Goal: Task Accomplishment & Management: Manage account settings

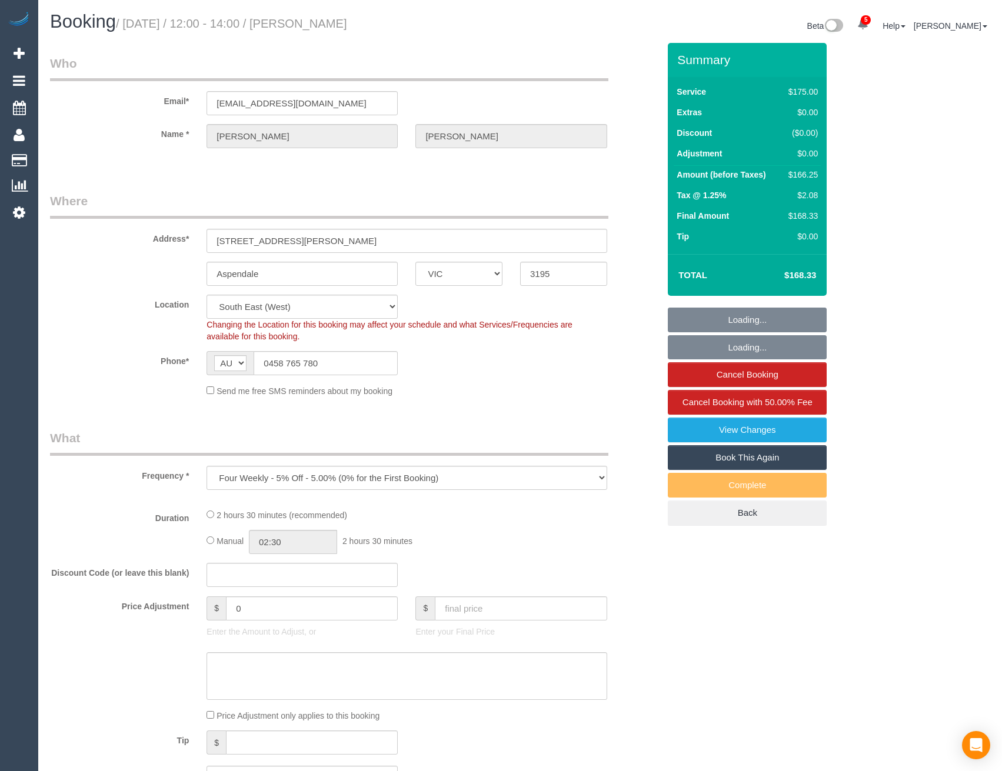
select select "VIC"
select select "string:stripe-pm_1RRrkS2GScqysDRVV9CX4UcQ"
select select "150"
select select "number:30"
select select "number:14"
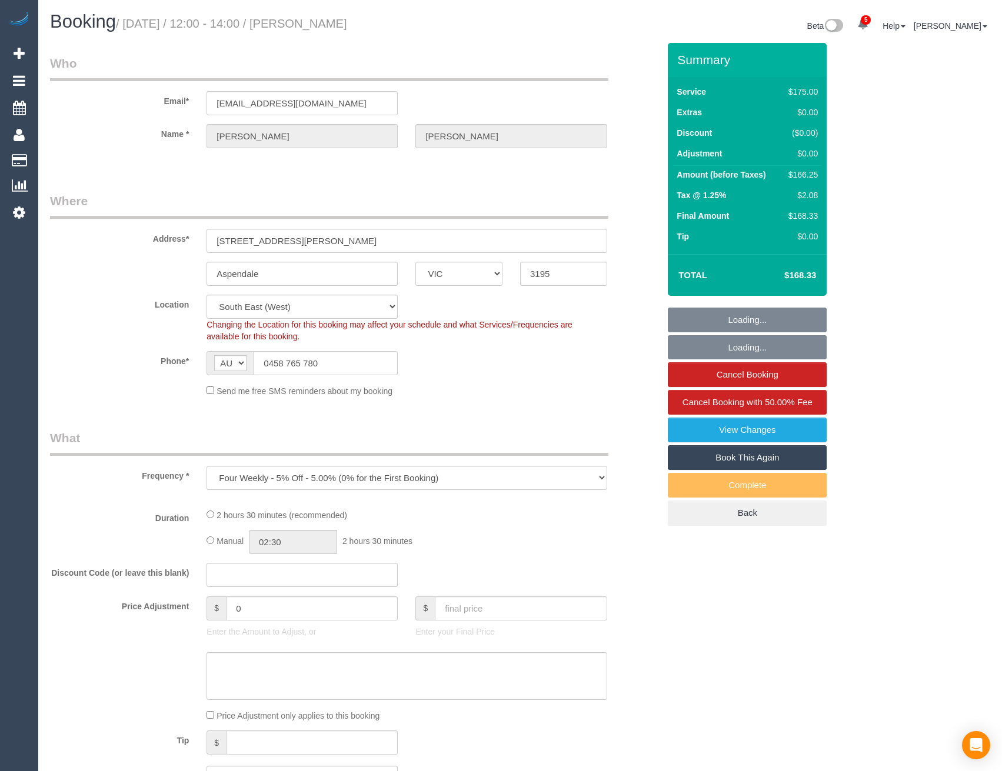
select select "number:19"
select select "number:22"
select select "number:34"
select select "number:13"
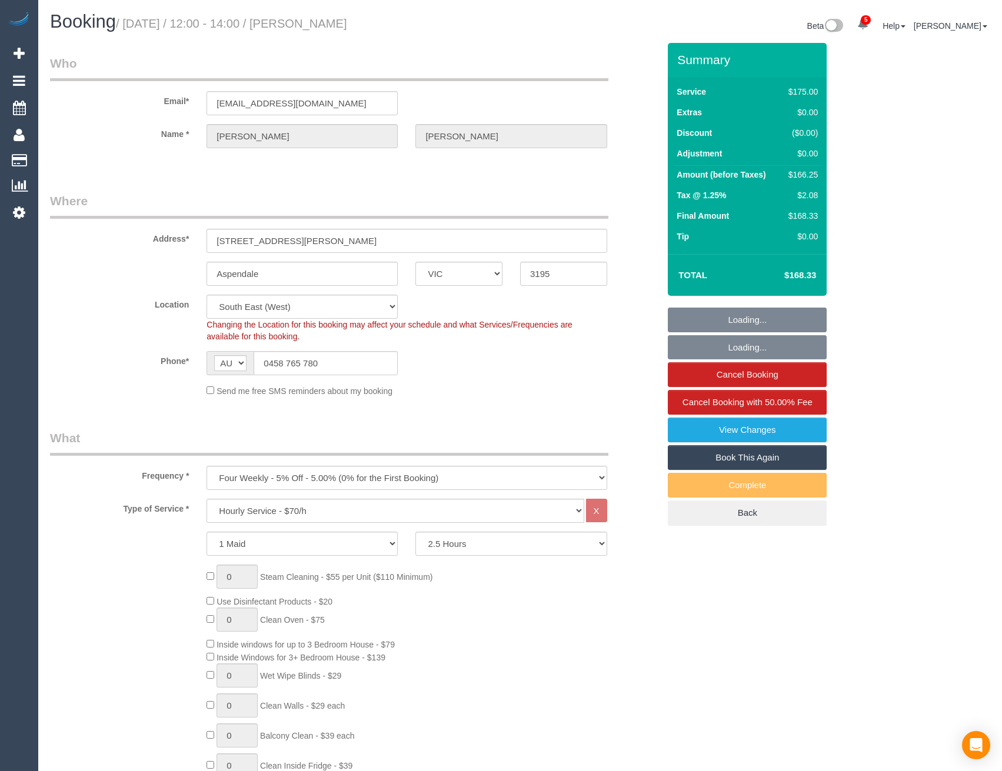
select select "object:1278"
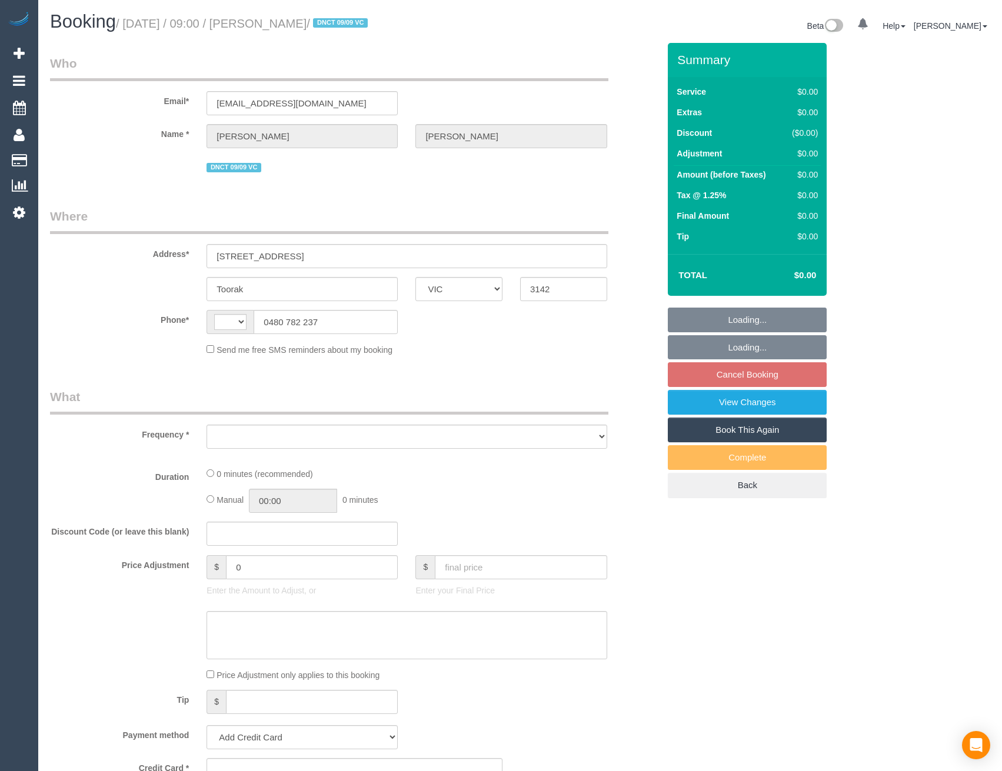
select select "VIC"
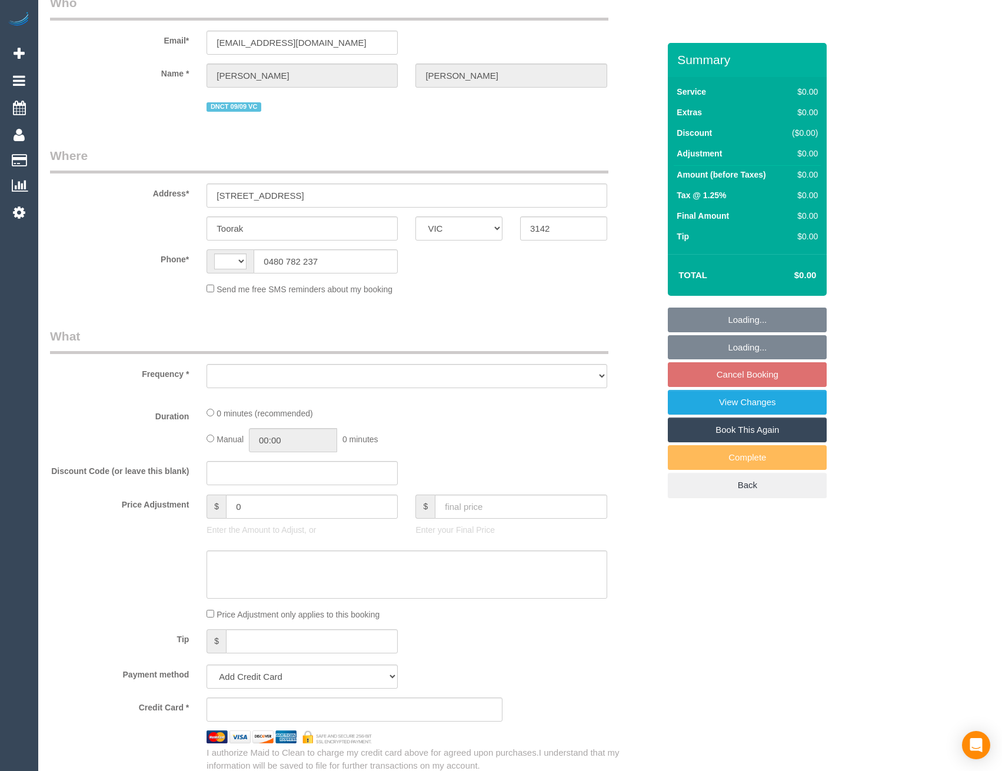
select select "string:AU"
select select "string:stripe-pm_1S4bjc2GScqysDRVTse6BE4y"
select select "number:28"
select select "number:14"
select select "number:18"
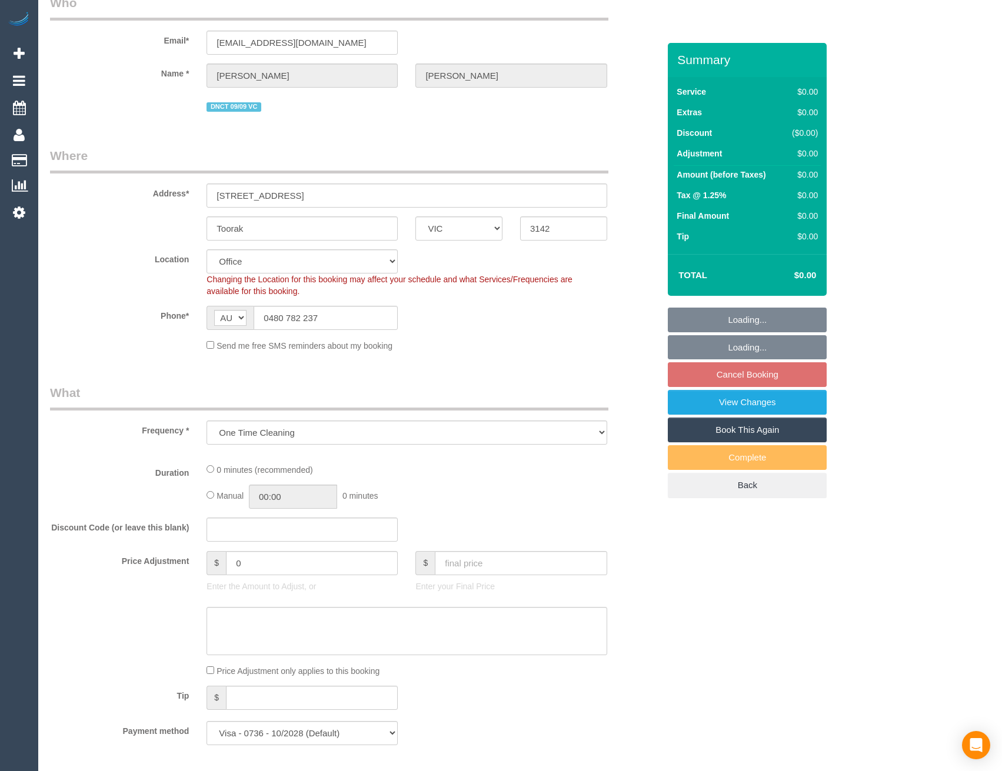
scroll to position [768, 0]
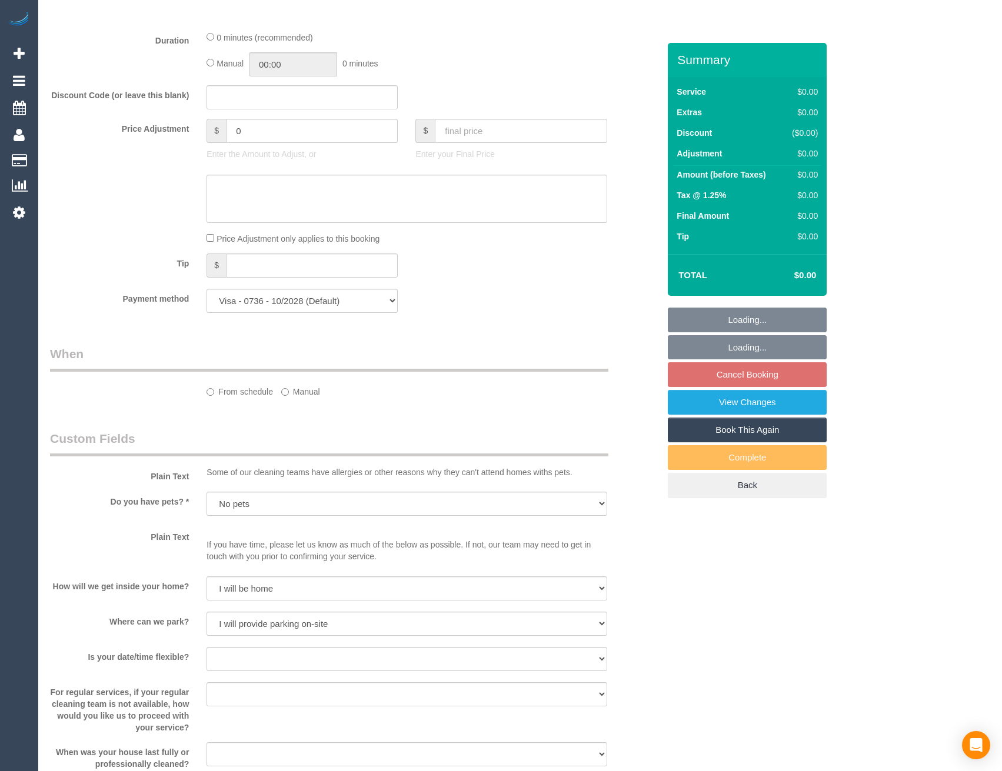
select select "object:792"
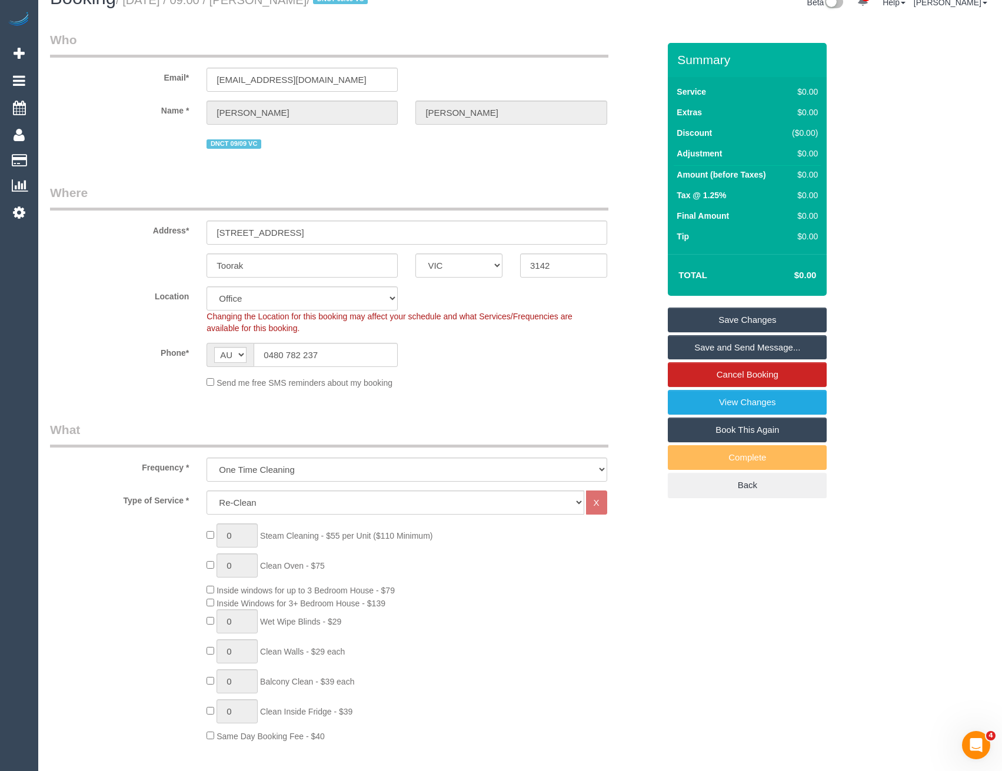
scroll to position [0, 0]
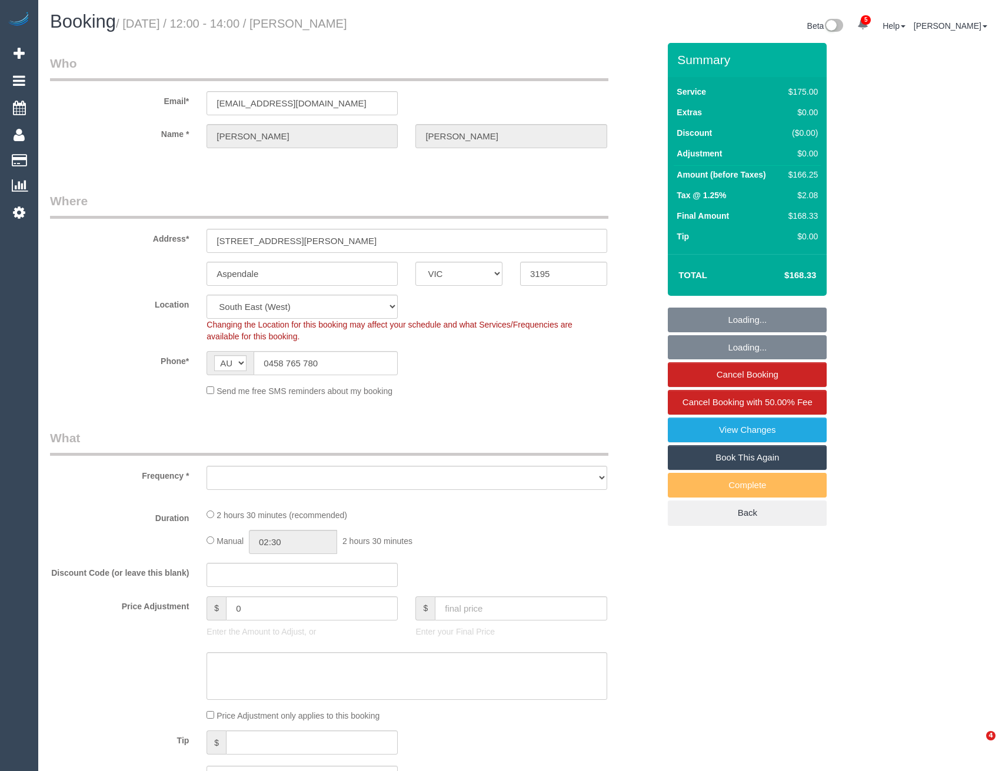
select select "VIC"
select select "object:922"
select select "string:stripe-pm_1RRrkS2GScqysDRVV9CX4UcQ"
select select "150"
select select "number:30"
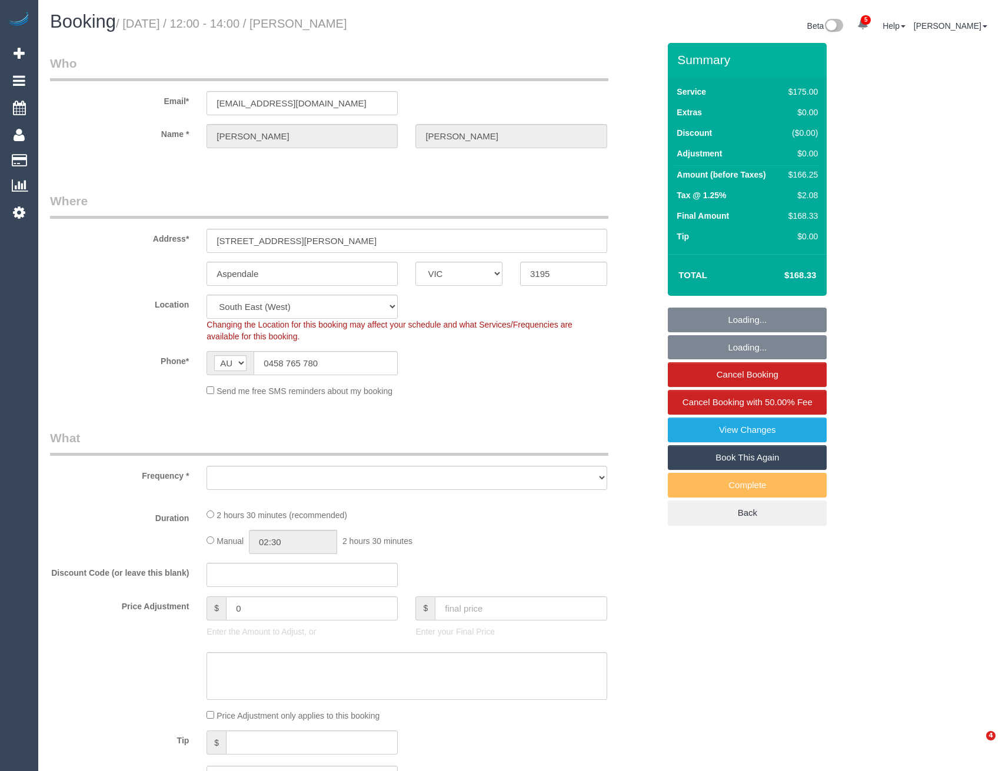
select select "number:14"
select select "number:19"
select select "number:22"
select select "number:34"
select select "number:13"
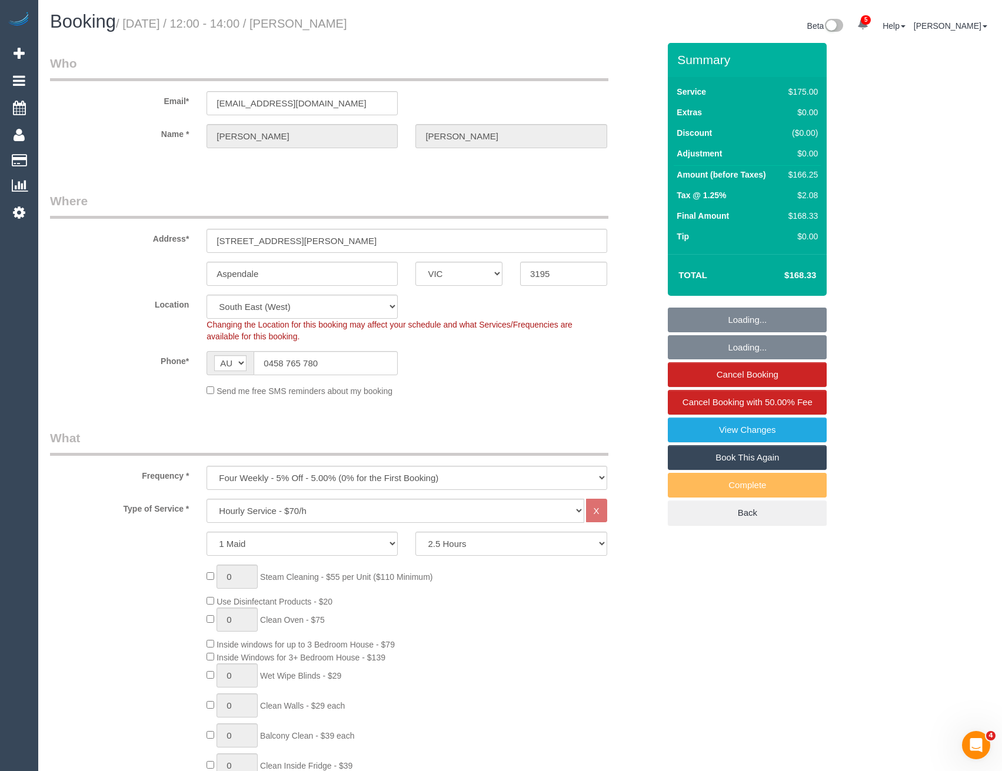
select select "object:927"
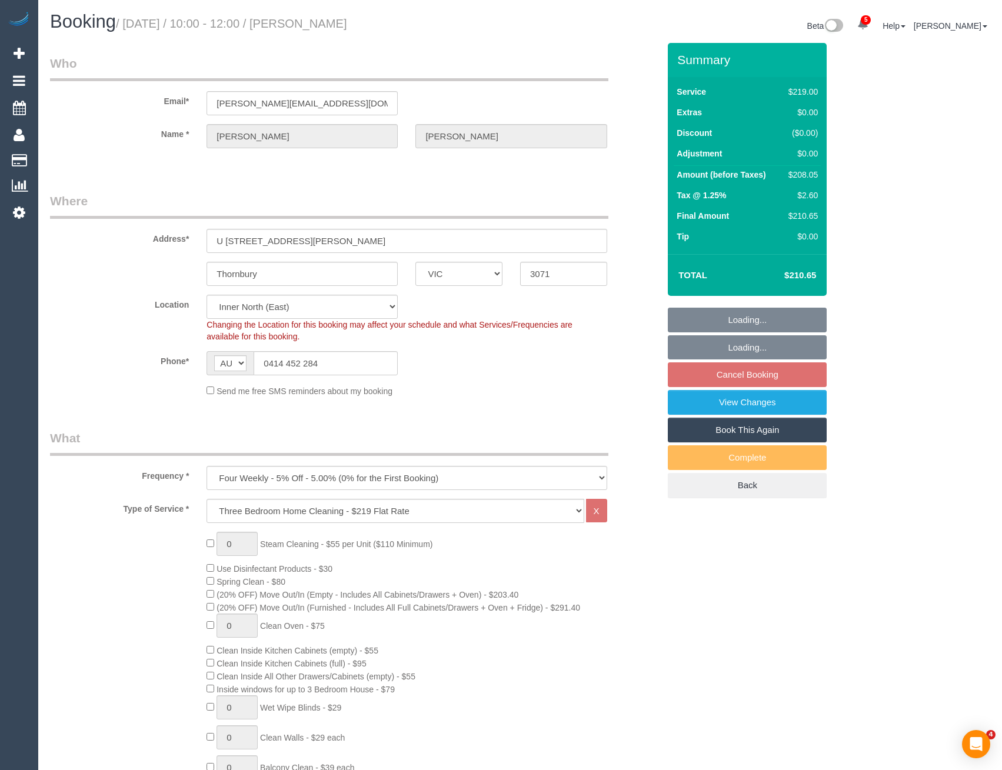
select select "VIC"
select select "string:stripe-pm_1RFppn2GScqysDRVe6zgINoS"
select select "number:27"
select select "number:14"
select select "number:19"
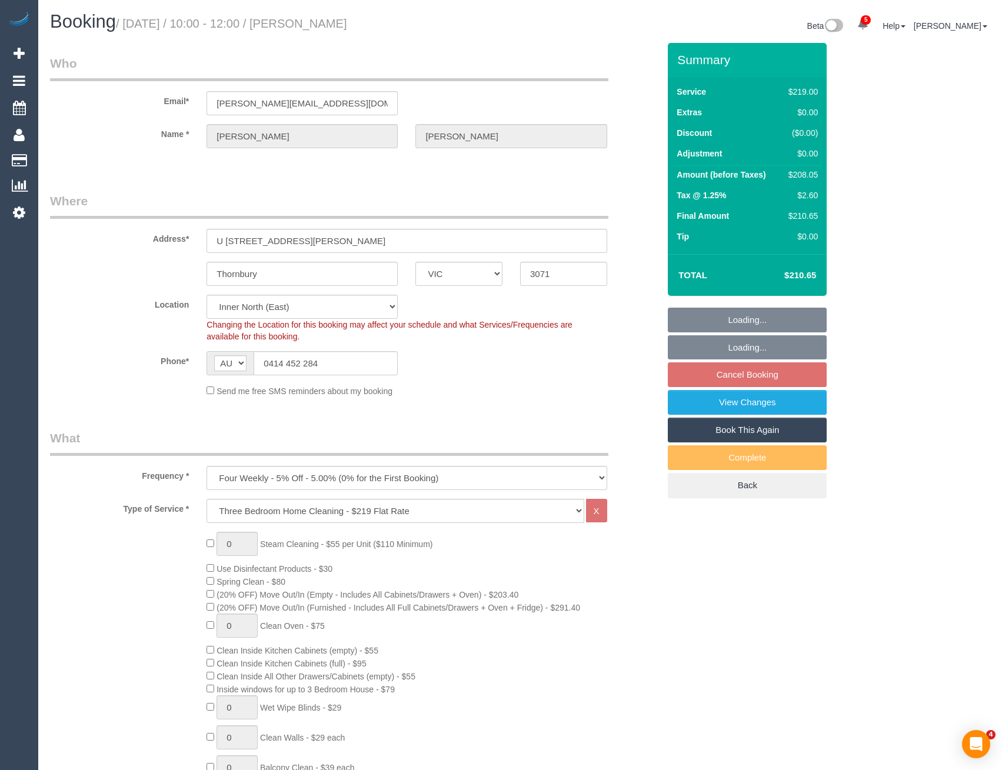
select select "number:36"
select select "number:35"
select select "number:13"
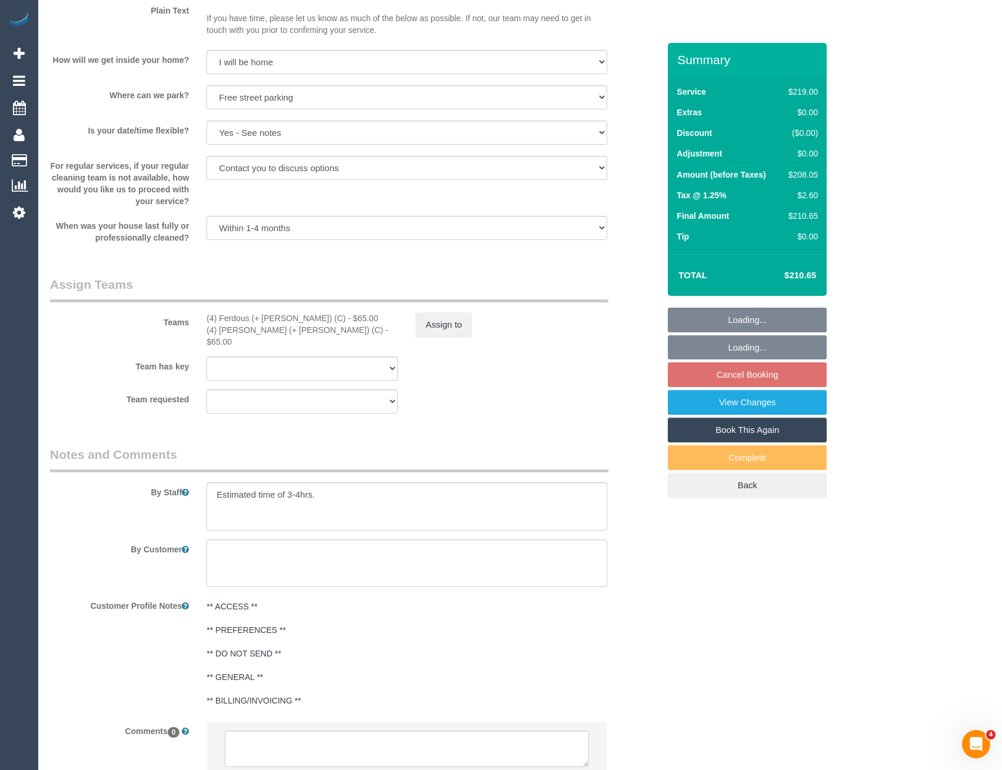
scroll to position [1647, 0]
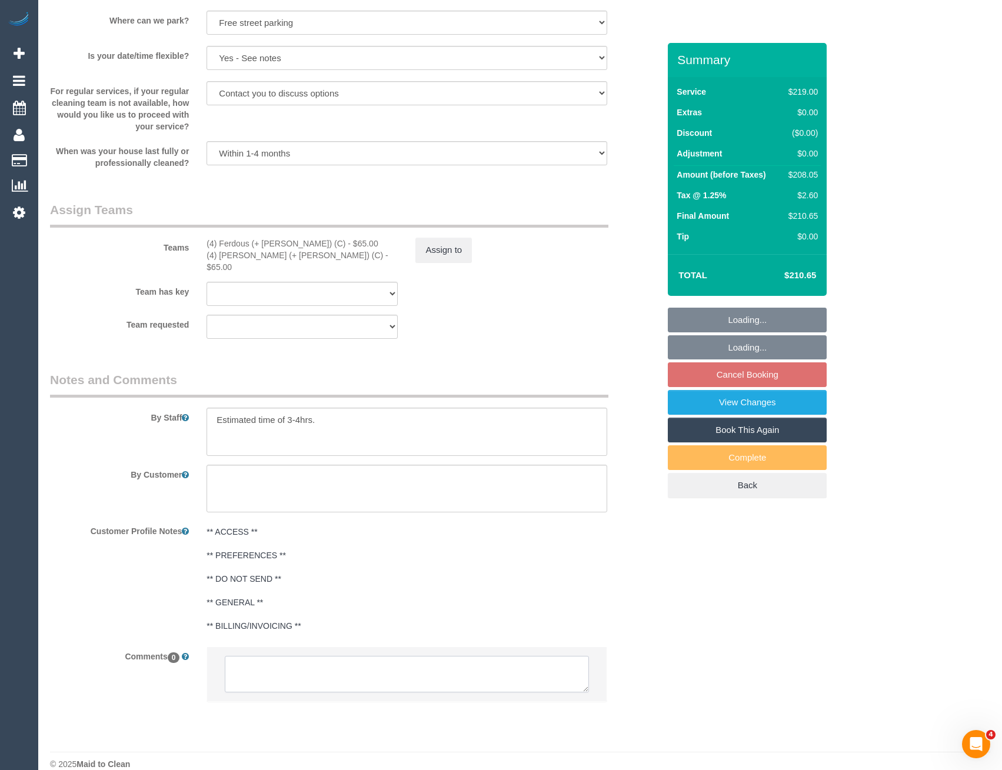
click at [352, 660] on textarea at bounding box center [407, 674] width 364 height 36
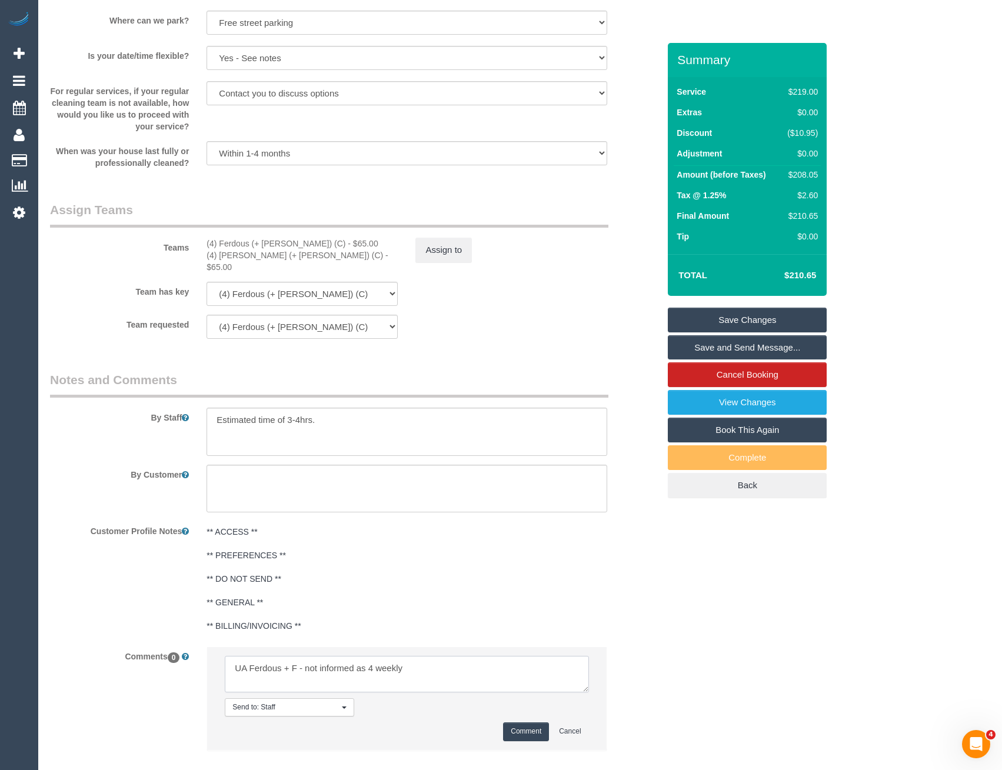
type textarea "UA Ferdous + F - not informed as 4 weekly"
click at [538, 724] on button "Comment" at bounding box center [526, 732] width 46 height 18
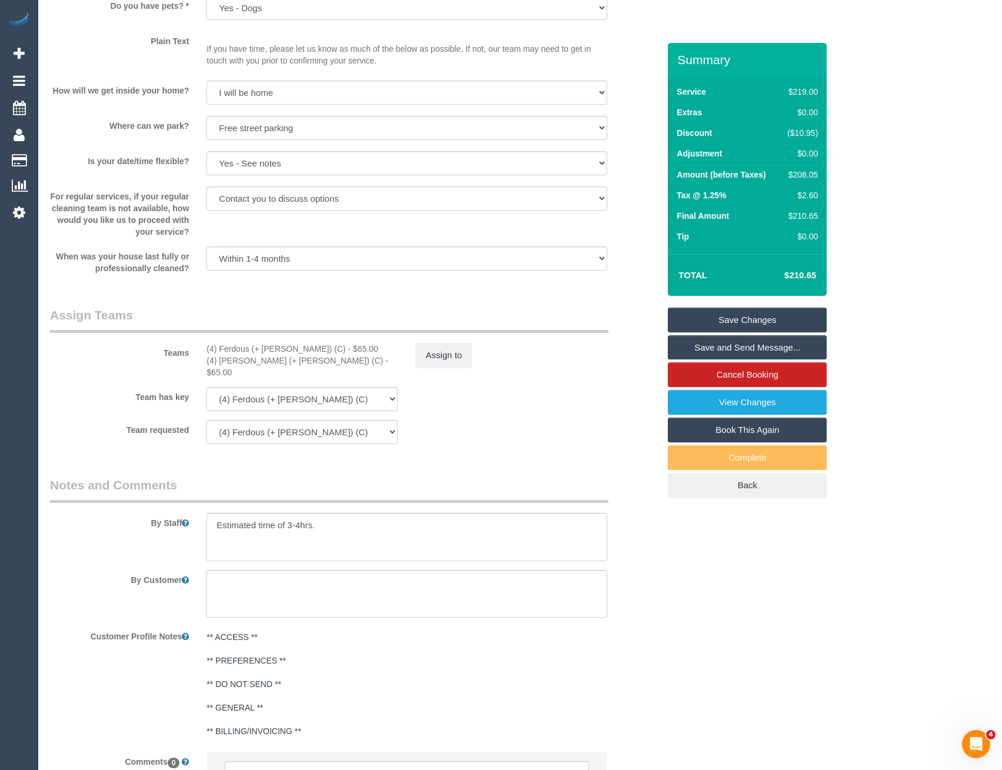
scroll to position [1412, 0]
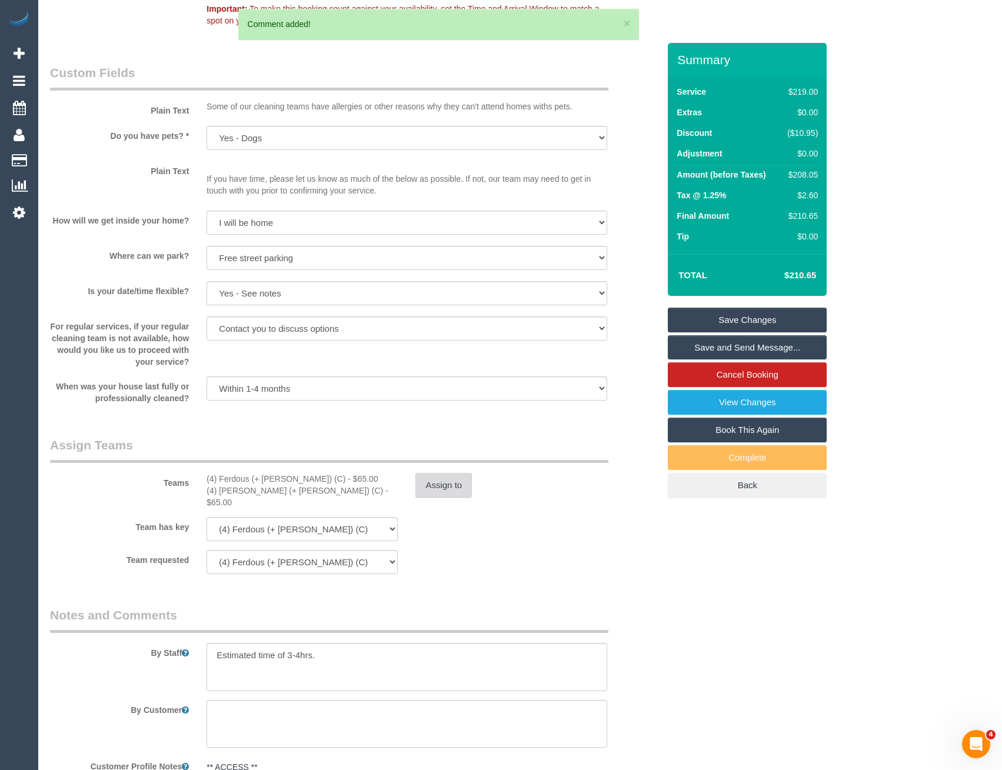
click at [451, 497] on button "Assign to" at bounding box center [443, 485] width 56 height 25
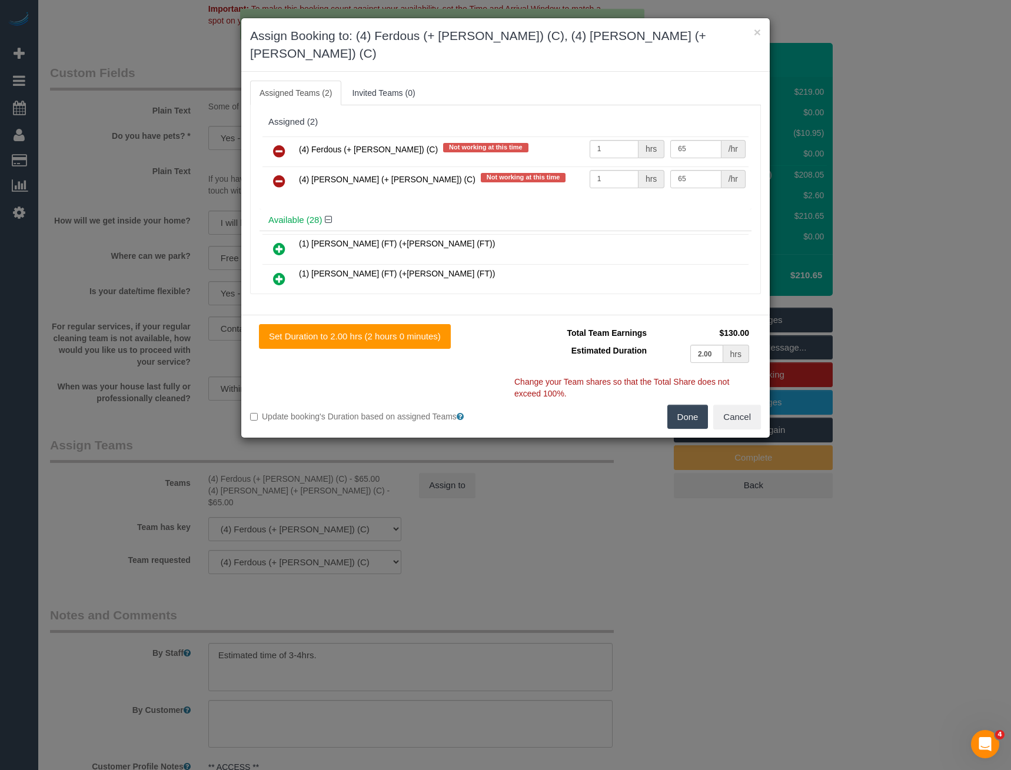
click at [278, 144] on icon at bounding box center [279, 151] width 12 height 14
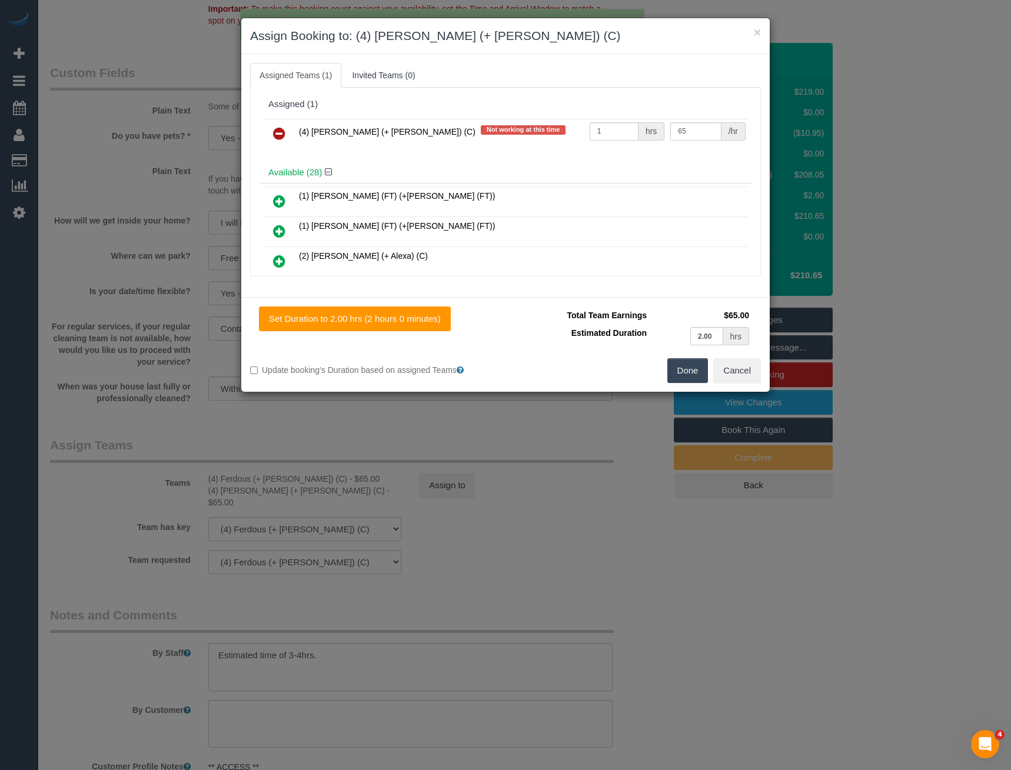
click at [277, 132] on icon at bounding box center [279, 133] width 12 height 14
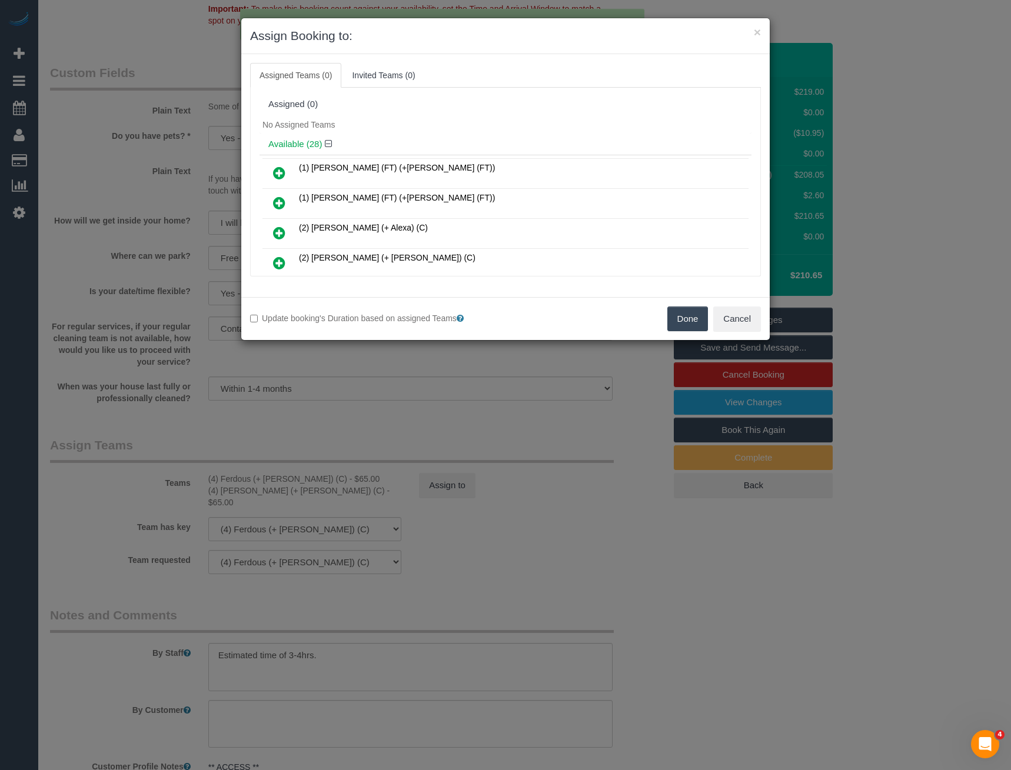
click at [687, 323] on button "Done" at bounding box center [687, 319] width 41 height 25
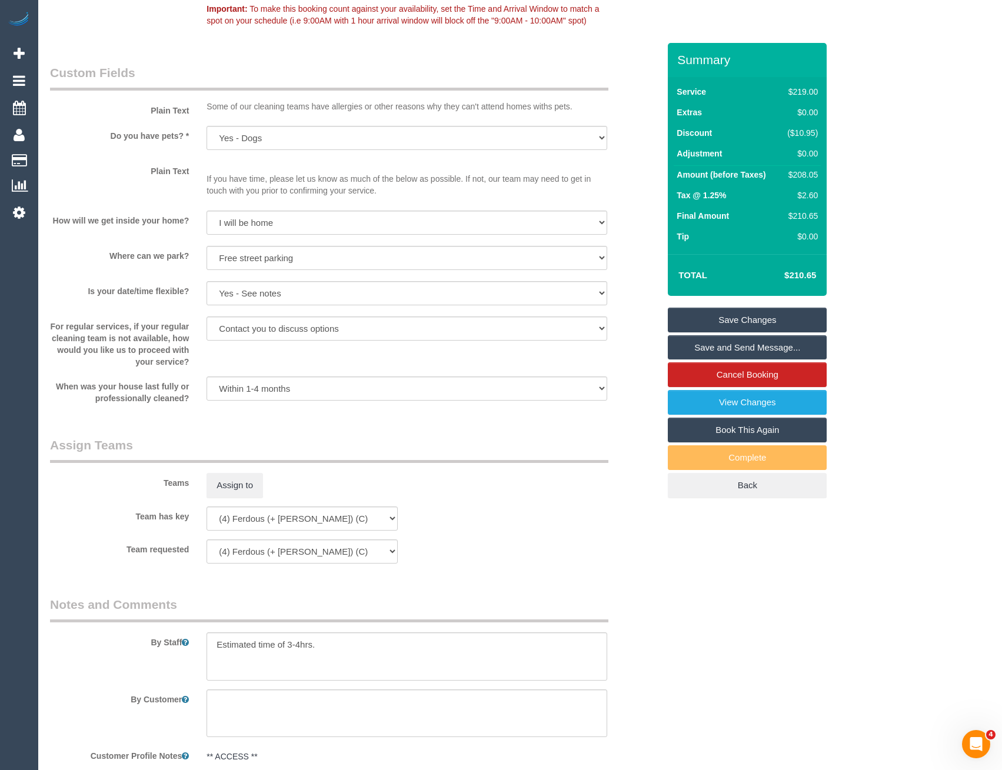
click at [743, 324] on link "Save Changes" at bounding box center [747, 320] width 159 height 25
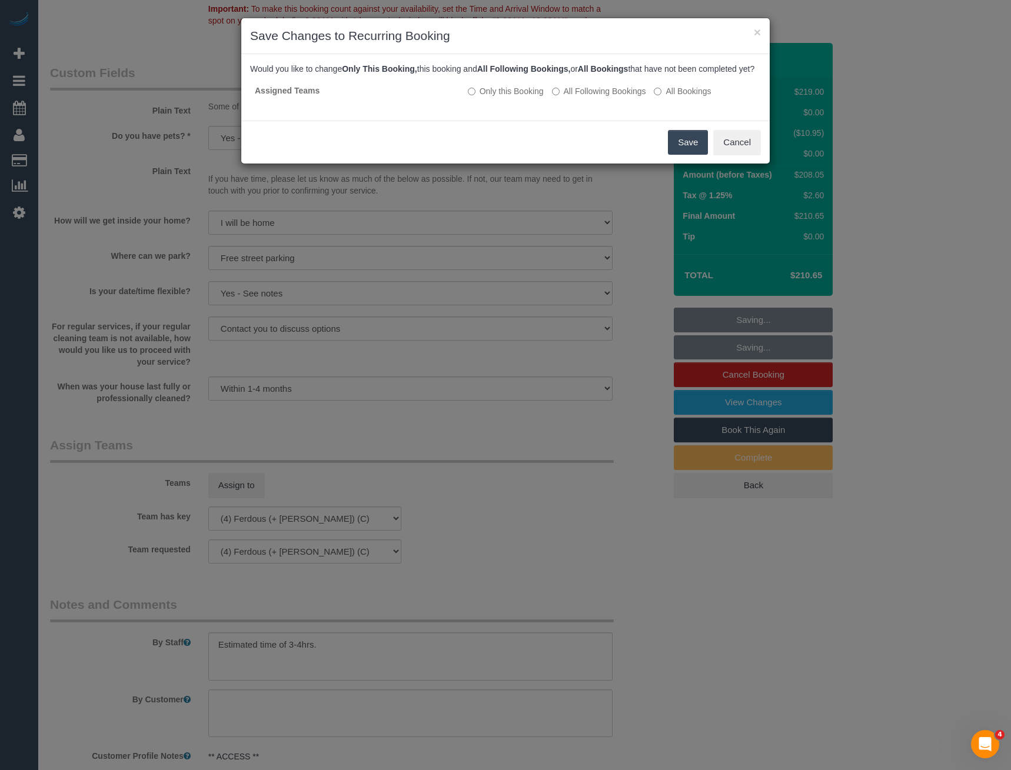
click at [677, 155] on button "Save" at bounding box center [688, 142] width 40 height 25
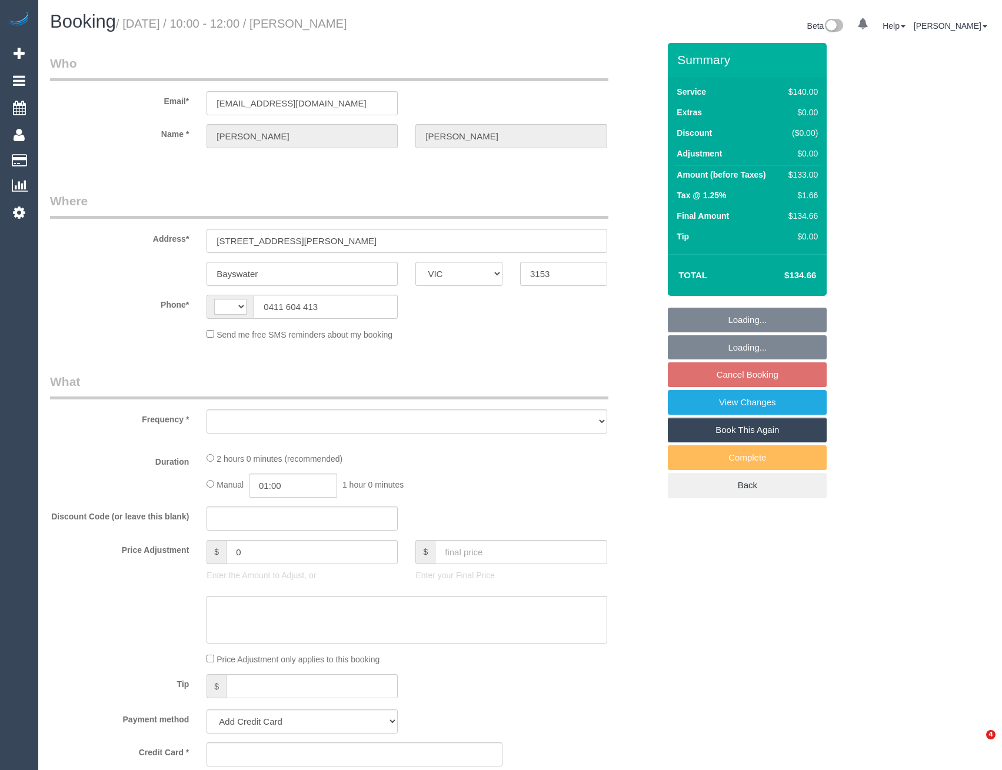
select select "VIC"
select select "string:AU"
select select "object:351"
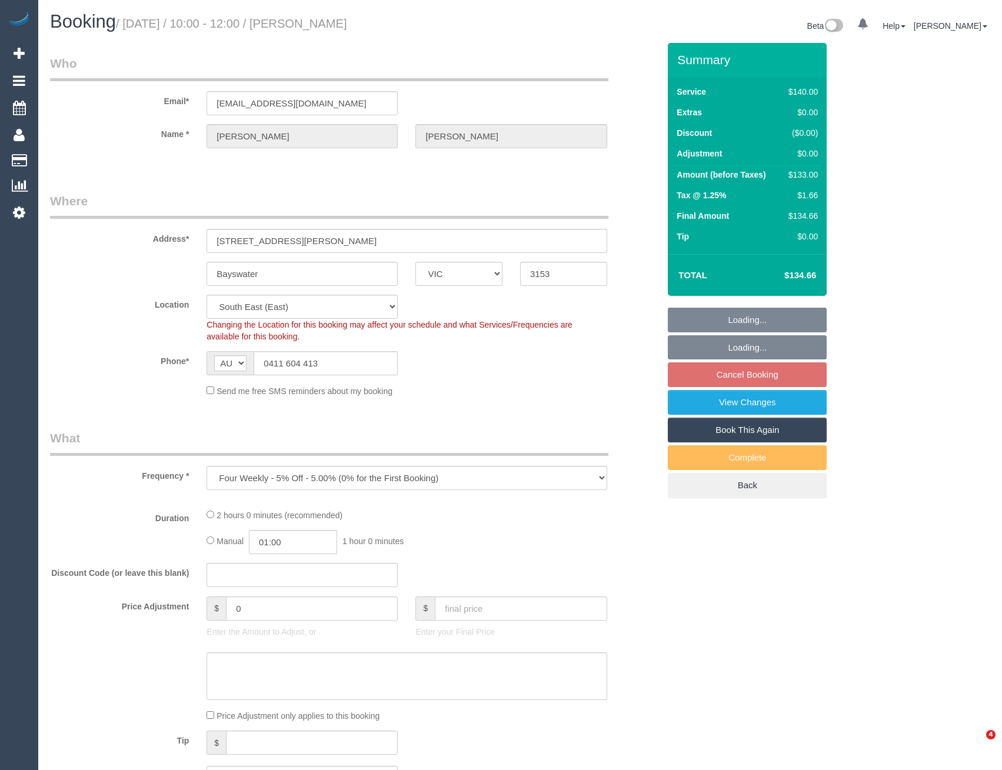
select select "string:stripe-card_1CQbH82GScqysDRVHSMhP1Tb"
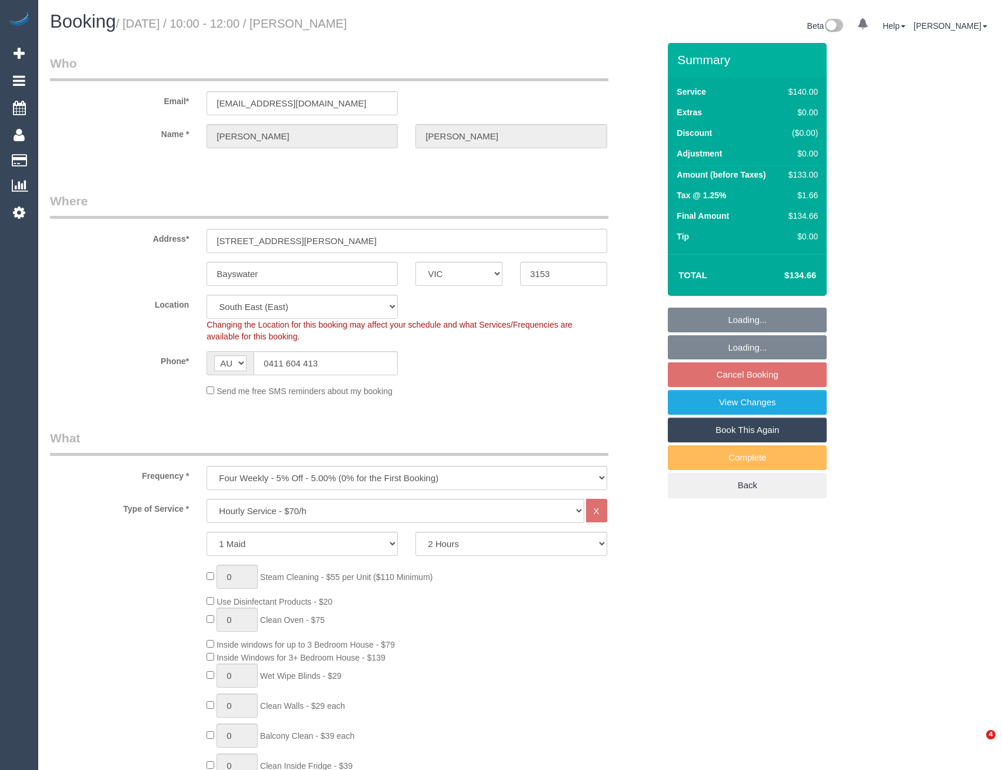
select select "object:1444"
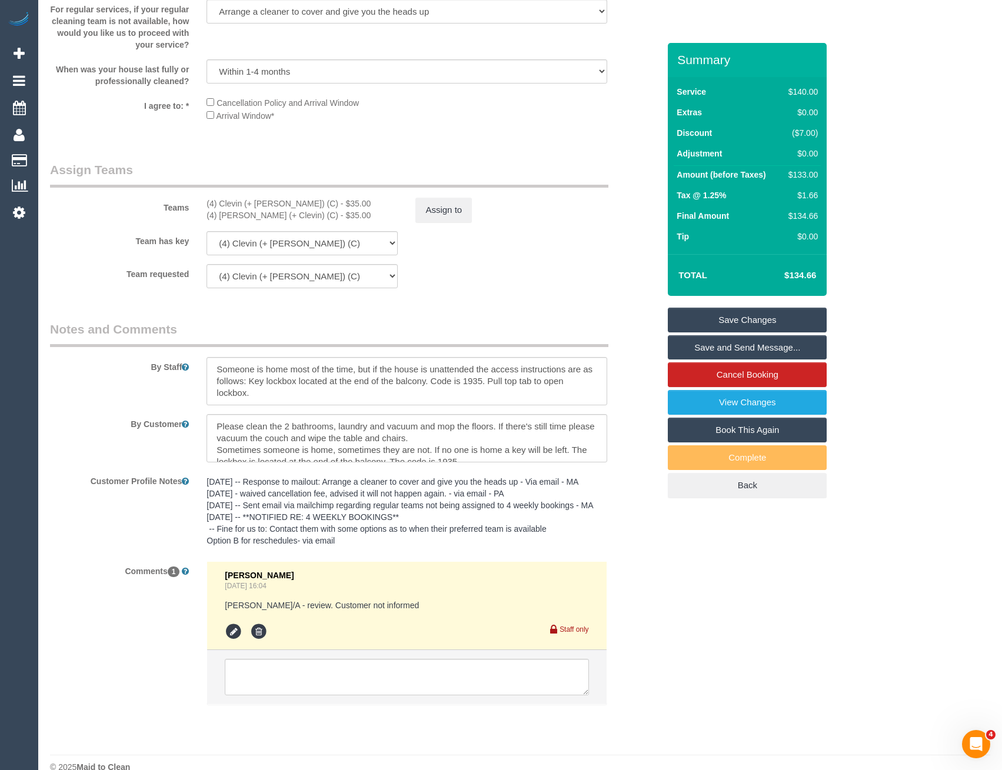
scroll to position [1738, 0]
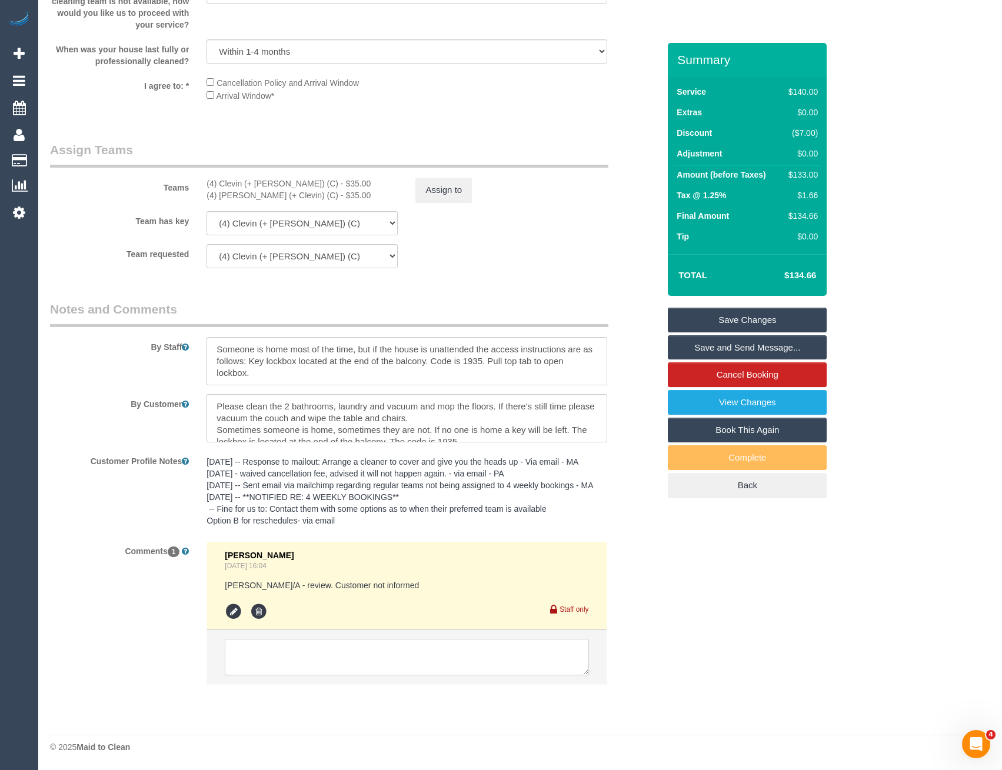
click at [377, 654] on textarea at bounding box center [407, 657] width 364 height 36
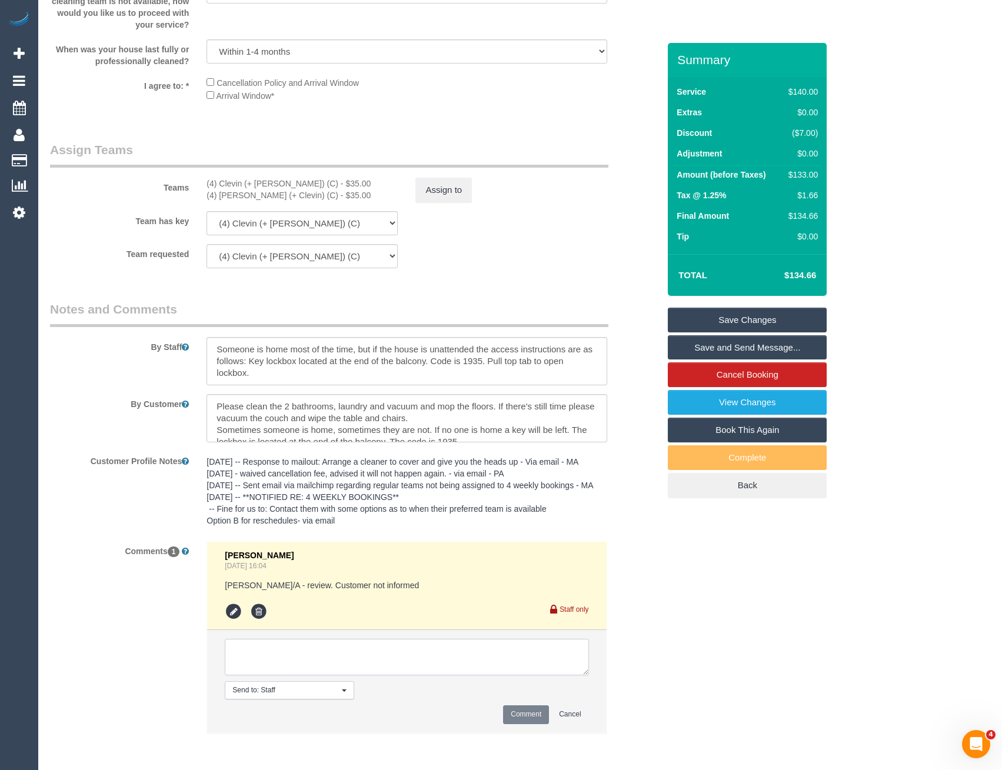
click at [375, 653] on textarea at bounding box center [407, 657] width 364 height 36
type textarea "mn"
drag, startPoint x: 209, startPoint y: 653, endPoint x: 192, endPoint y: 654, distance: 17.1
click at [192, 654] on div "Comments 1 Laura Butera Aug 22, 2025 16:04 Anjana U/A - review. Customer not in…" at bounding box center [354, 643] width 627 height 204
type textarea "Moving to Helen to fill FT schedule. Not informed as 4 weekly"
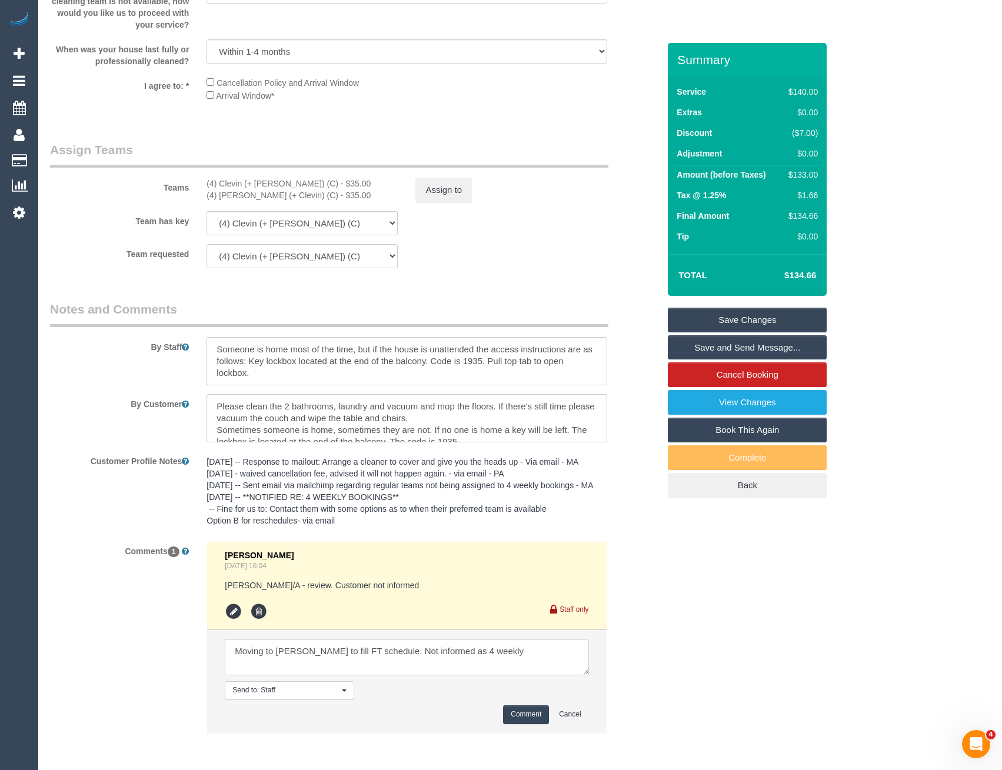
click at [529, 717] on button "Comment" at bounding box center [526, 714] width 46 height 18
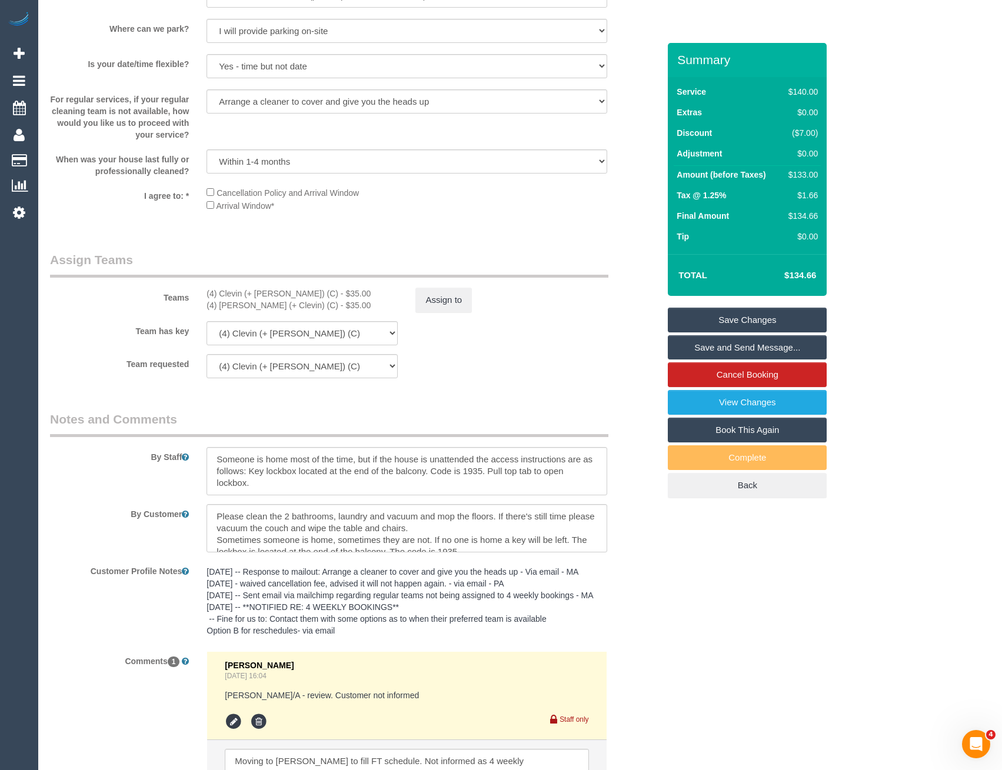
scroll to position [1562, 0]
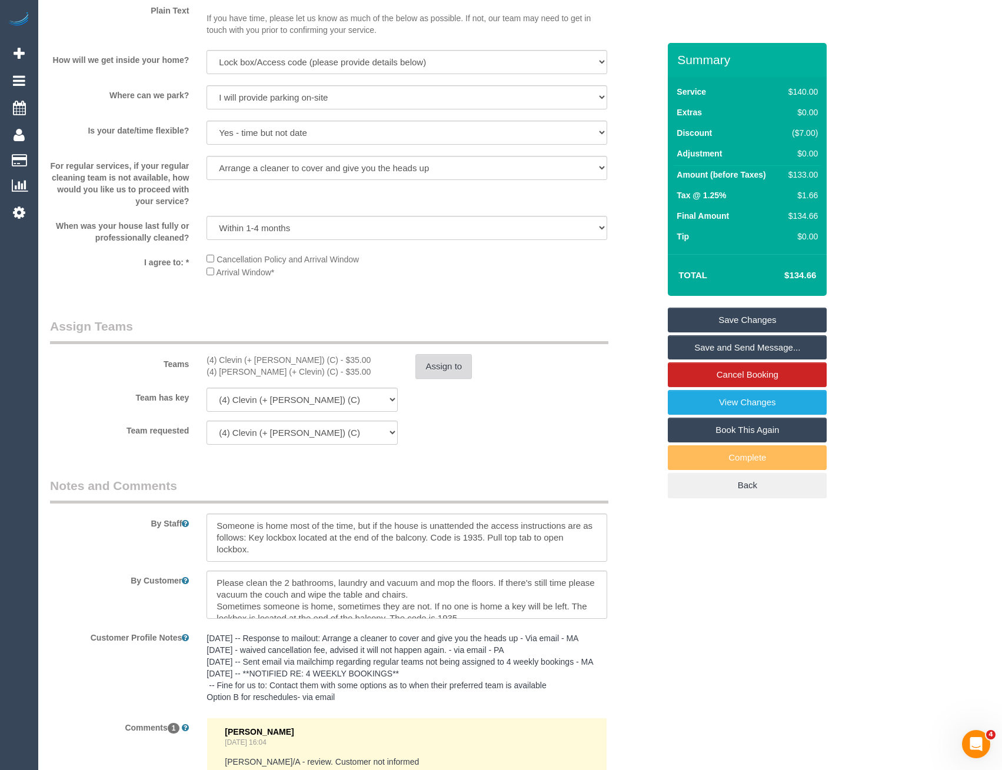
click at [442, 357] on button "Assign to" at bounding box center [443, 366] width 56 height 25
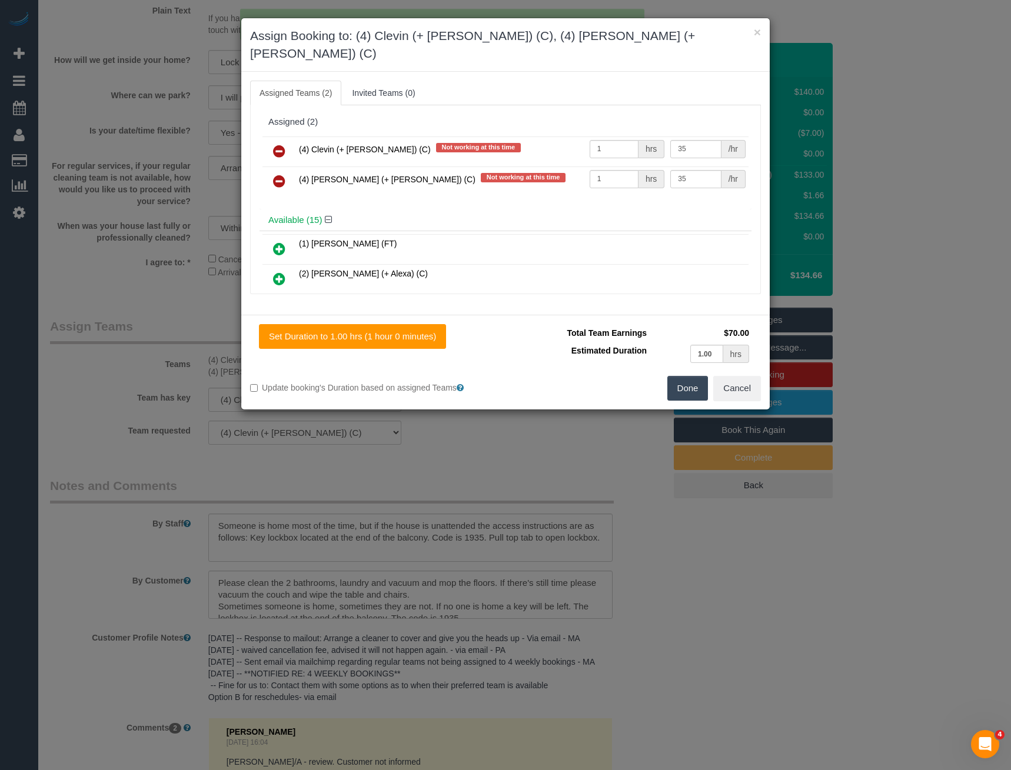
click at [277, 144] on icon at bounding box center [279, 151] width 12 height 14
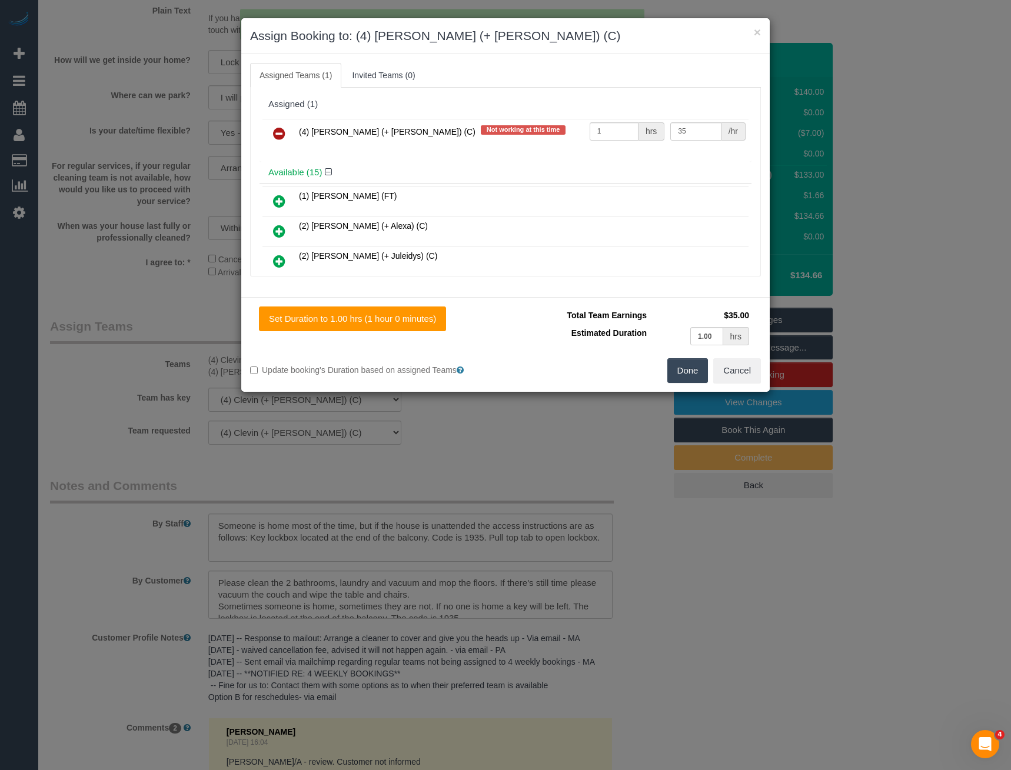
click at [277, 133] on icon at bounding box center [279, 133] width 12 height 14
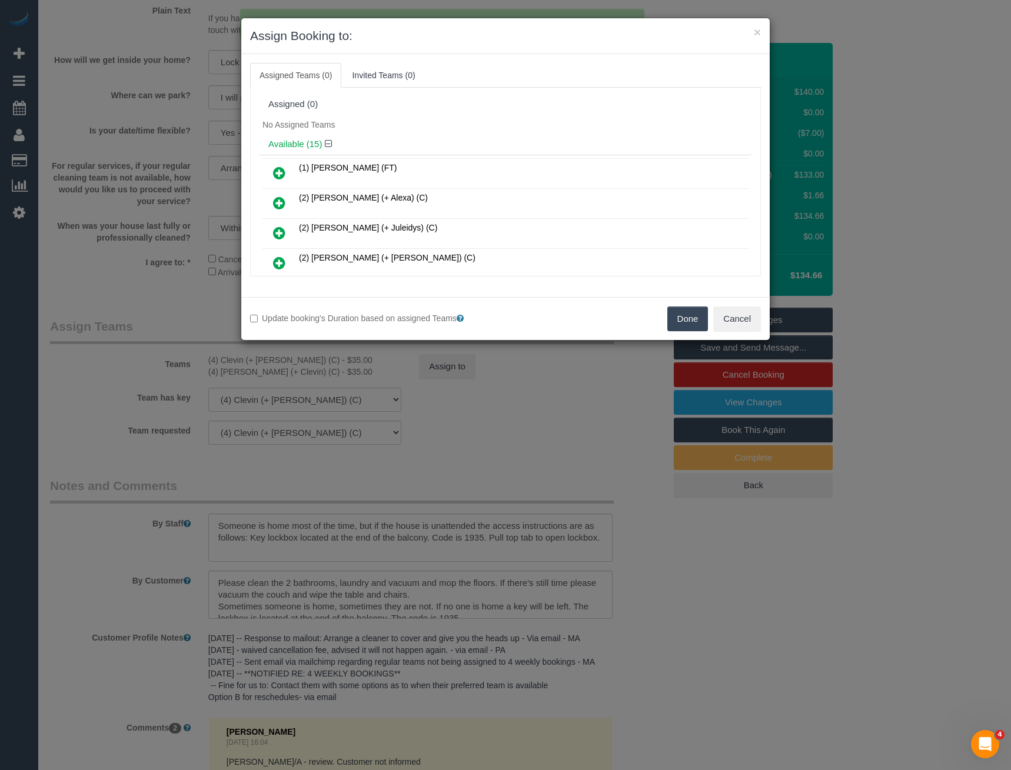
click at [279, 178] on icon at bounding box center [279, 173] width 12 height 14
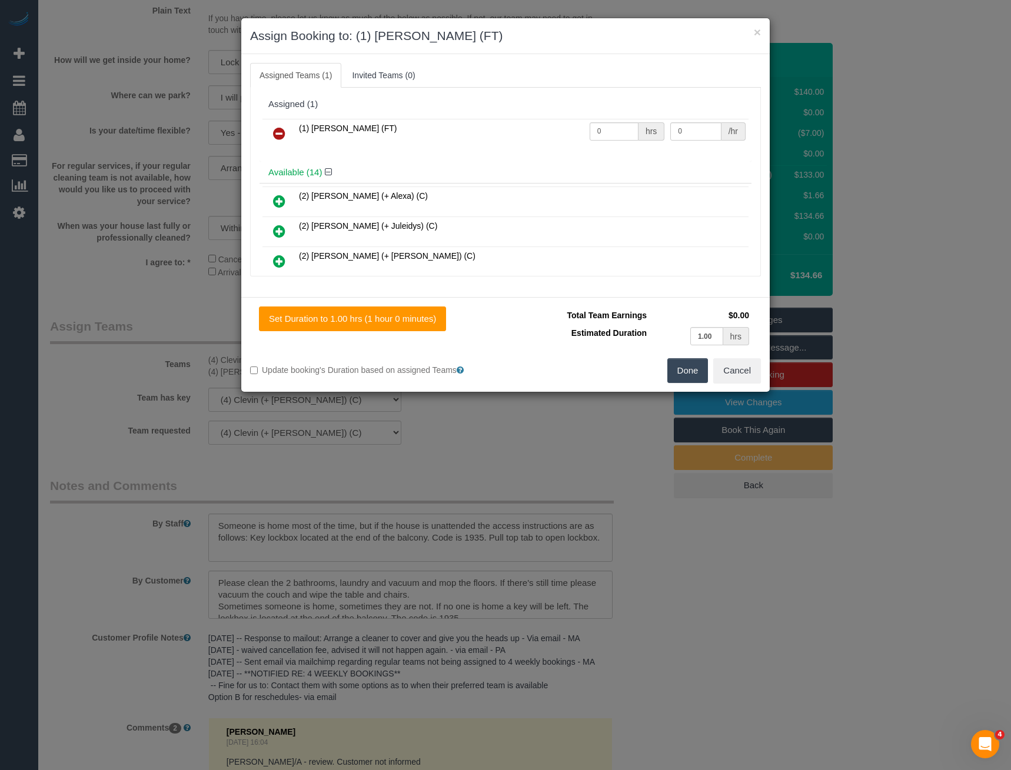
click at [692, 372] on button "Done" at bounding box center [687, 370] width 41 height 25
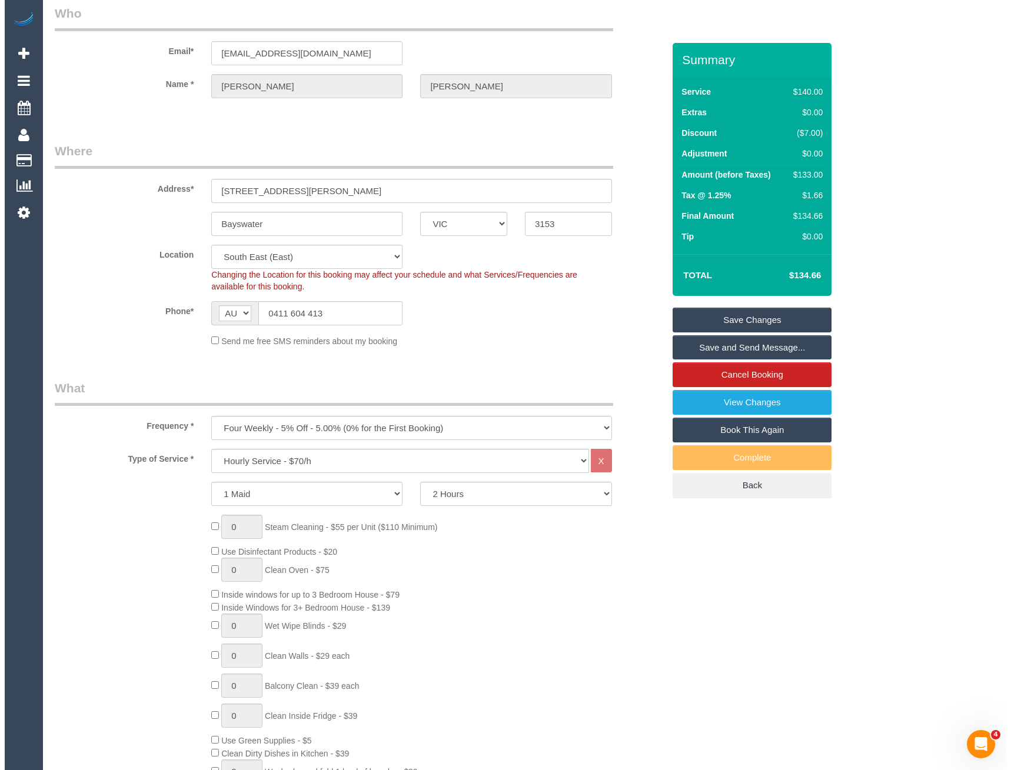
scroll to position [0, 0]
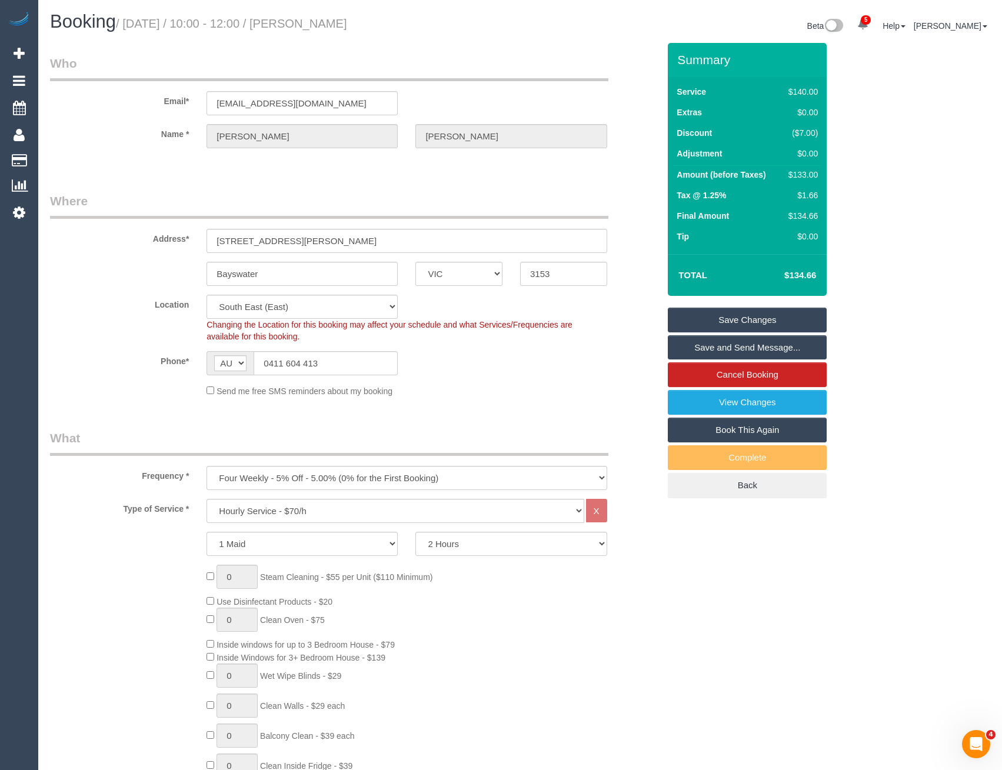
click at [716, 322] on link "Save Changes" at bounding box center [747, 320] width 159 height 25
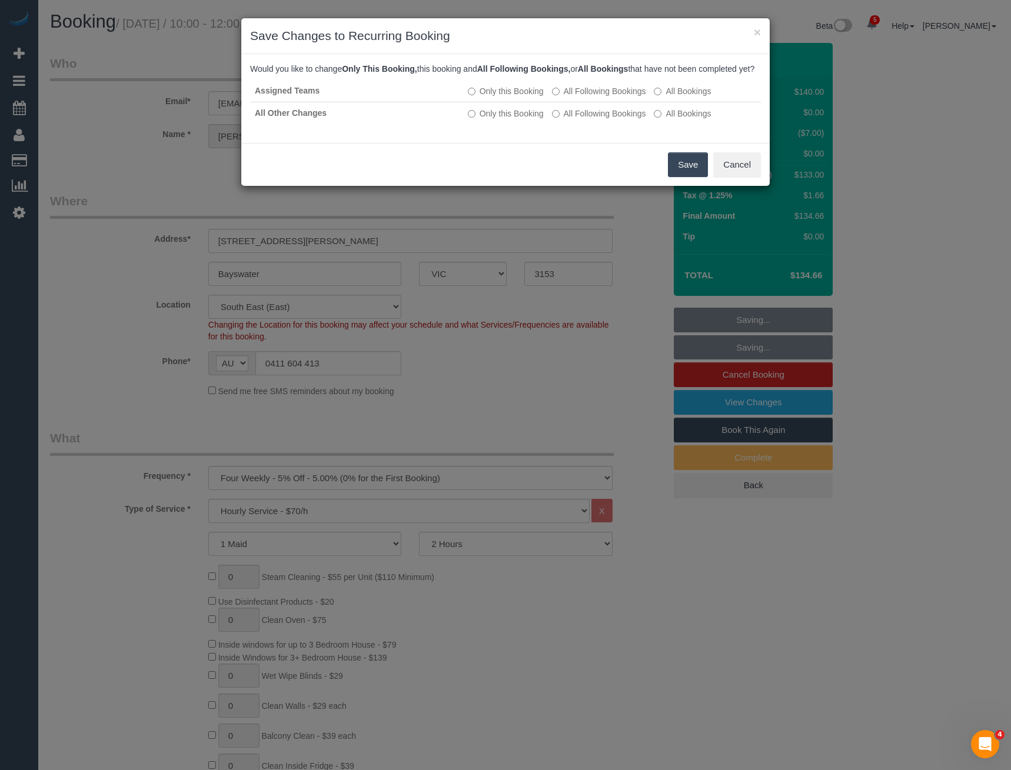
click at [685, 177] on button "Save" at bounding box center [688, 164] width 40 height 25
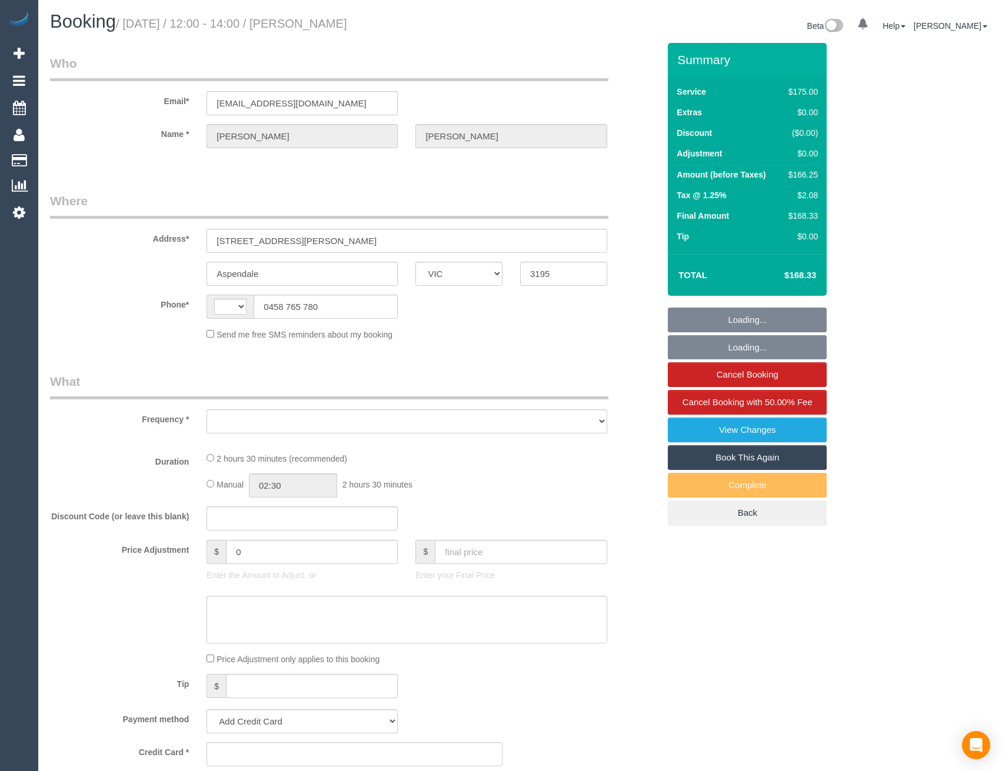
select select "VIC"
select select "string:AU"
select select "object:610"
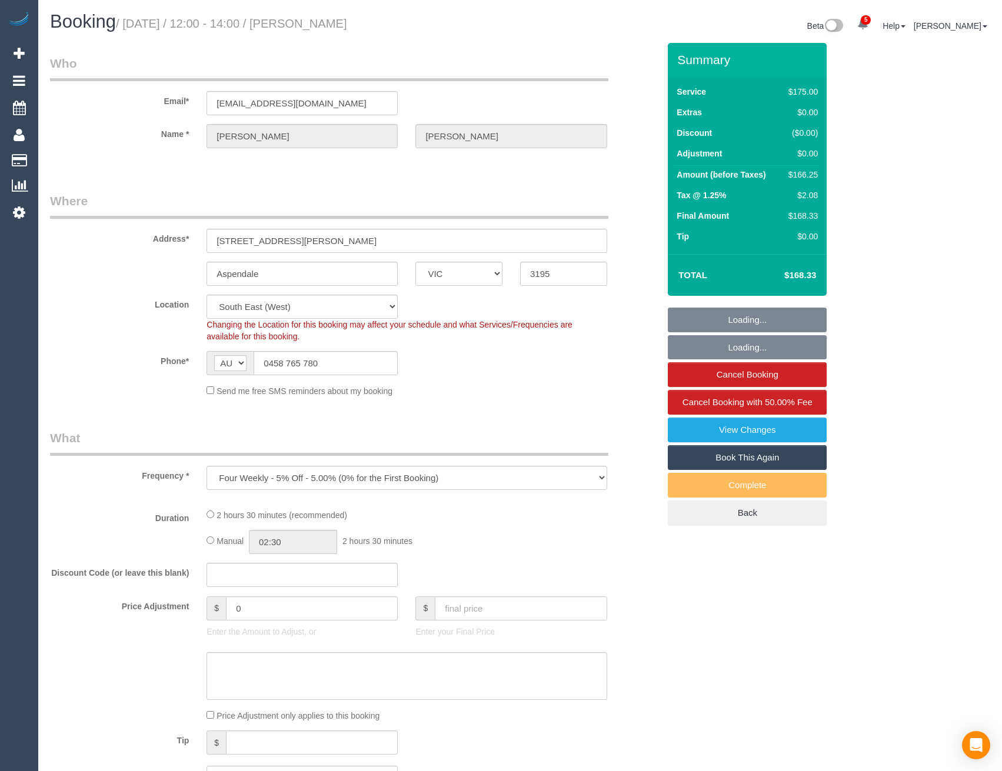
select select "string:stripe-pm_1RRrkS2GScqysDRVV9CX4UcQ"
select select "150"
select select "number:30"
select select "number:14"
select select "number:19"
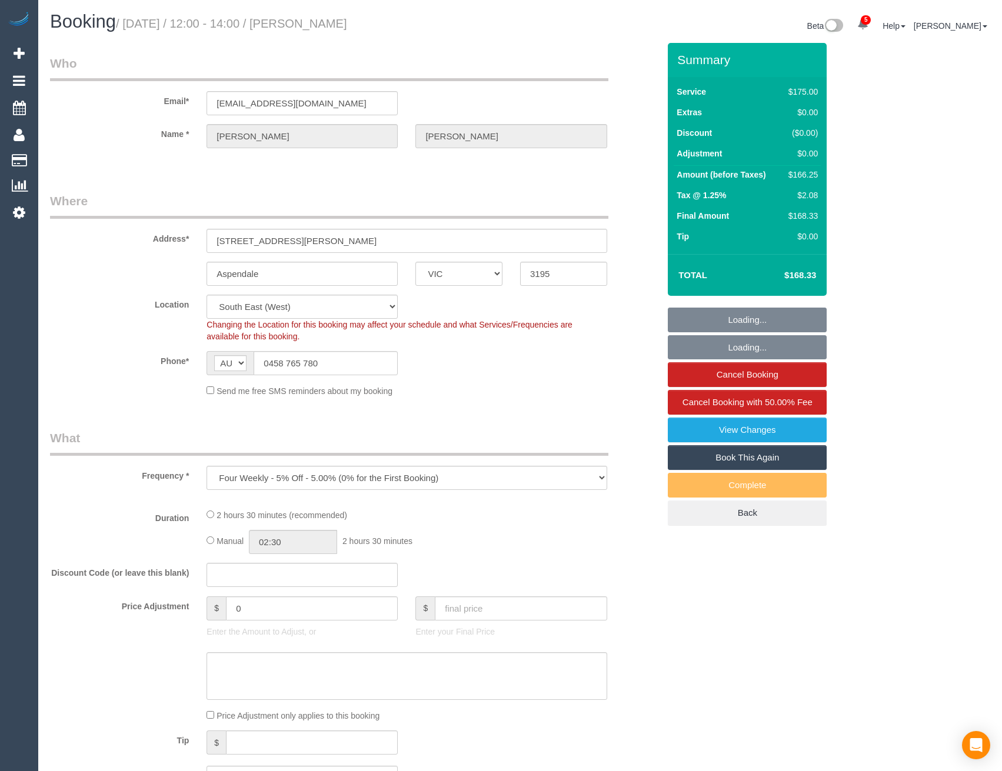
select select "number:22"
select select "number:34"
select select "number:13"
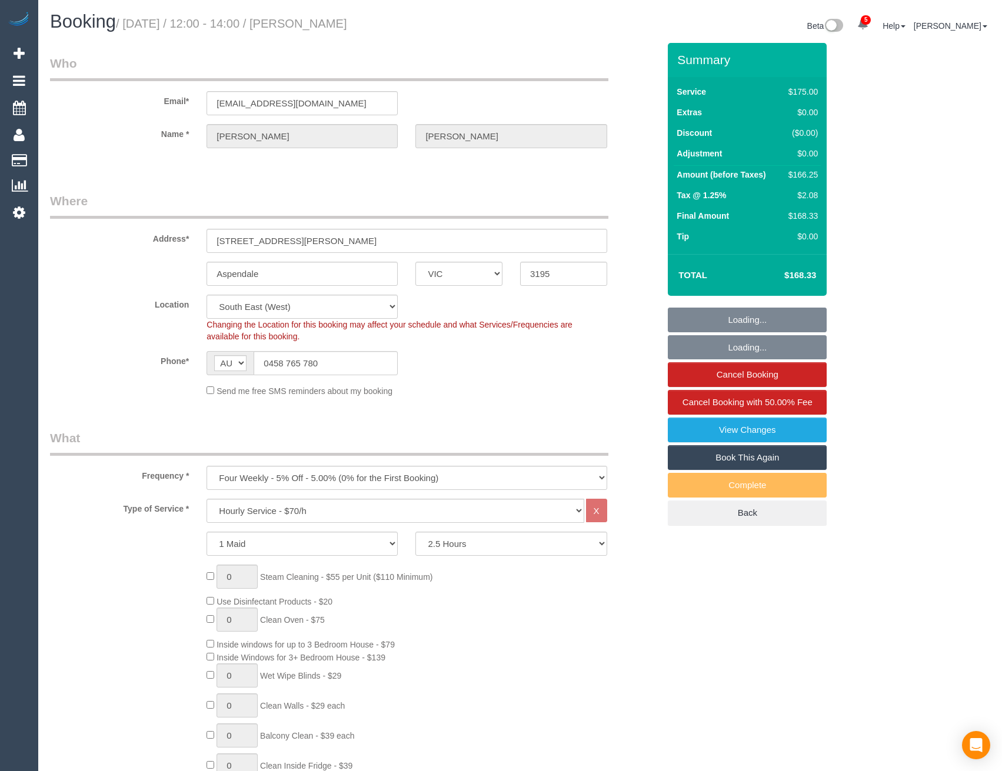
select select "object:1428"
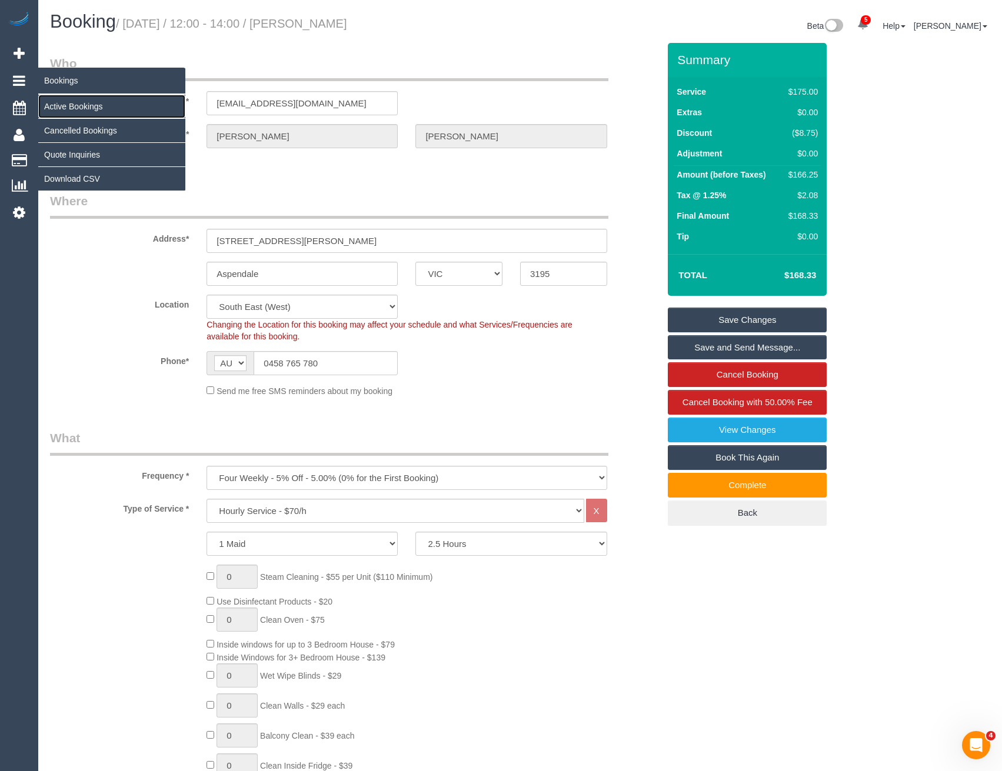
click at [77, 103] on link "Active Bookings" at bounding box center [111, 107] width 147 height 24
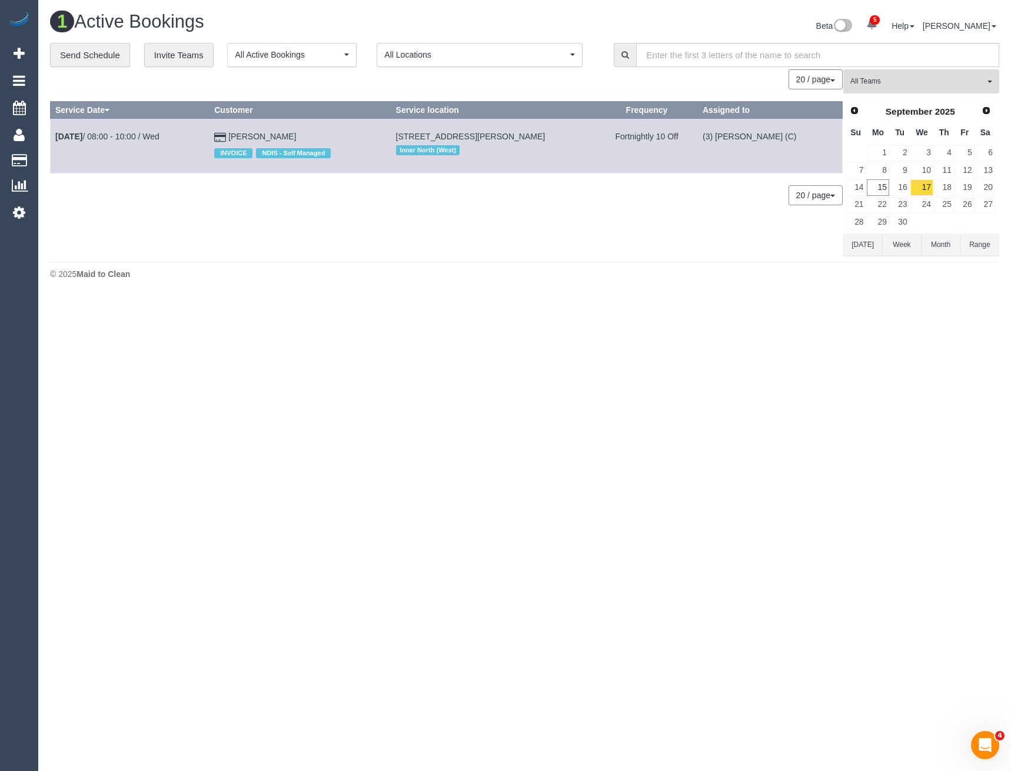
click at [903, 86] on span "All Teams" at bounding box center [917, 81] width 134 height 10
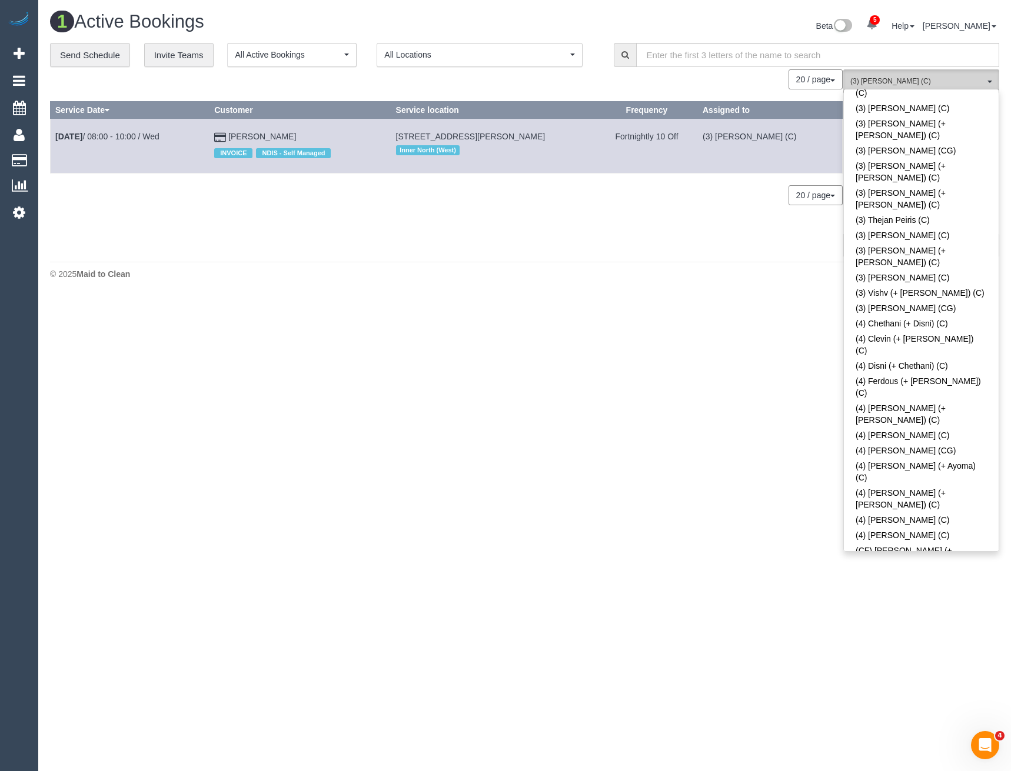
scroll to position [3395, 0]
click at [771, 562] on body "5 Beta Your Notifications You have 0 alerts × You have 5 to charge for 15/09/20…" at bounding box center [505, 385] width 1011 height 771
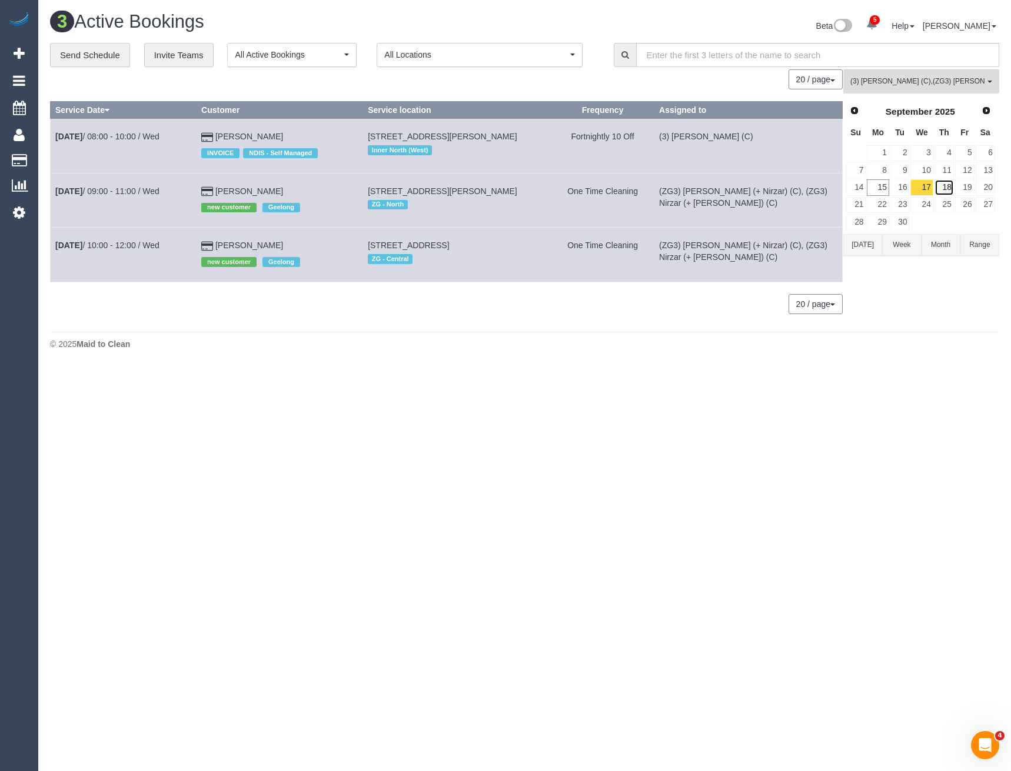
click at [942, 184] on link "18" at bounding box center [943, 187] width 19 height 16
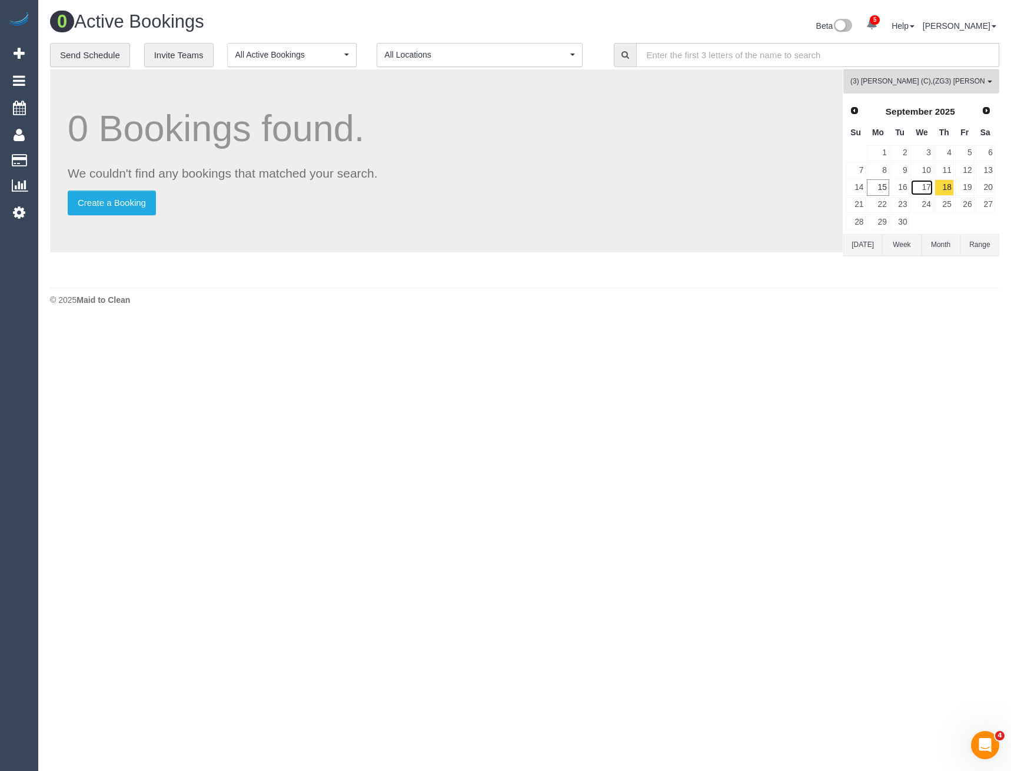
click at [923, 182] on link "17" at bounding box center [921, 187] width 22 height 16
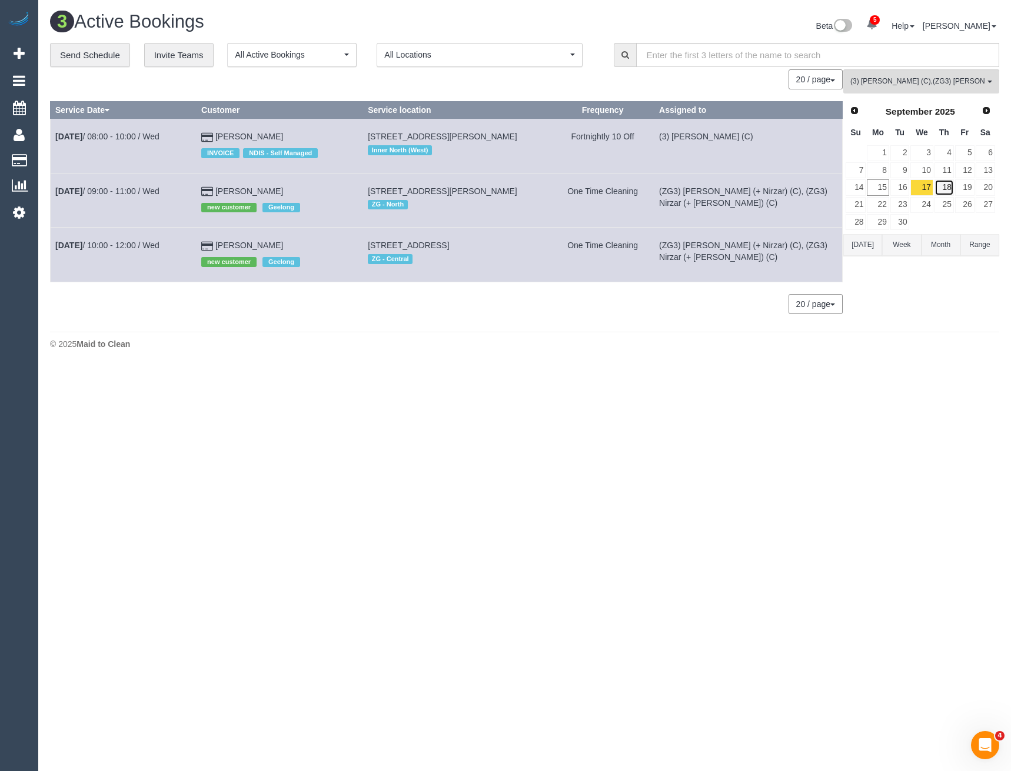
click at [949, 191] on link "18" at bounding box center [943, 187] width 19 height 16
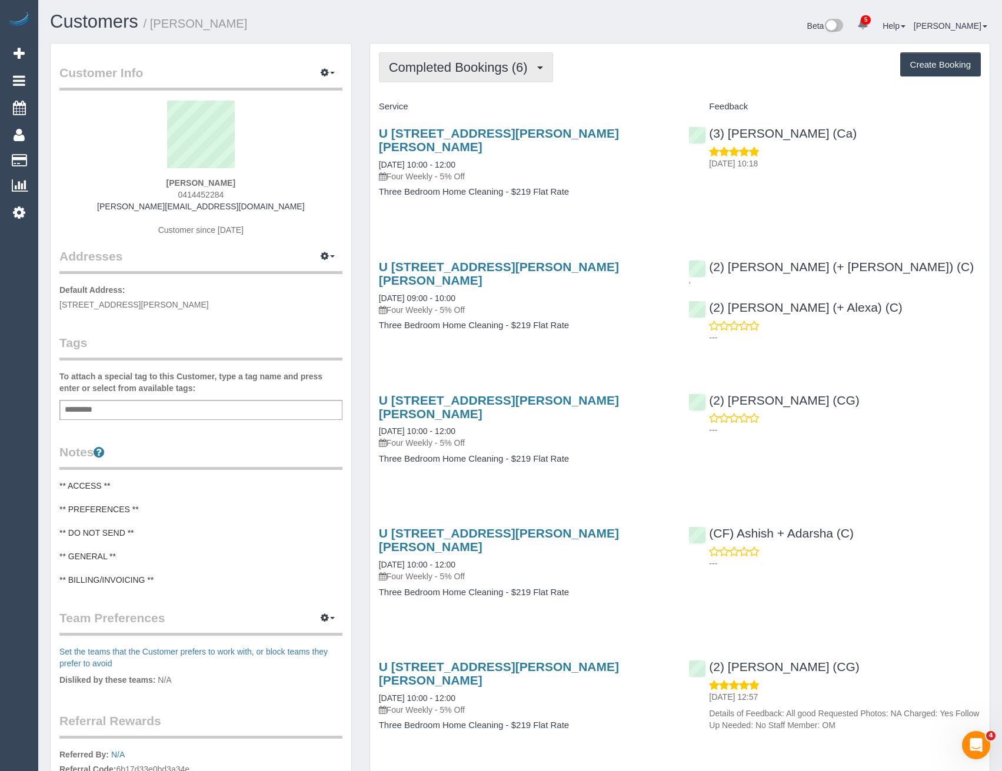
click at [481, 74] on span "Completed Bookings (6)" at bounding box center [461, 67] width 145 height 15
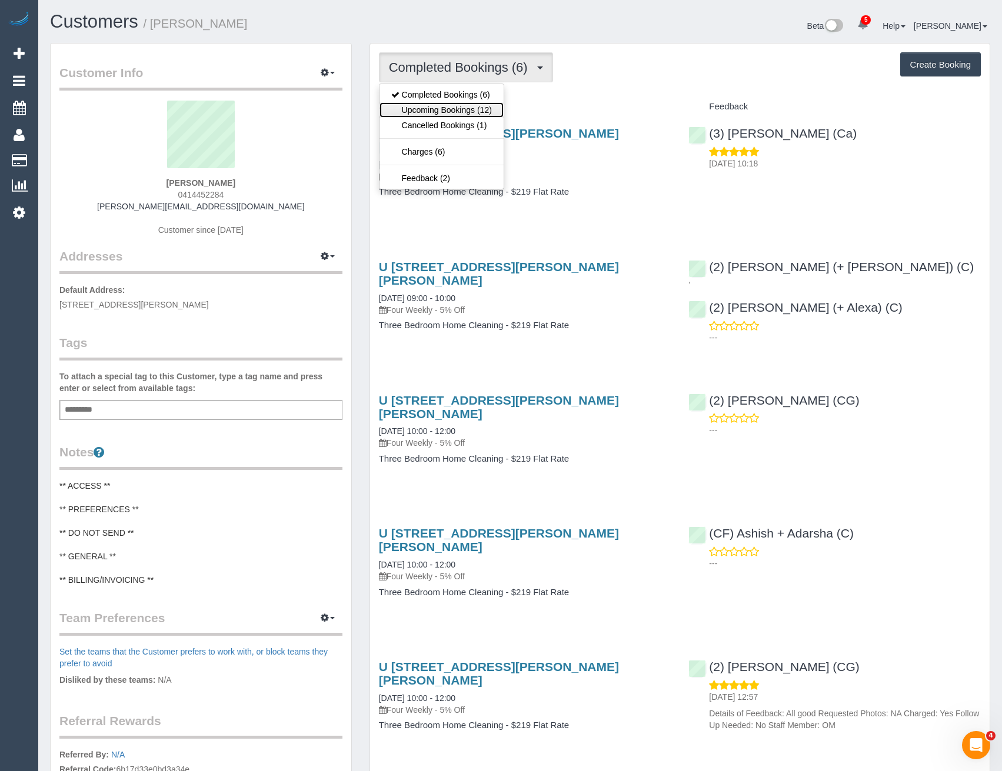
click at [481, 114] on link "Upcoming Bookings (12)" at bounding box center [441, 109] width 124 height 15
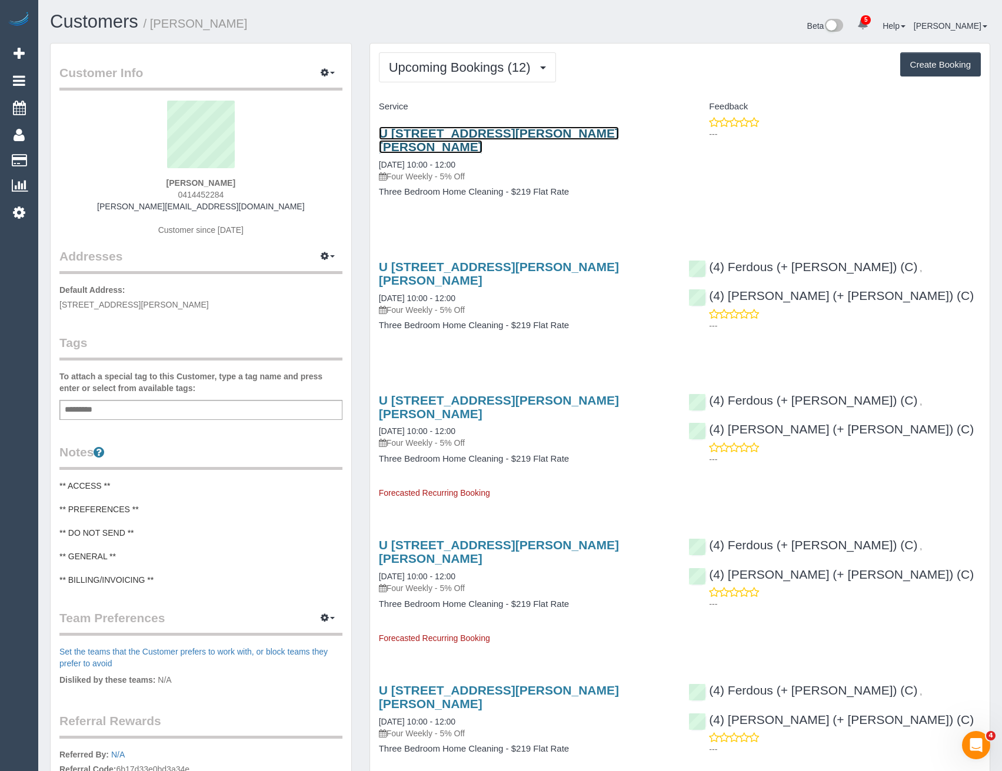
click at [519, 130] on link "U [STREET_ADDRESS][PERSON_NAME][PERSON_NAME]" at bounding box center [499, 139] width 240 height 27
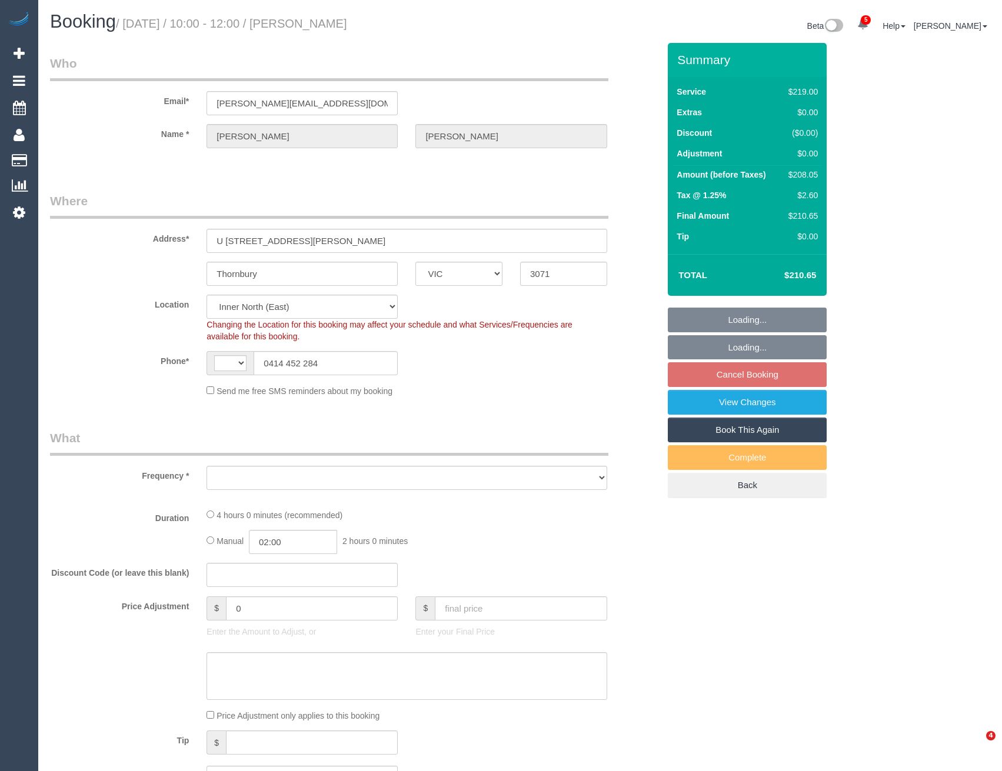
select select "VIC"
select select "string:AU"
select select "string:stripe-pm_1RFppn2GScqysDRVe6zgINoS"
select select "object:854"
select select "number:27"
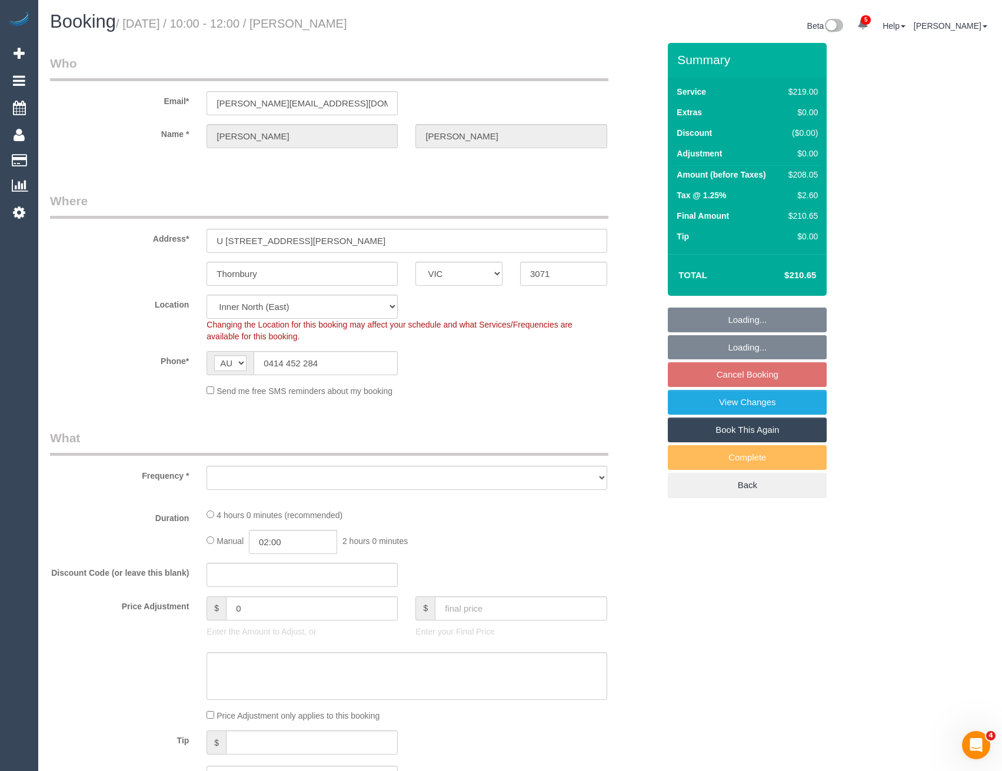
select select "number:14"
select select "number:19"
select select "number:36"
select select "number:35"
select select "number:13"
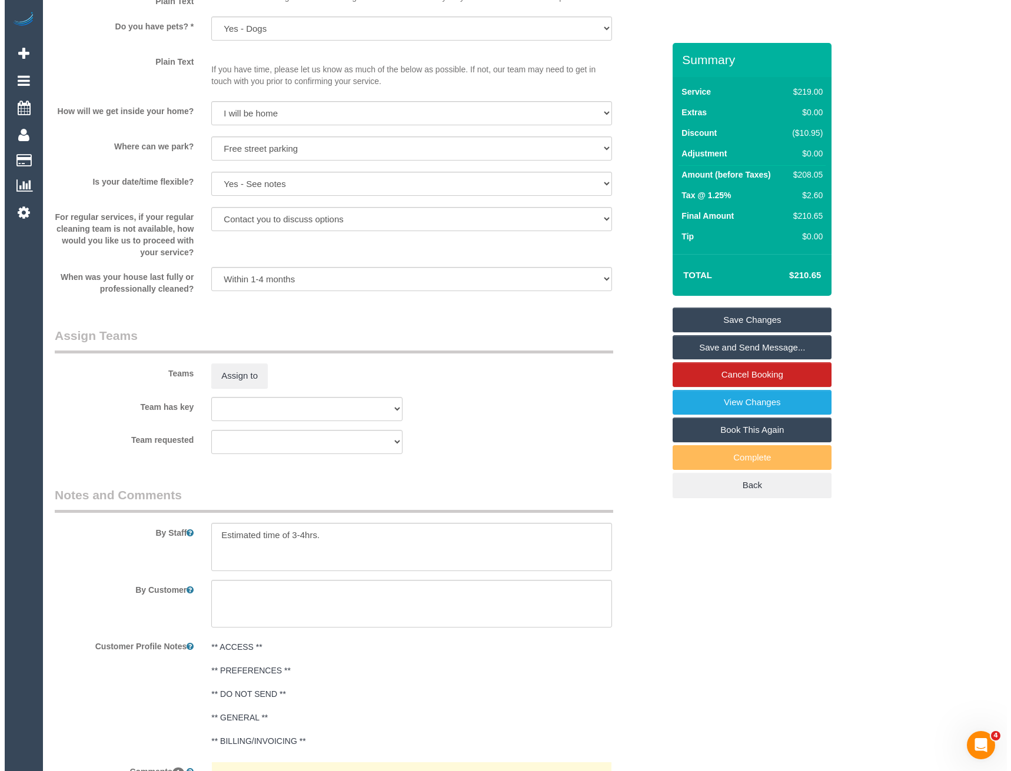
scroll to position [1468, 0]
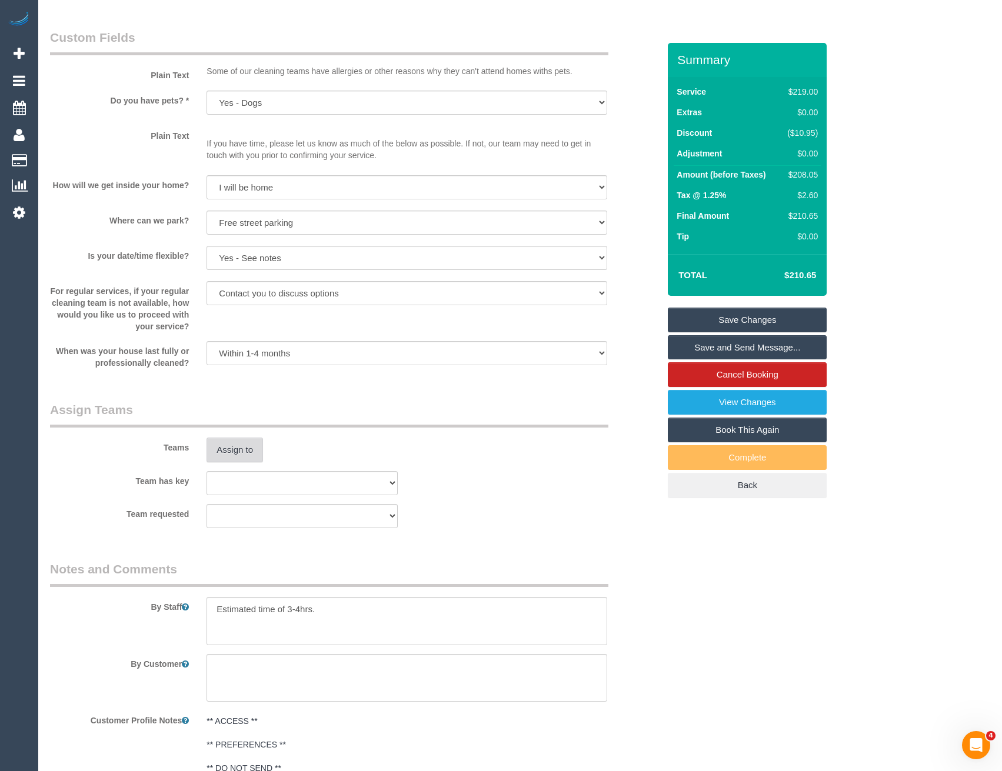
click at [218, 452] on button "Assign to" at bounding box center [235, 450] width 56 height 25
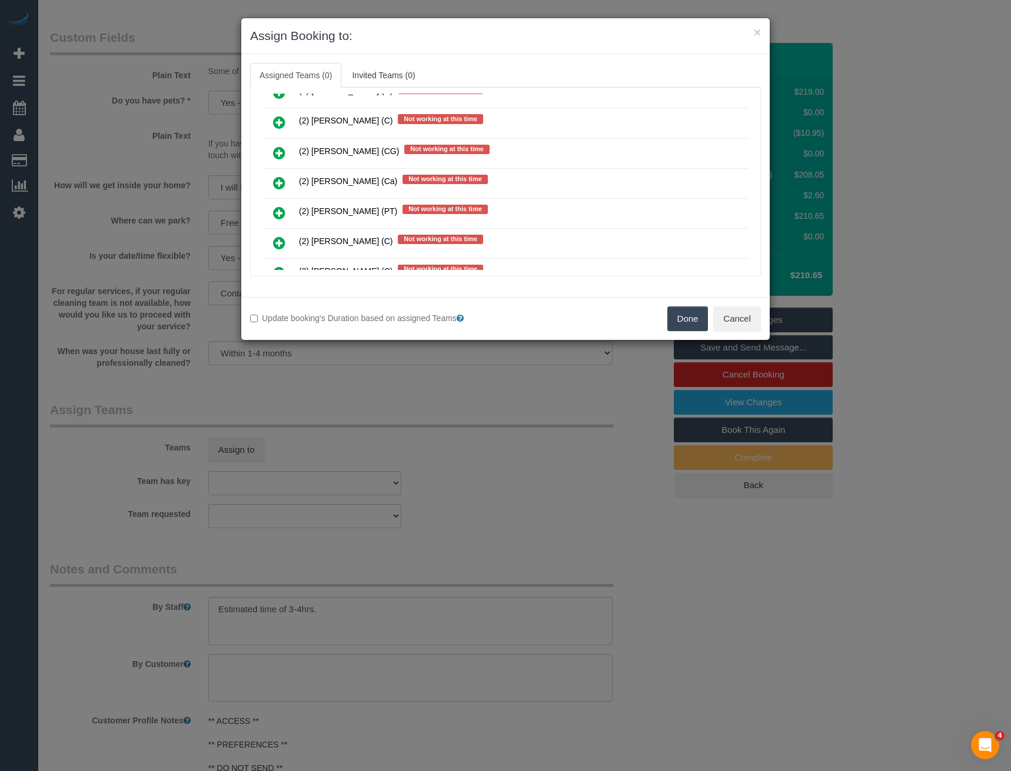
scroll to position [468, 0]
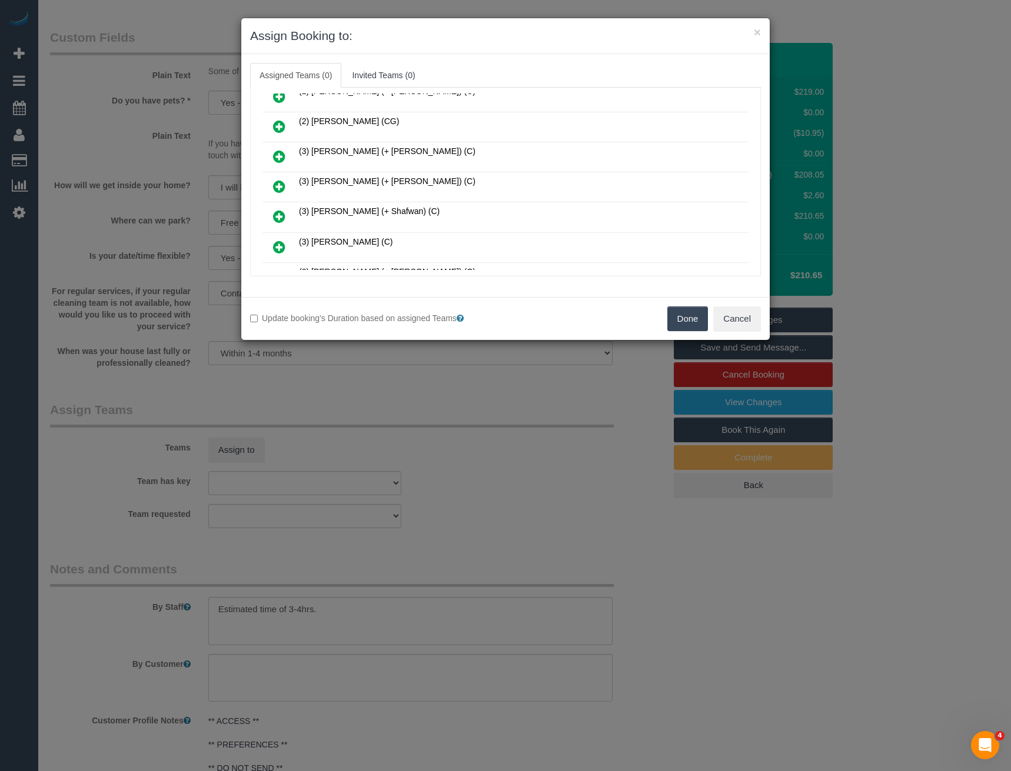
click at [282, 186] on icon at bounding box center [279, 186] width 12 height 14
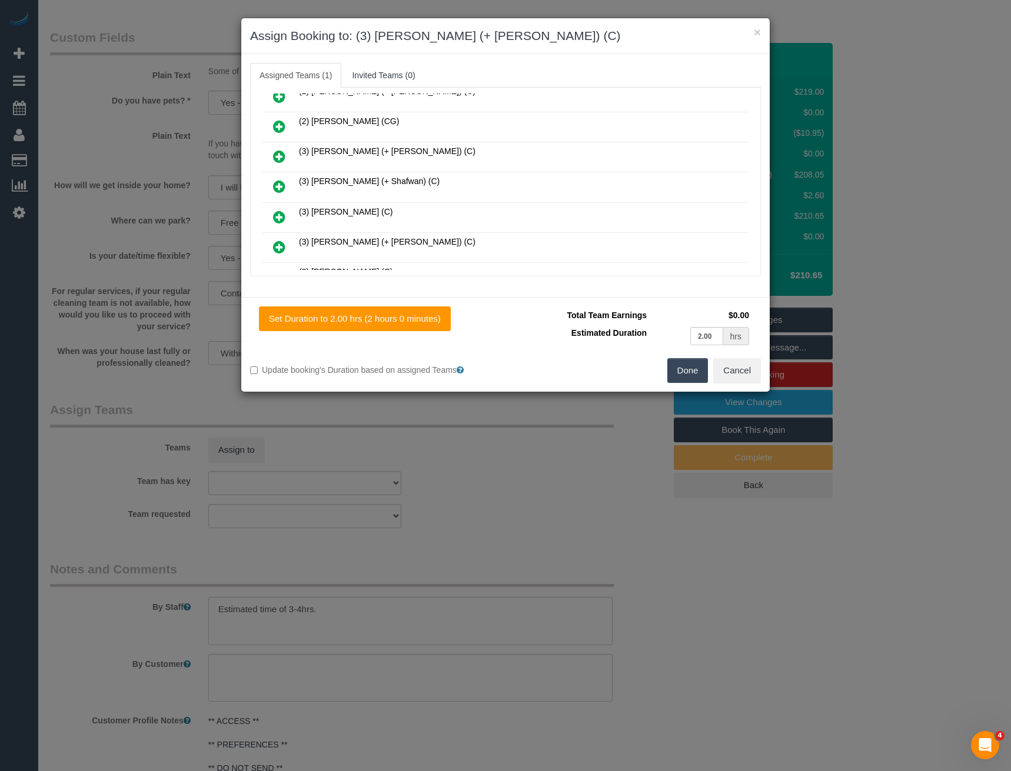
click at [284, 152] on icon at bounding box center [279, 156] width 12 height 14
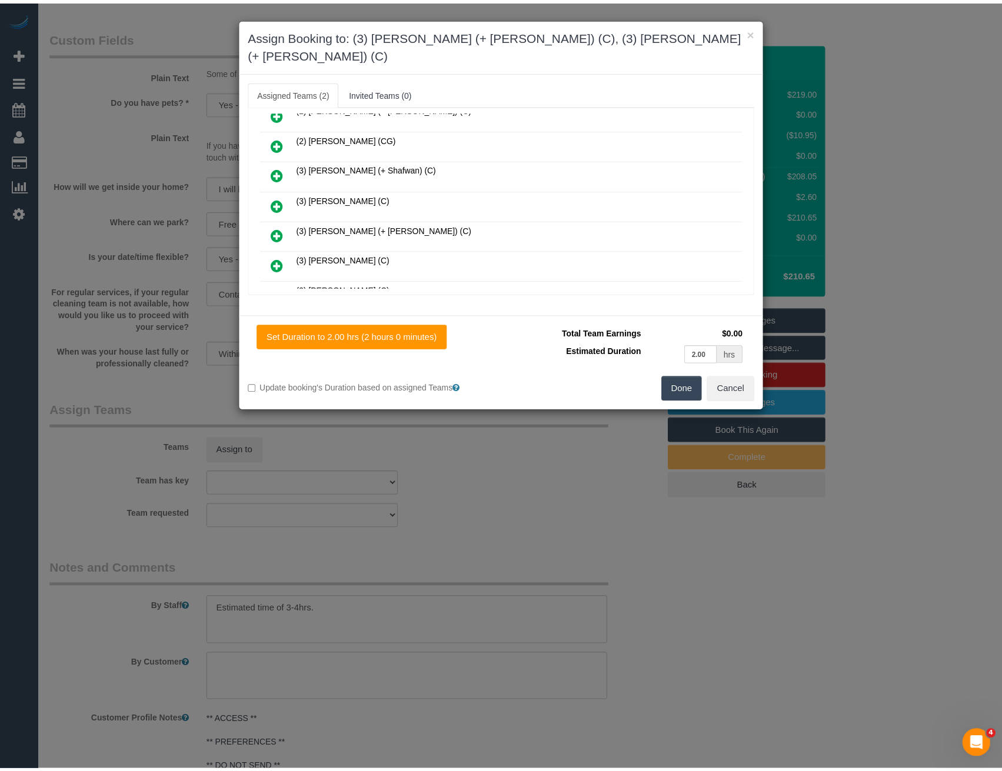
scroll to position [0, 0]
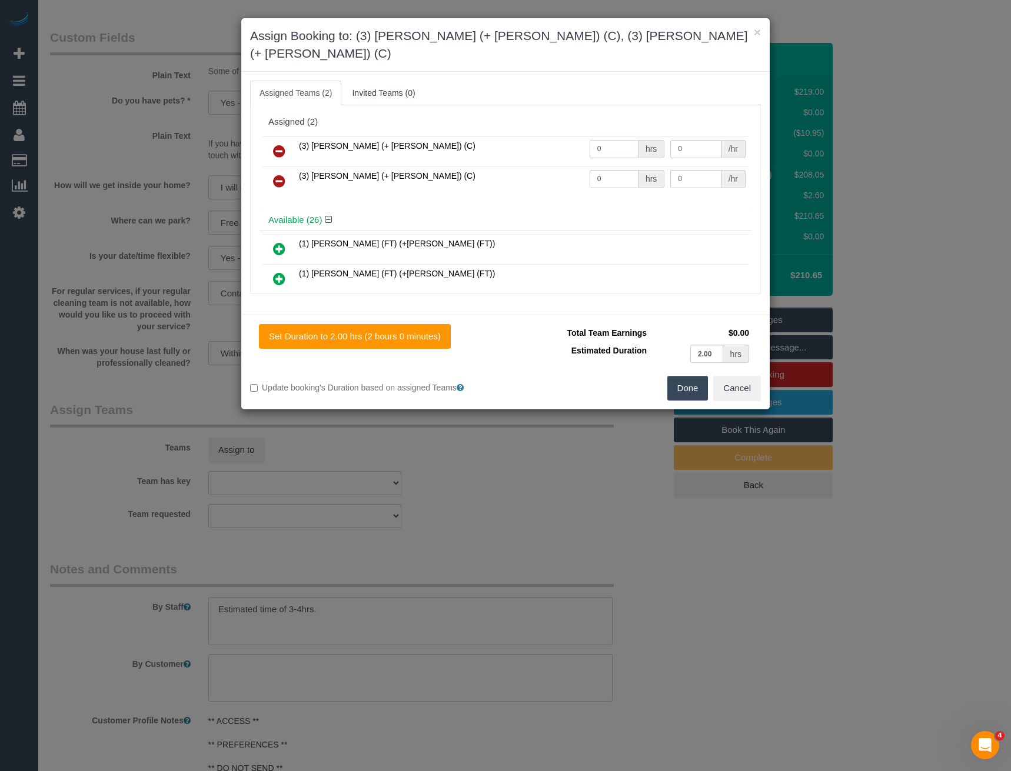
drag, startPoint x: 543, startPoint y: 141, endPoint x: 499, endPoint y: 131, distance: 45.1
click at [511, 140] on tr "(3) Aneta (+ Daniel) (C) 0 hrs 0 /hr" at bounding box center [505, 152] width 486 height 30
type input "1"
type input "65"
drag, startPoint x: 602, startPoint y: 160, endPoint x: 527, endPoint y: 164, distance: 74.8
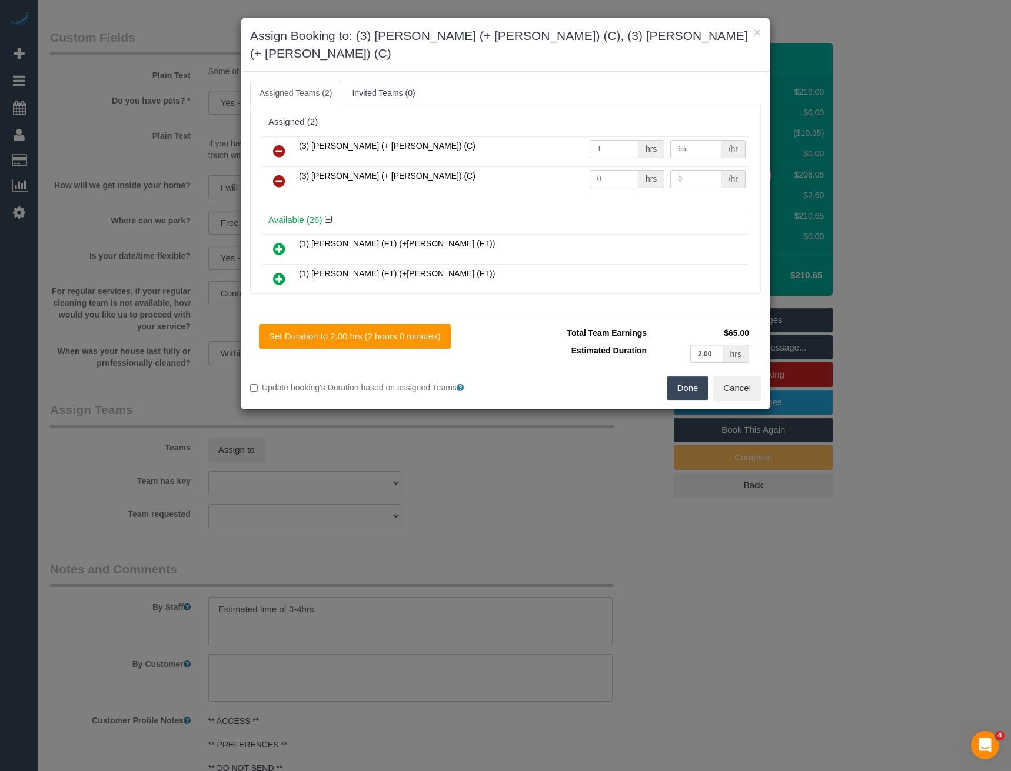
click at [527, 167] on tr "(3) Daniel (+ Aneta) (C) 0 hrs 0 /hr" at bounding box center [505, 182] width 486 height 30
type input "1"
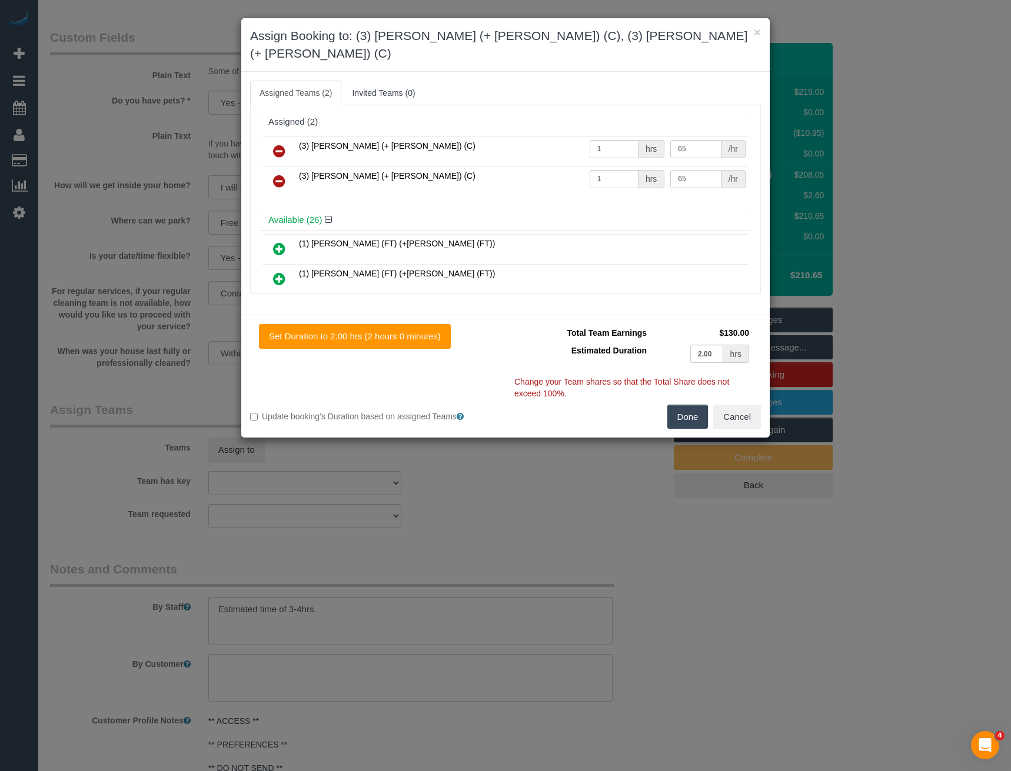
type input "65"
click at [688, 405] on button "Done" at bounding box center [687, 417] width 41 height 25
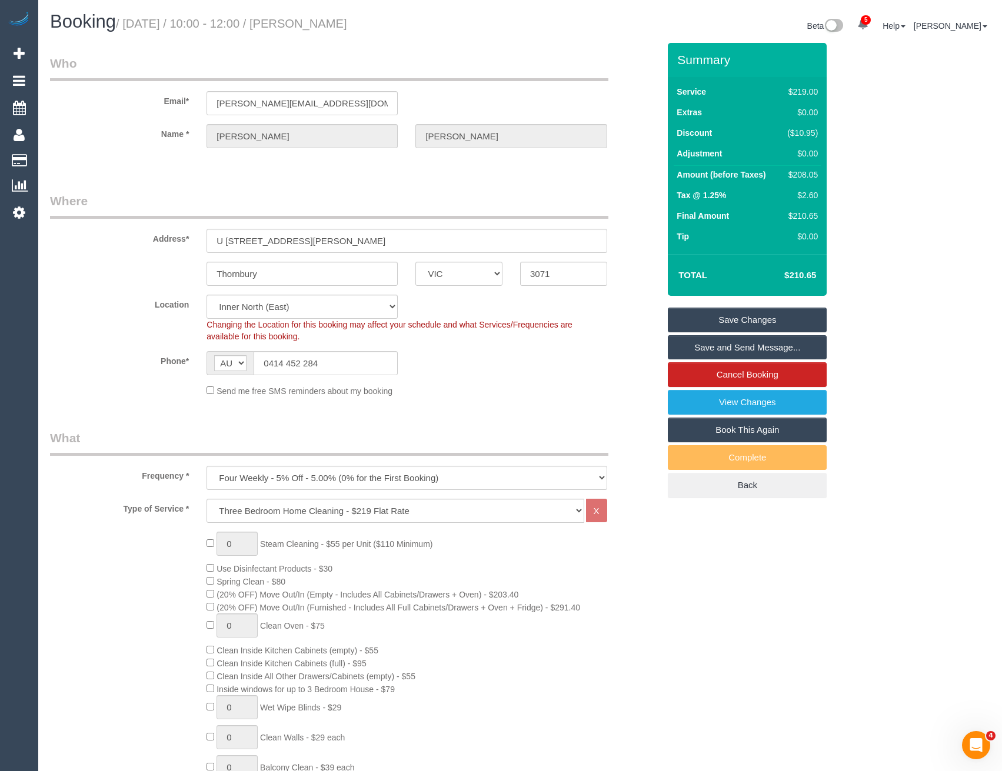
click at [708, 315] on link "Save Changes" at bounding box center [747, 320] width 159 height 25
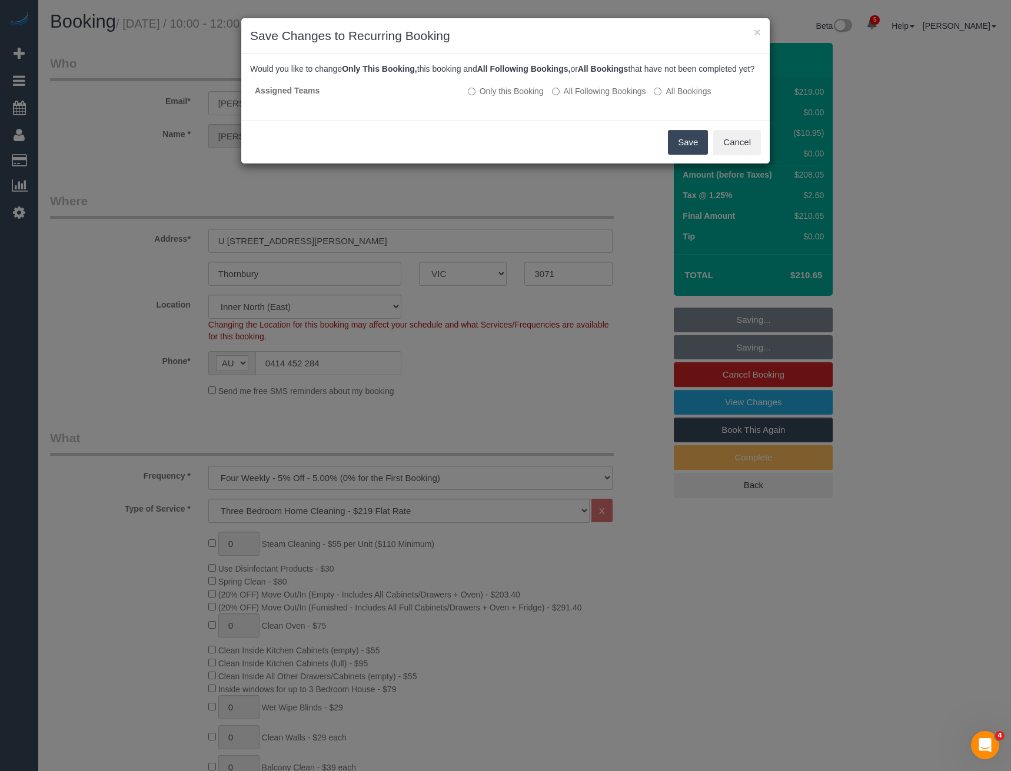
click at [680, 153] on button "Save" at bounding box center [688, 142] width 40 height 25
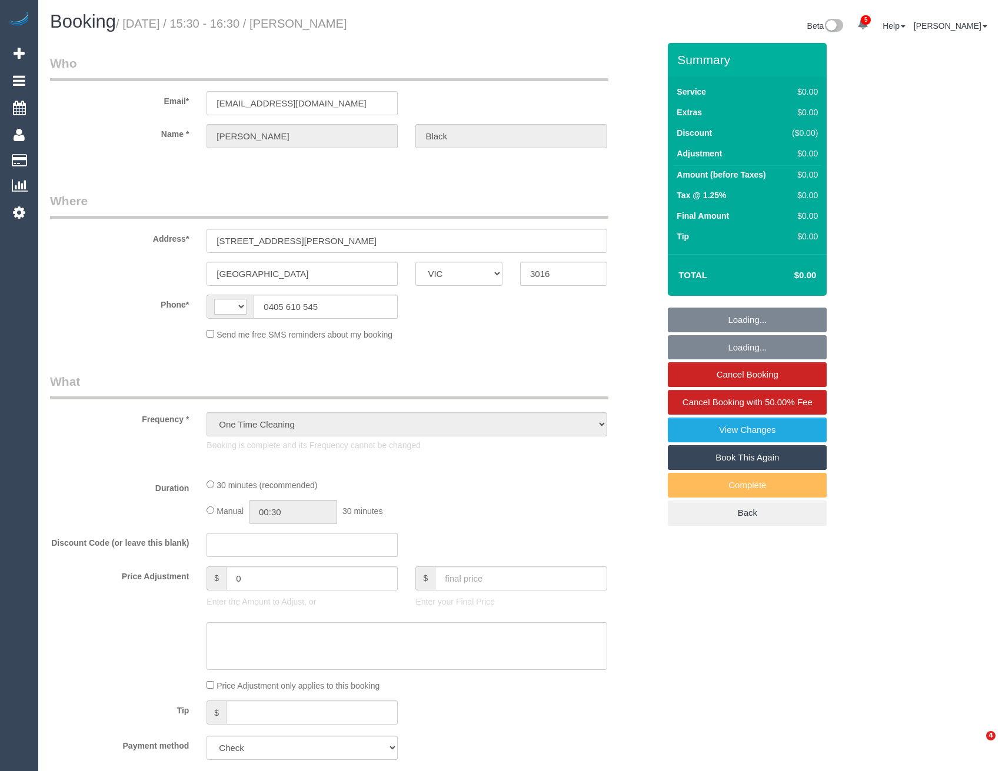
select select "VIC"
select select "string:AU"
select select "number:28"
select select "number:14"
select select "number:19"
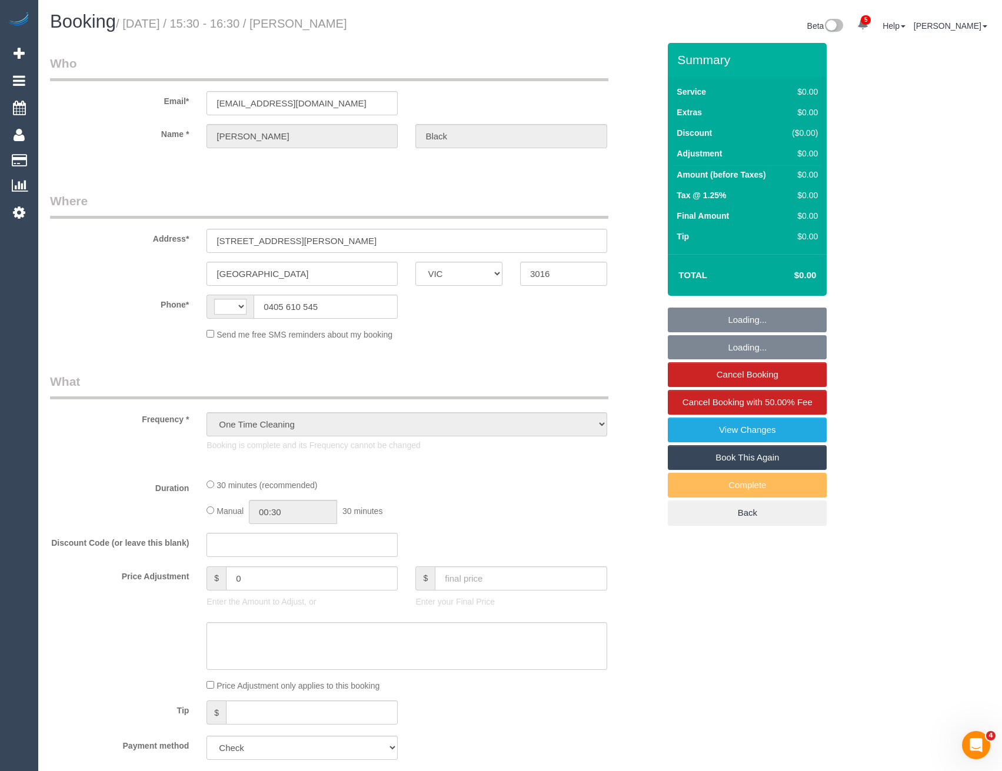
select select "number:24"
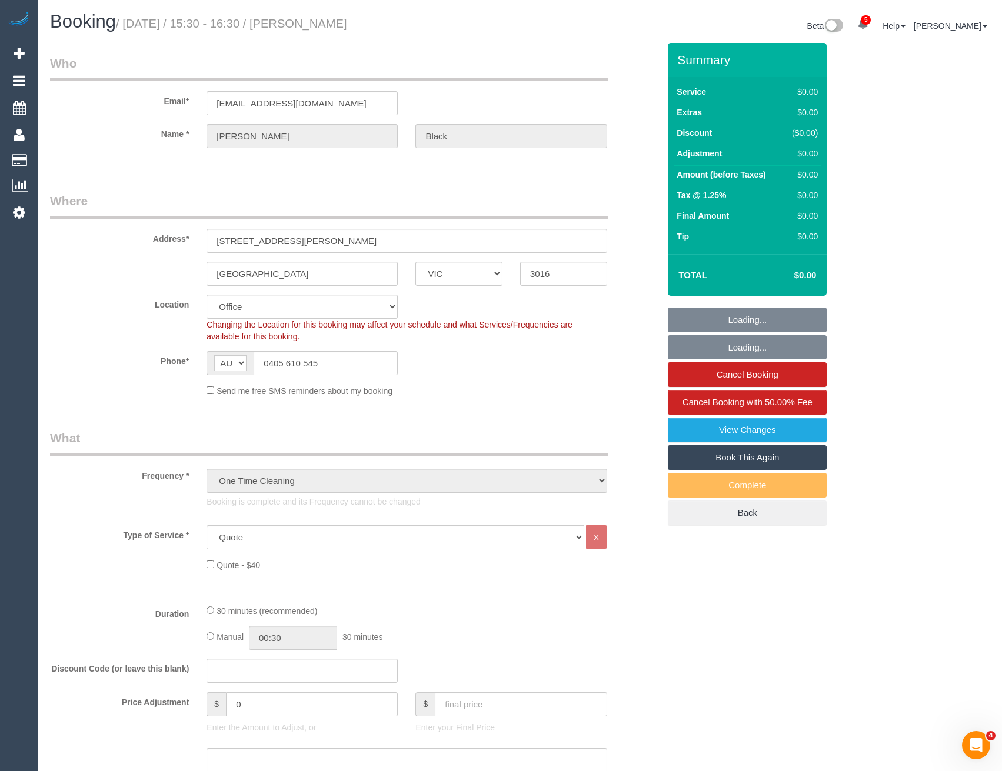
select select "object:2035"
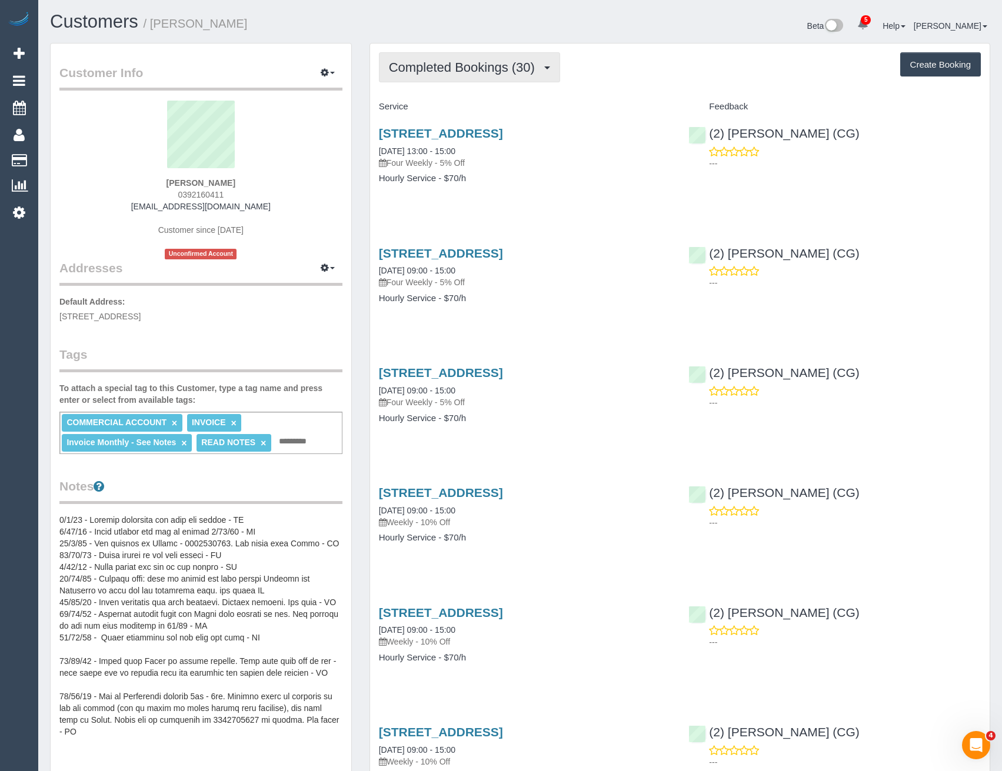
click at [495, 59] on button "Completed Bookings (30)" at bounding box center [469, 67] width 181 height 30
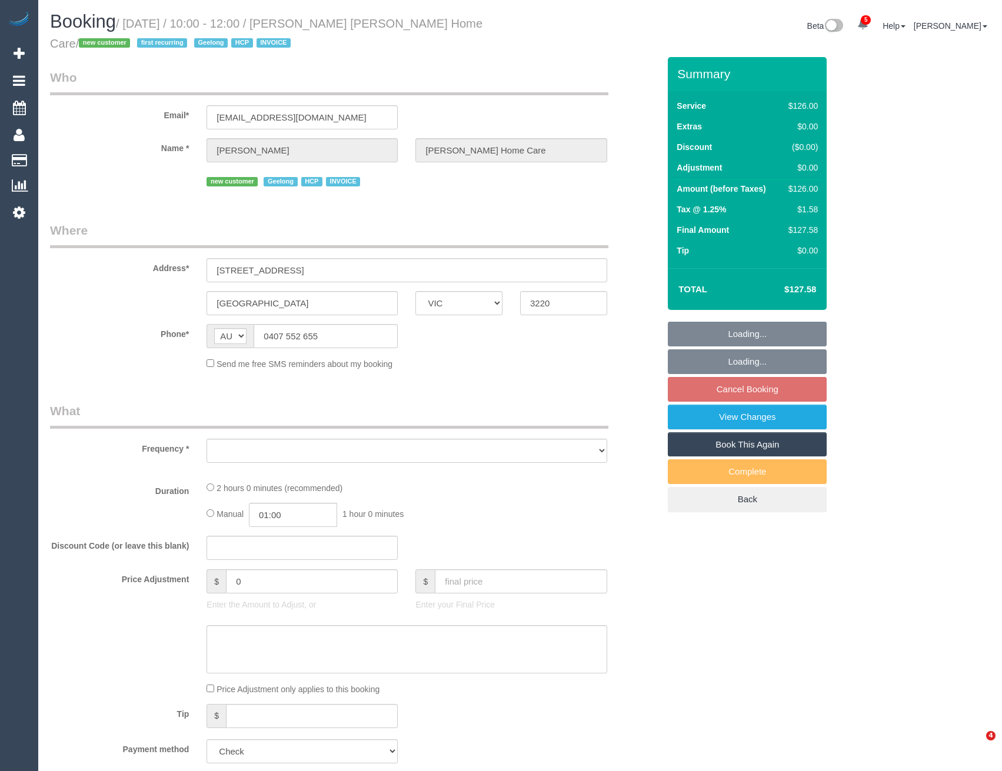
select select "VIC"
select select "120"
select select "number:28"
select select "number:14"
select select "number:19"
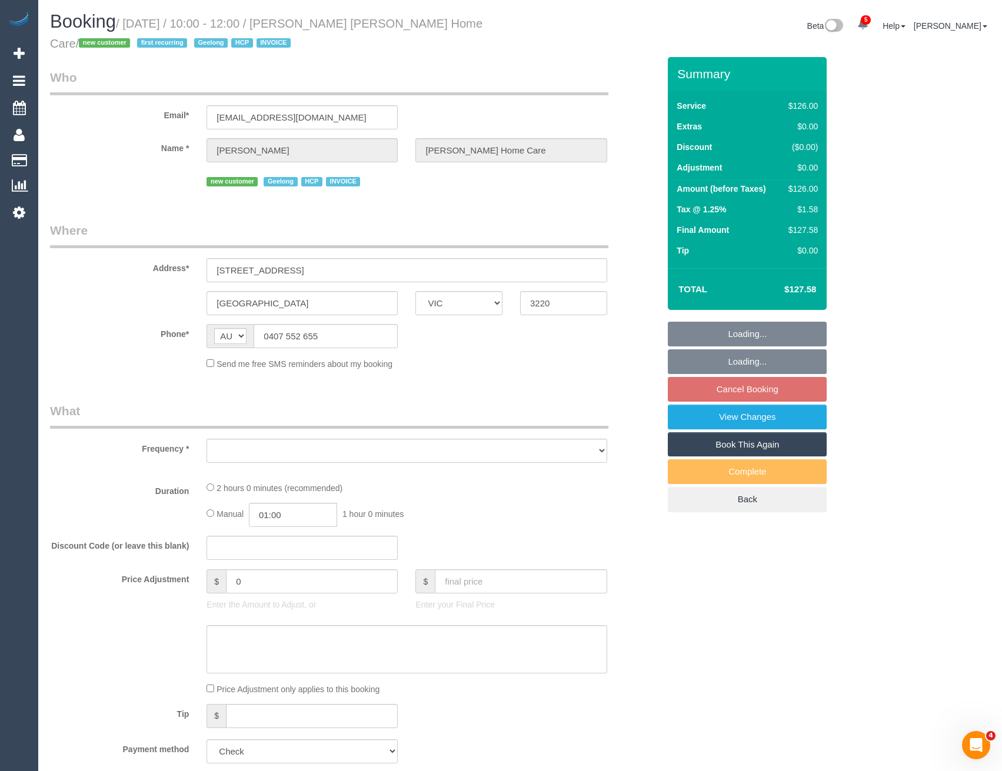
select select "number:24"
select select "number:34"
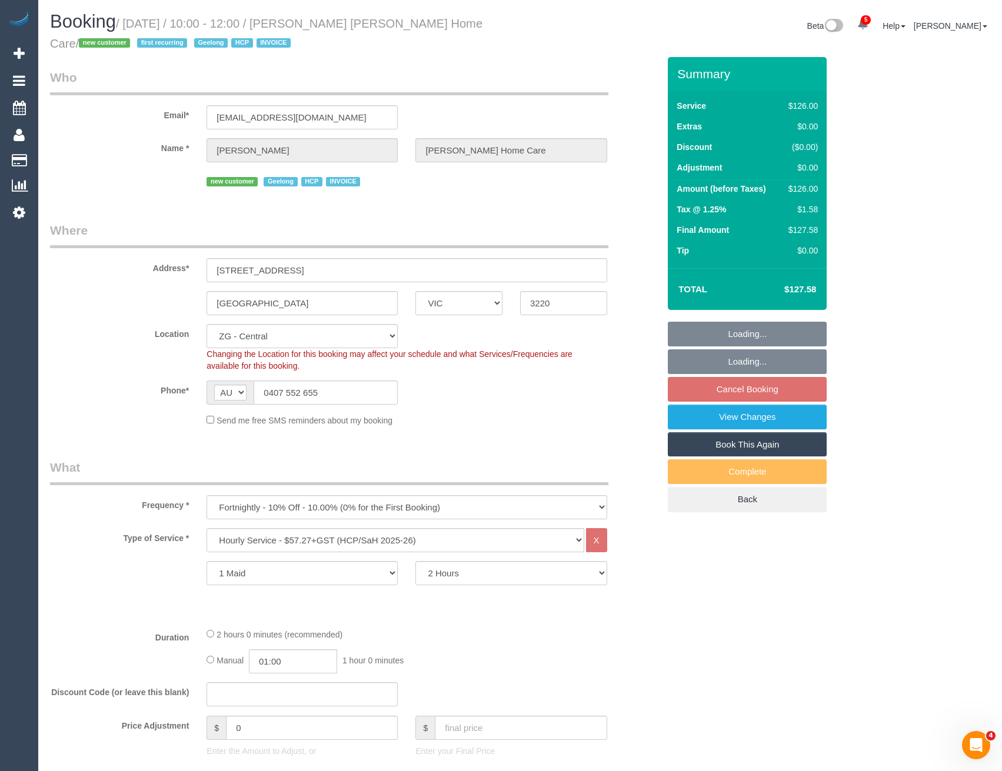
select select "object:886"
select select "spot4"
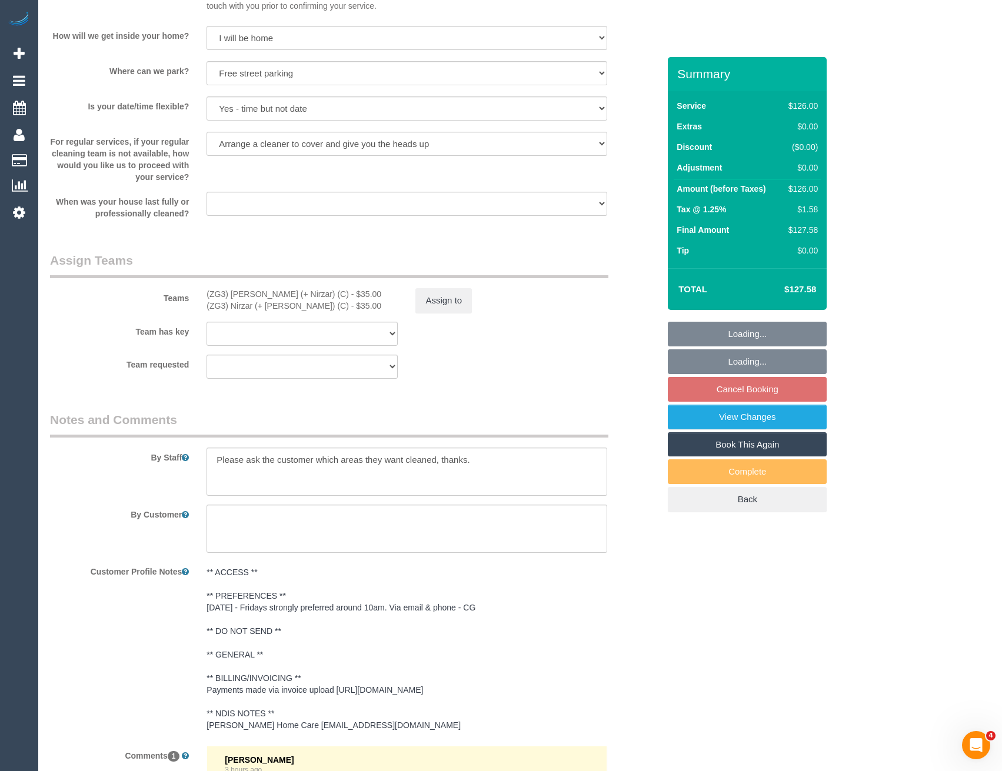
scroll to position [1294, 0]
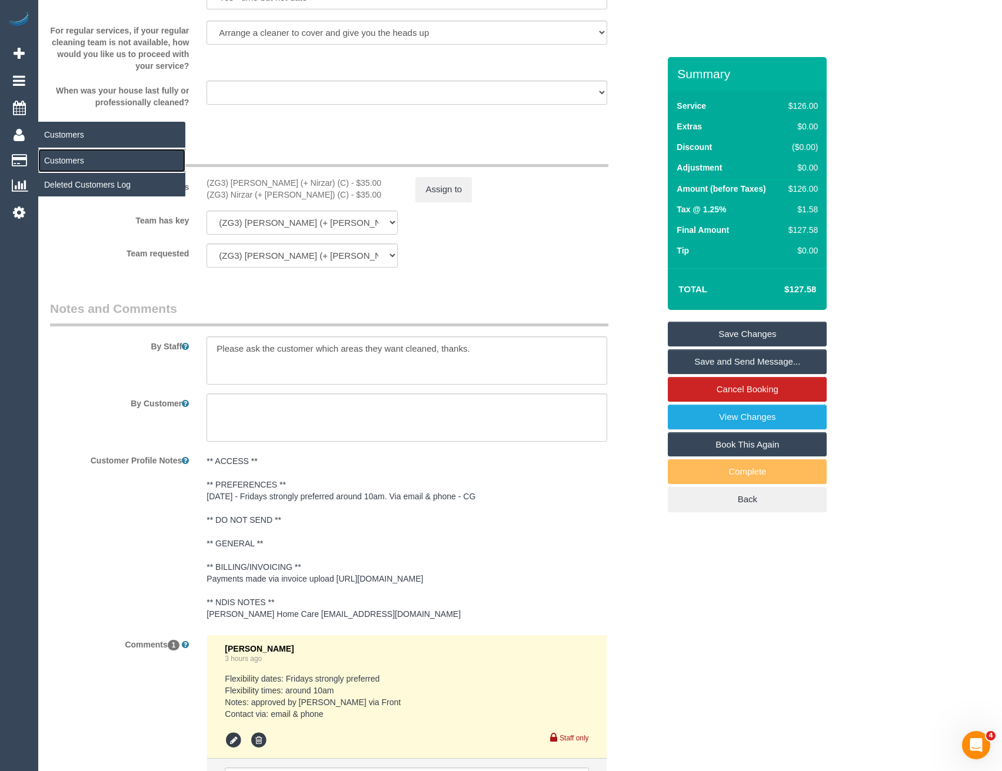
click at [53, 153] on link "Customers" at bounding box center [111, 161] width 147 height 24
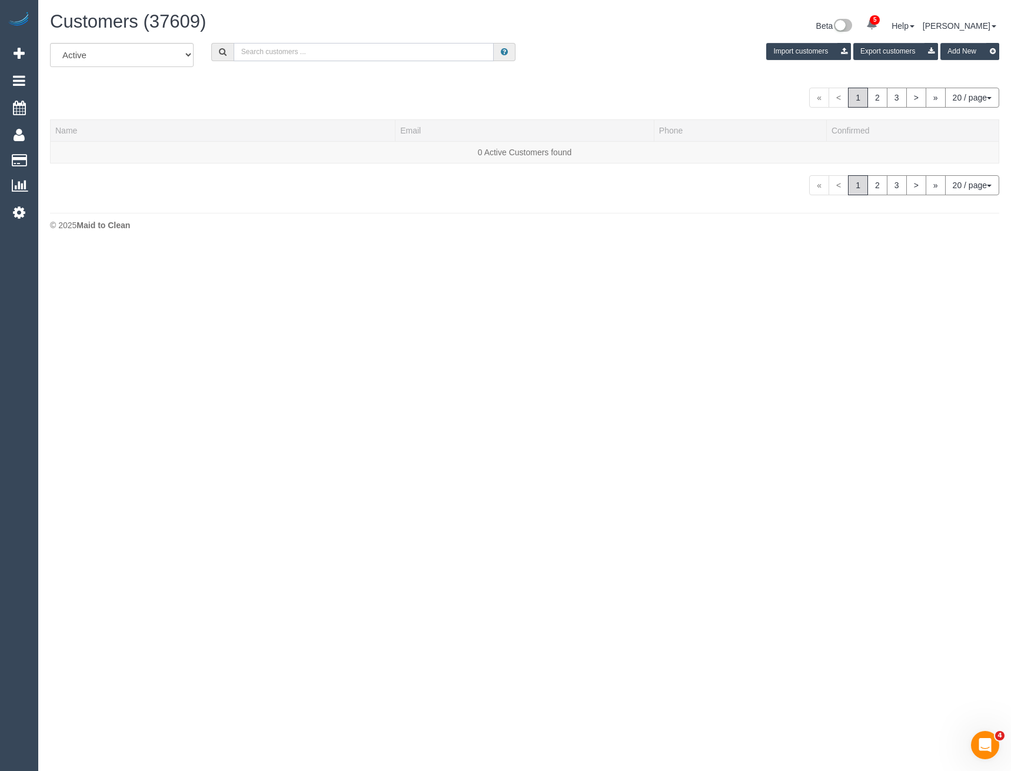
click at [278, 52] on input "text" at bounding box center [364, 52] width 261 height 18
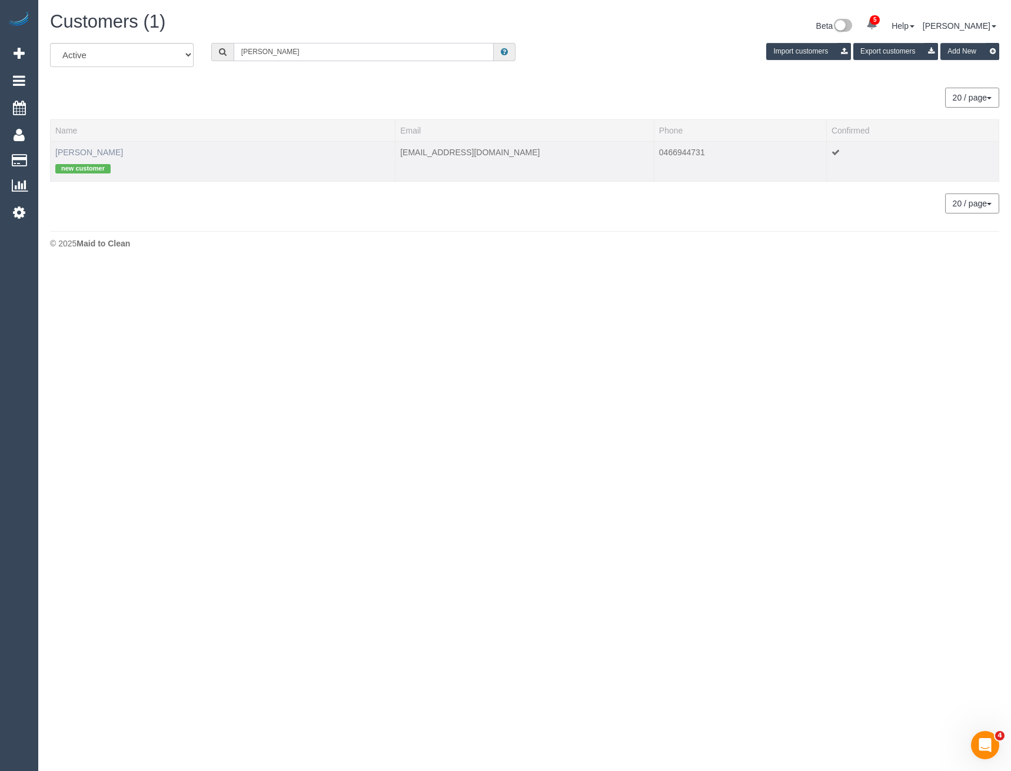
type input "Tom wil"
click at [85, 152] on link "Tom Willetts" at bounding box center [89, 152] width 68 height 9
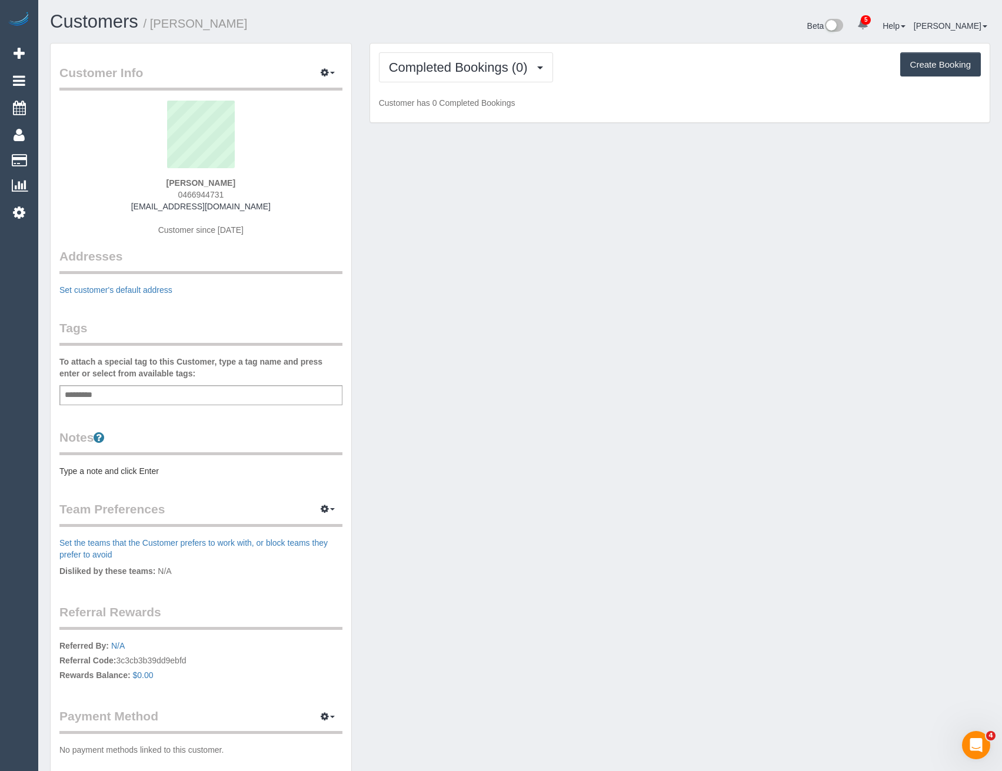
click at [497, 51] on div "Completed Bookings (0) Completed Bookings (0) Upcoming Bookings (1) Create Book…" at bounding box center [680, 83] width 620 height 79
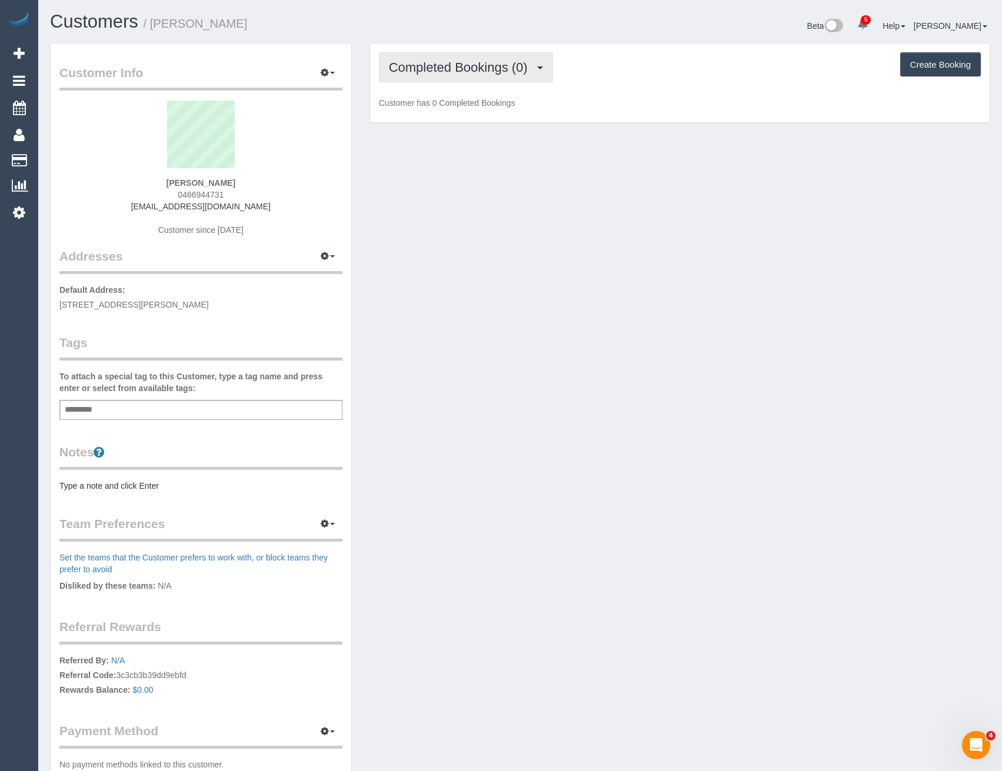
click at [497, 68] on span "Completed Bookings (0)" at bounding box center [461, 67] width 145 height 15
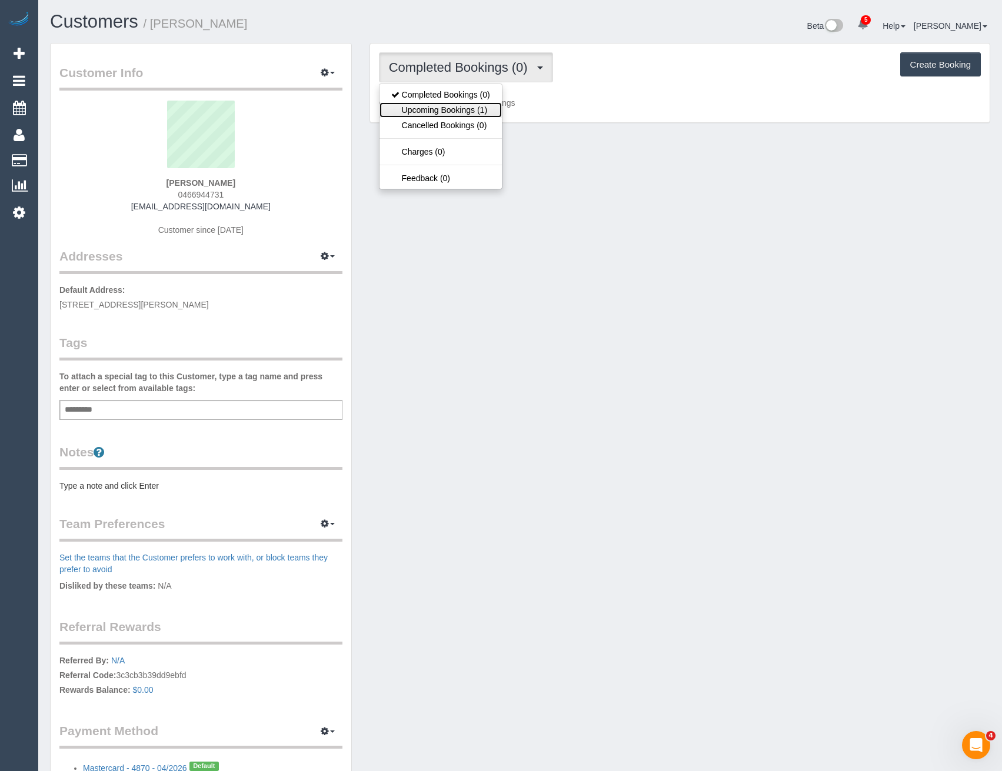
click at [481, 112] on link "Upcoming Bookings (1)" at bounding box center [440, 109] width 122 height 15
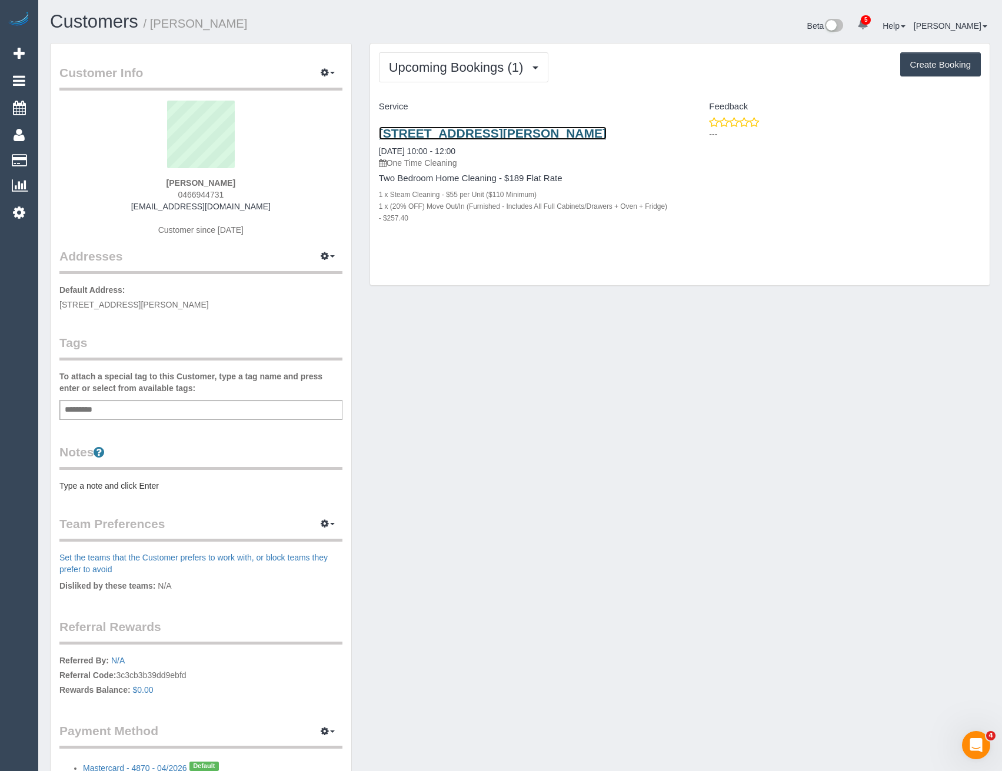
click at [555, 128] on link "45 Clarke Street, 5005, Southbank, VIC 3006" at bounding box center [493, 133] width 228 height 14
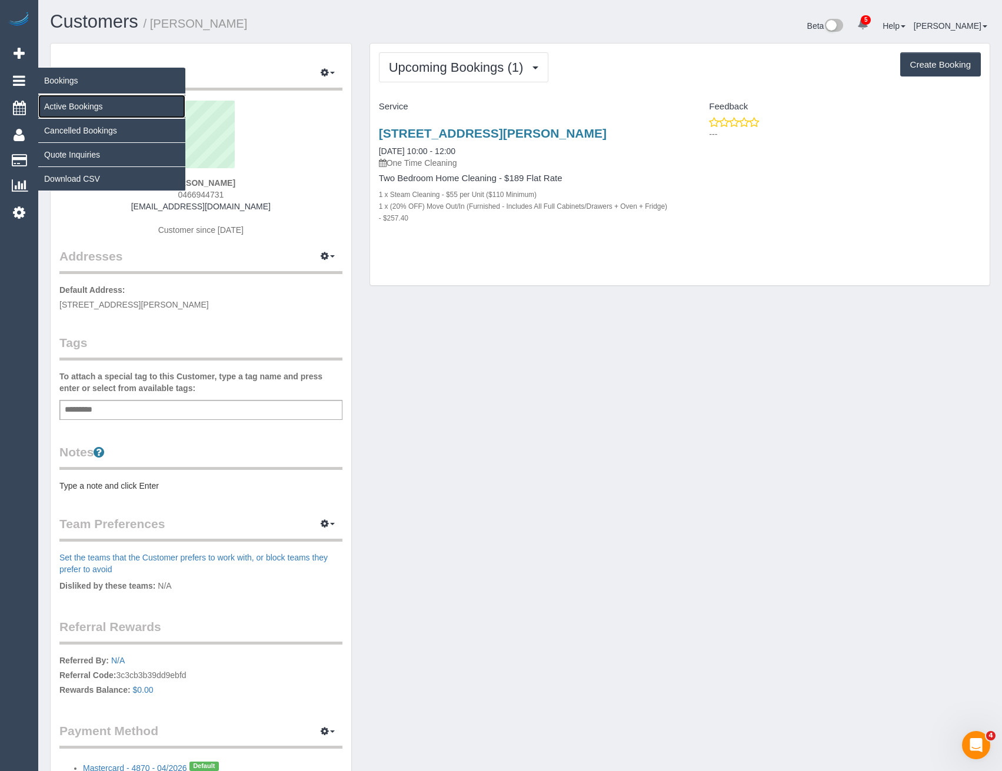
click at [60, 112] on link "Active Bookings" at bounding box center [111, 107] width 147 height 24
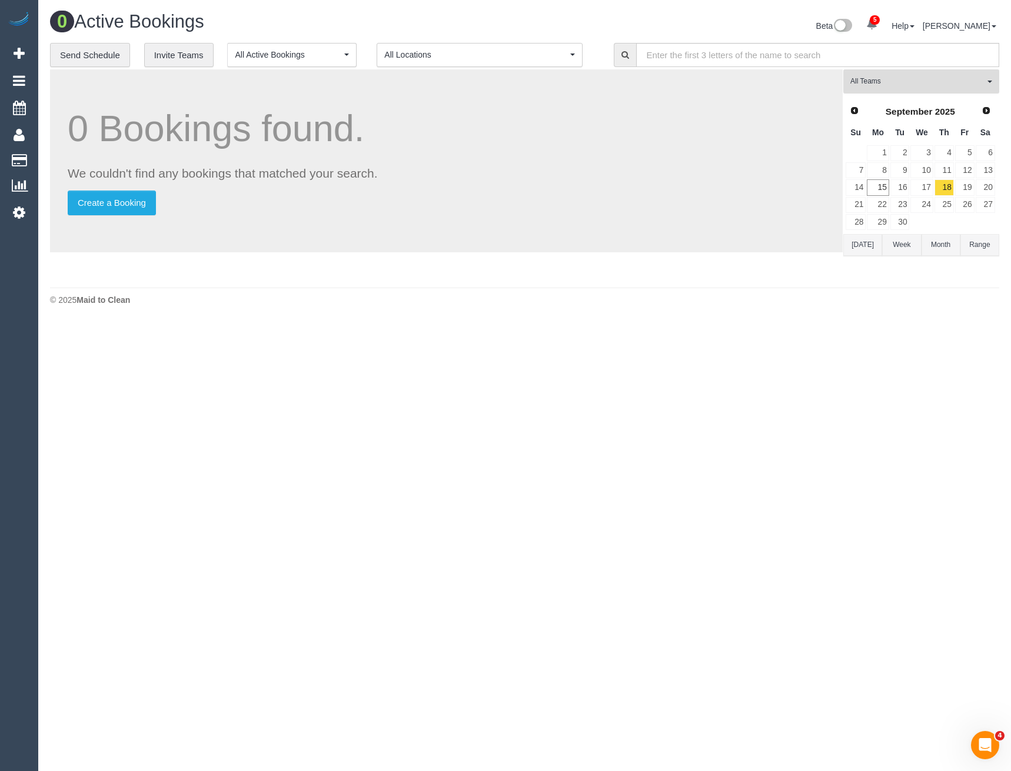
click at [924, 87] on button "All Teams" at bounding box center [921, 81] width 156 height 24
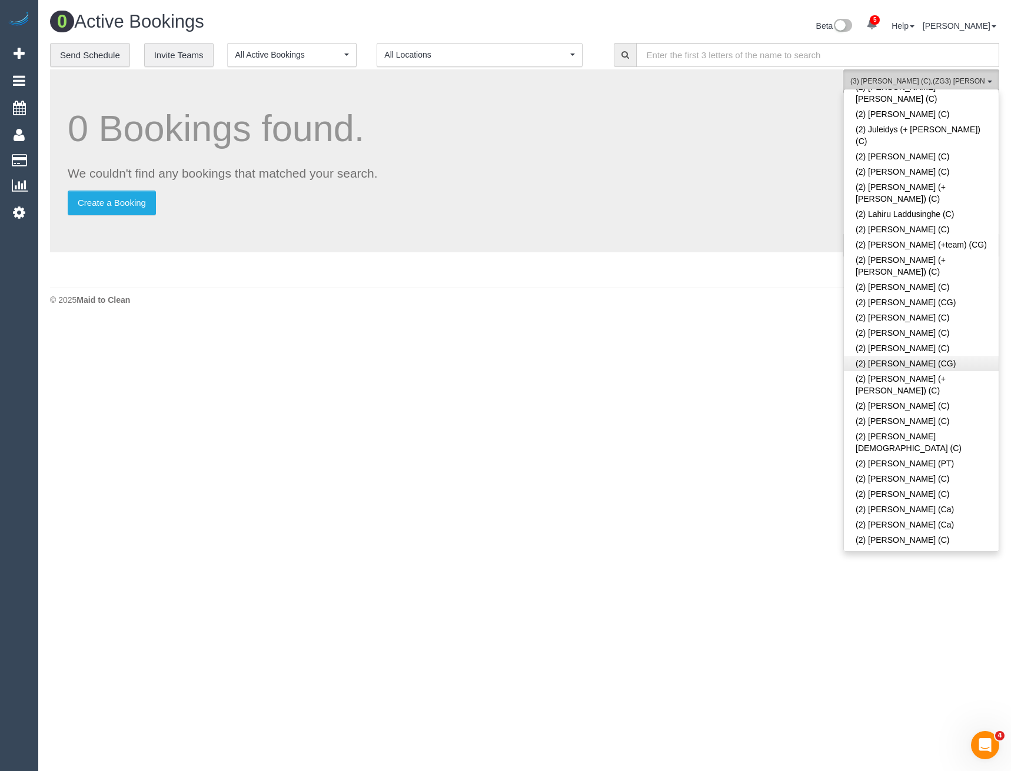
scroll to position [883, 0]
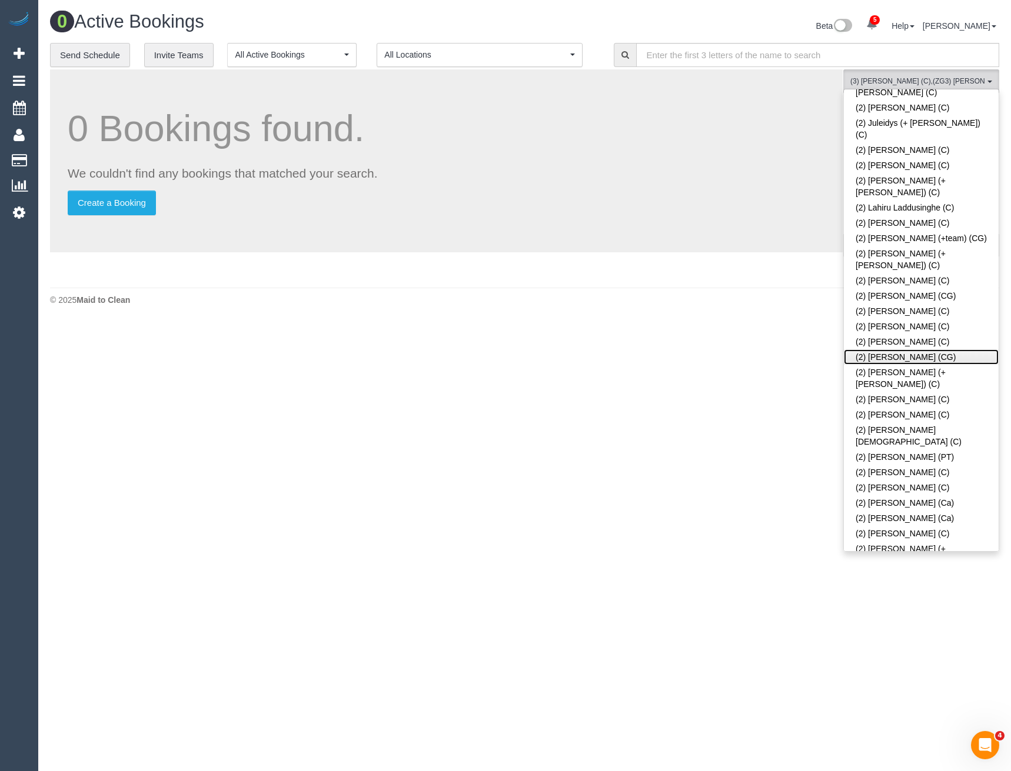
click at [897, 349] on link "(2) [PERSON_NAME] (CG)" at bounding box center [921, 356] width 155 height 15
click at [650, 436] on body "5 Beta Your Notifications You have 0 alerts × You have 5 to charge for 15/09/20…" at bounding box center [505, 385] width 1011 height 771
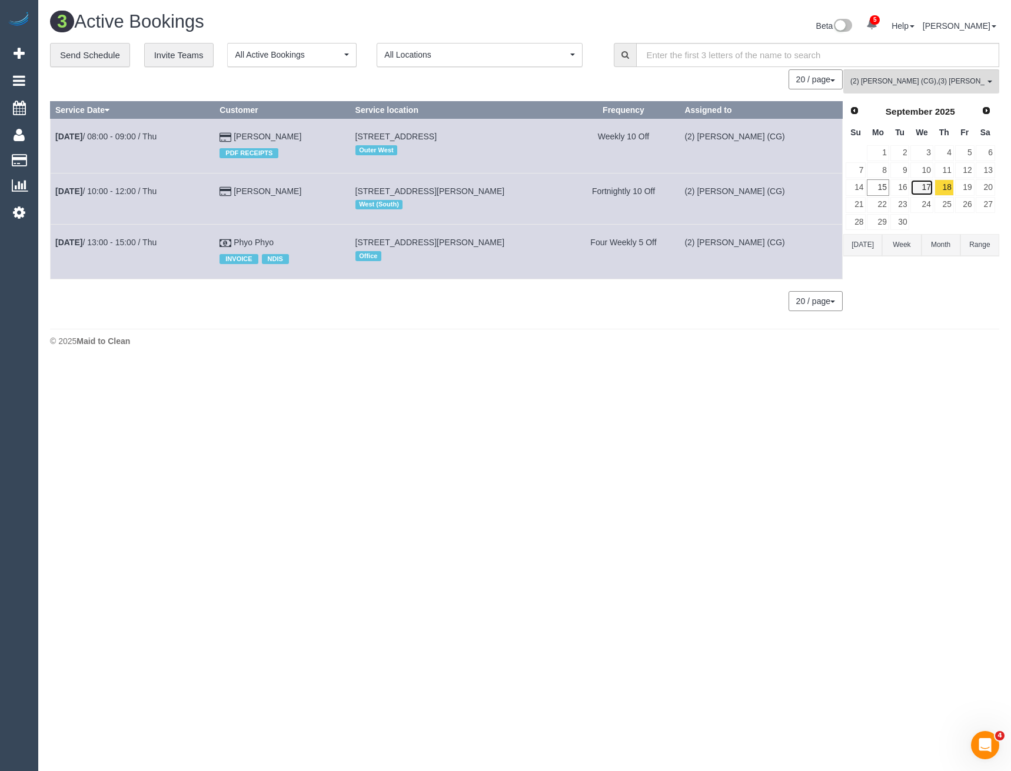
click at [924, 184] on link "17" at bounding box center [921, 187] width 22 height 16
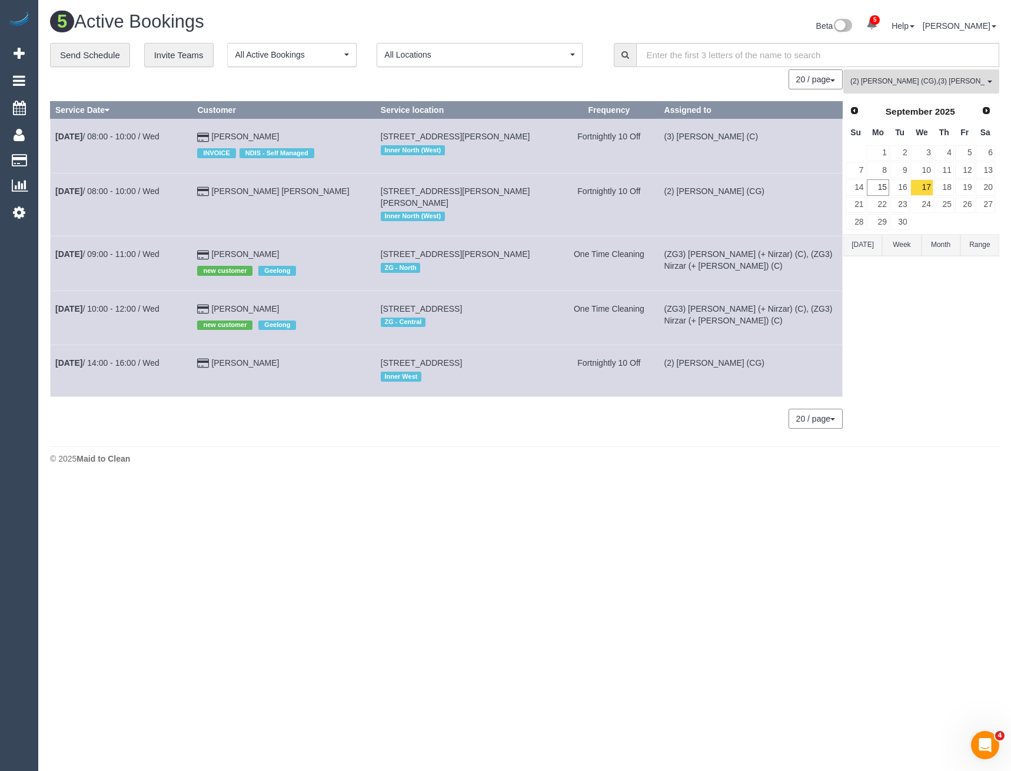
click at [937, 84] on span "(2) Paris Webb (CG) , (3) Lilian Placido (C) , (ZG3) Nirzar (+ Mansi) (C)" at bounding box center [917, 81] width 134 height 10
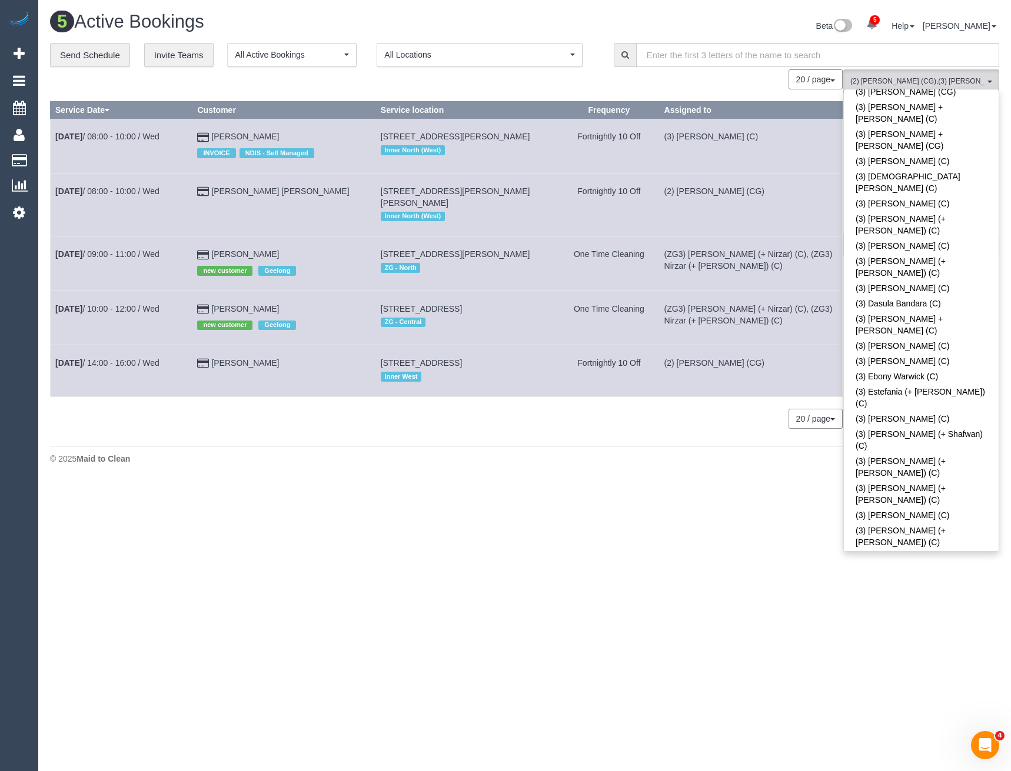
scroll to position [1883, 0]
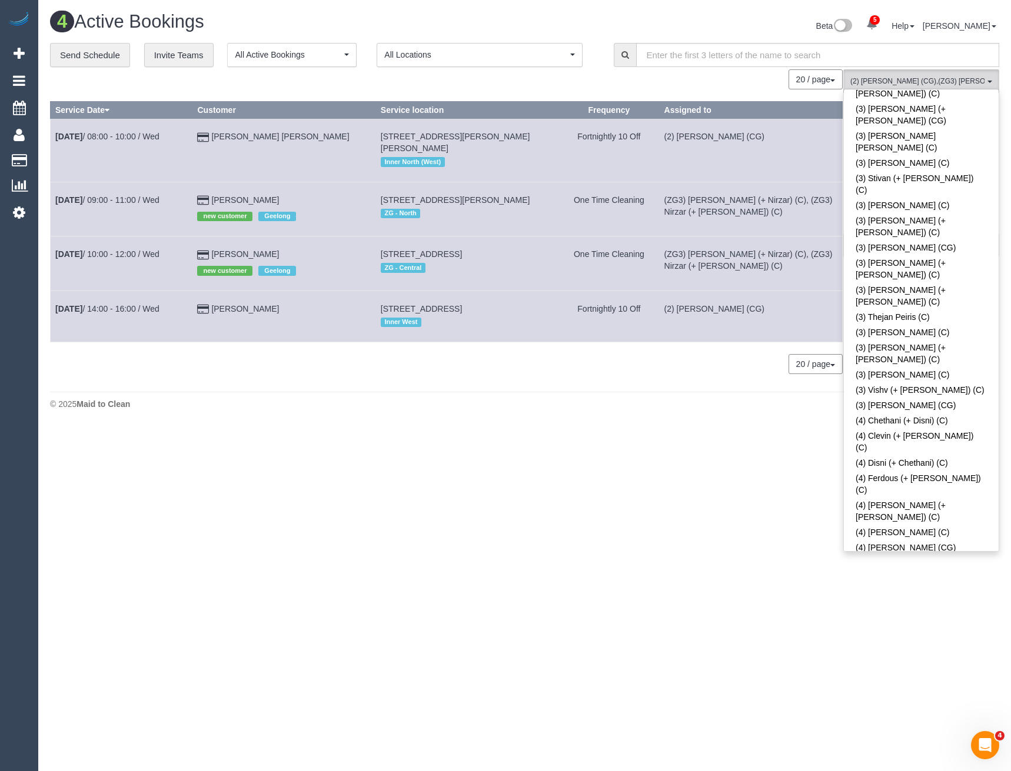
scroll to position [3395, 0]
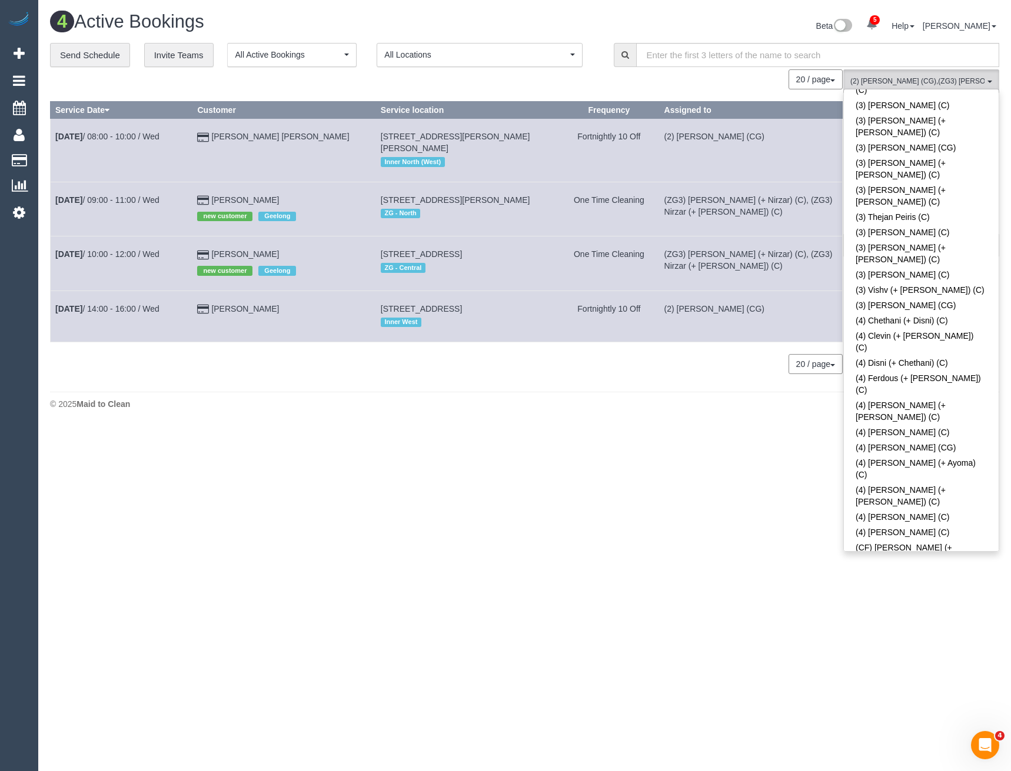
click at [765, 560] on body "5 Beta Your Notifications You have 0 alerts × You have 5 to charge for 15/09/20…" at bounding box center [505, 385] width 1011 height 771
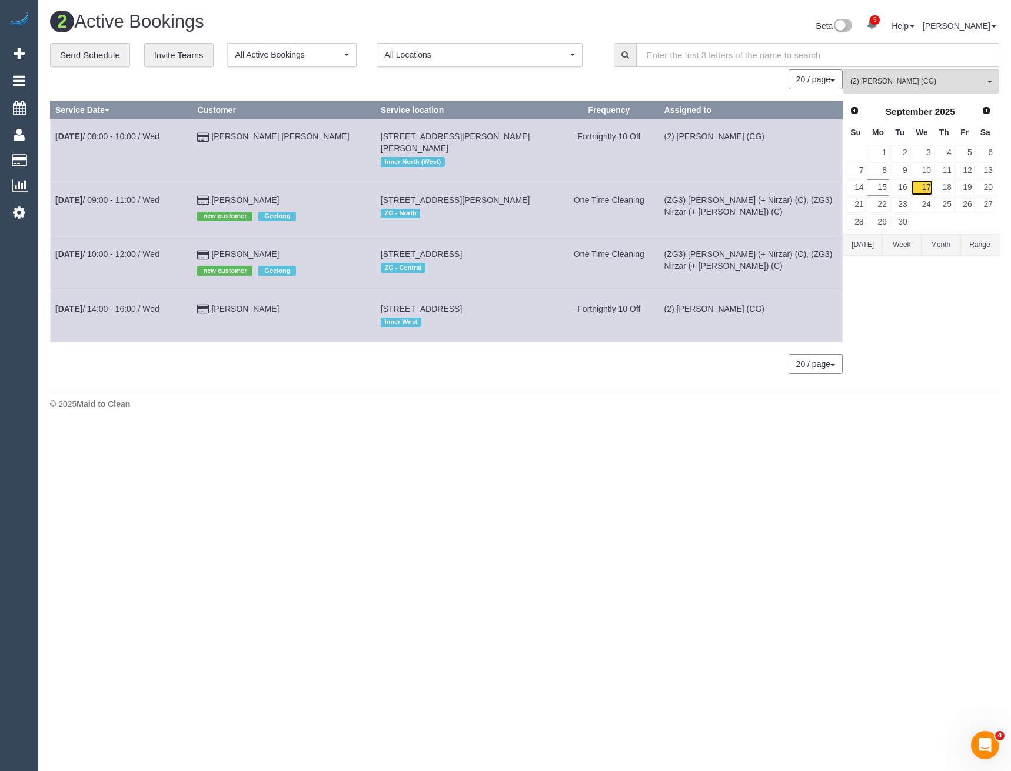
click at [925, 185] on link "17" at bounding box center [921, 187] width 22 height 16
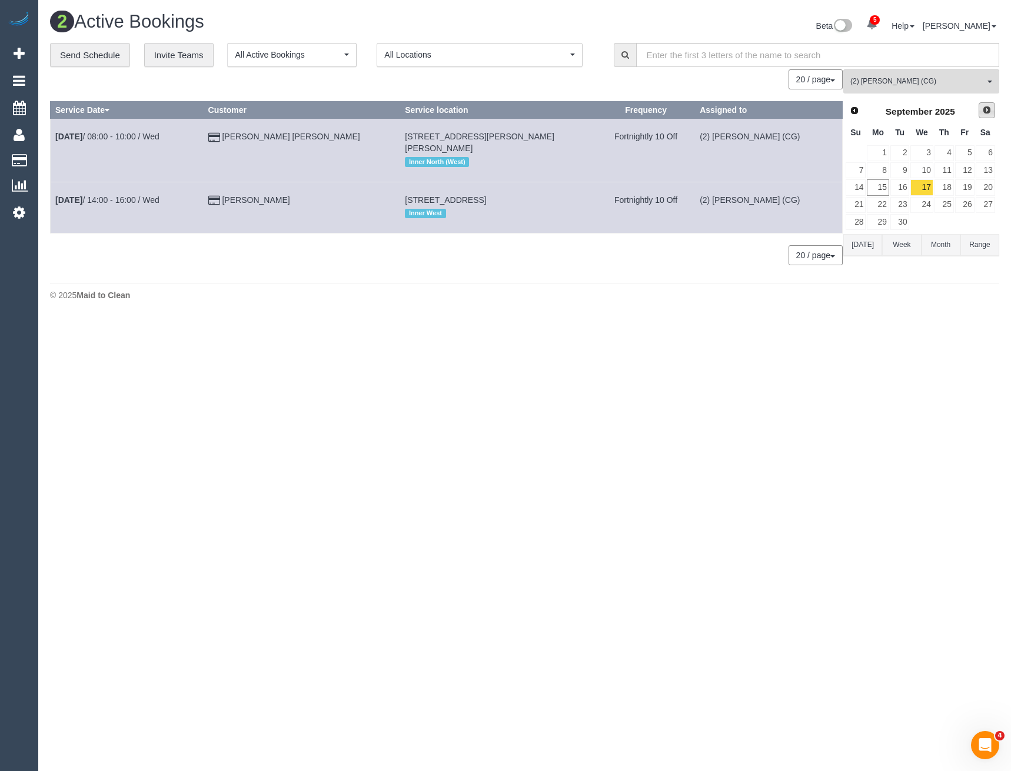
click at [990, 110] on span "Next" at bounding box center [986, 109] width 9 height 9
click at [927, 161] on link "1" at bounding box center [921, 153] width 22 height 16
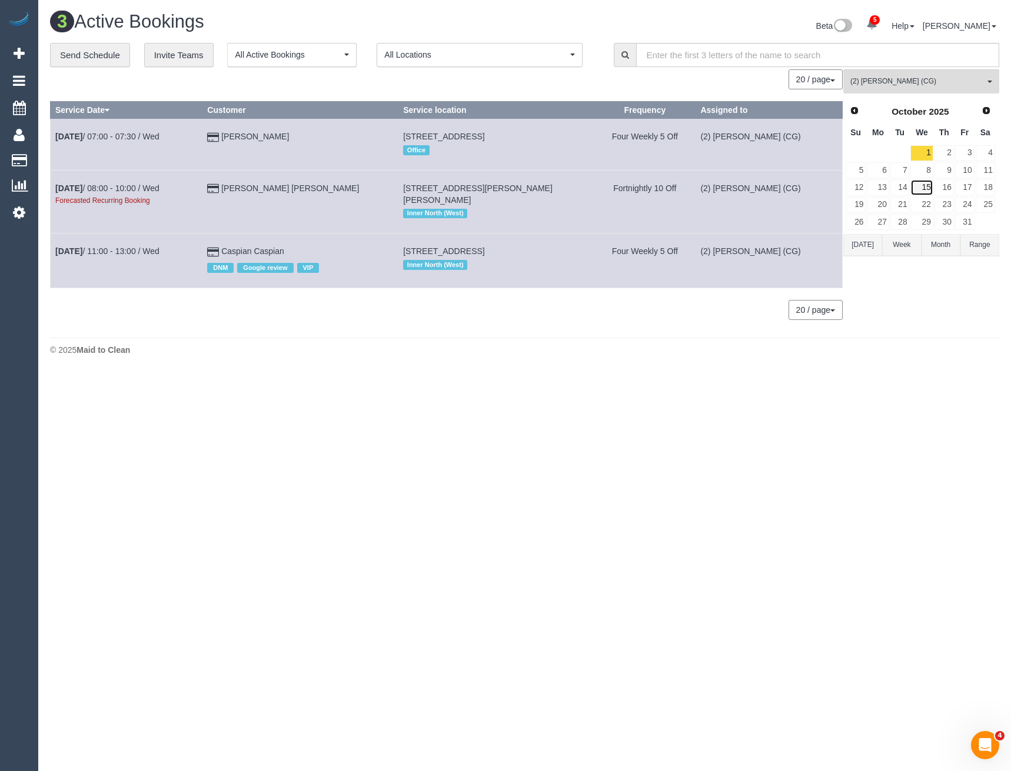
click at [924, 191] on link "15" at bounding box center [921, 187] width 22 height 16
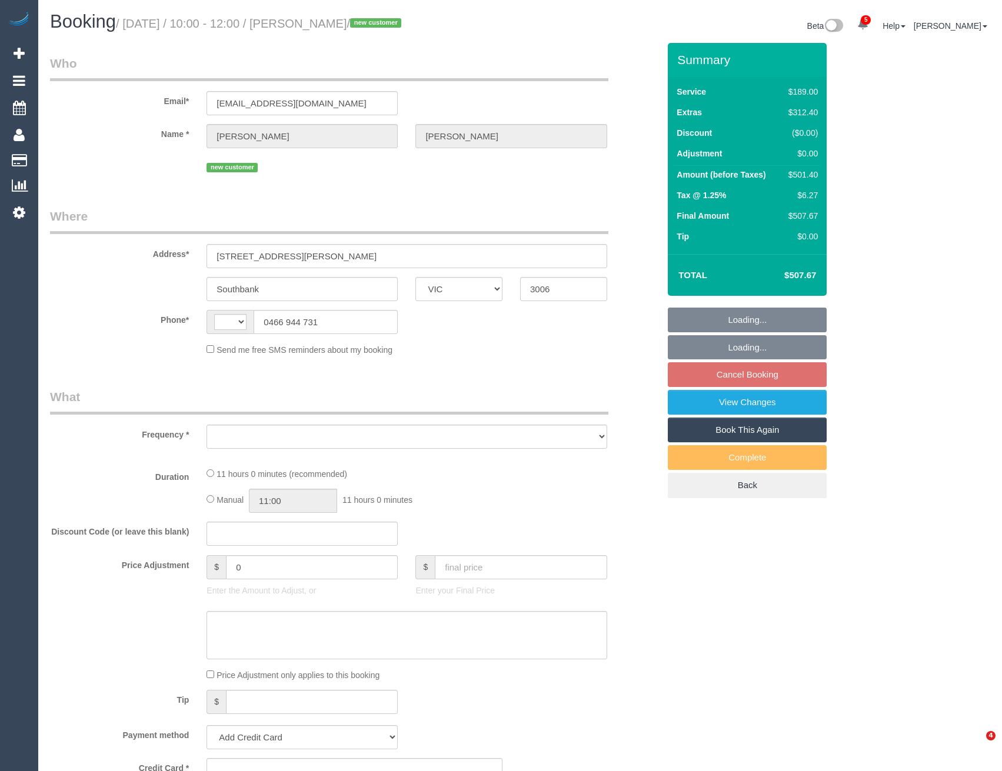
select select "VIC"
select select "string:stripe-pm_1S5iy12GScqysDRVieydaqK8"
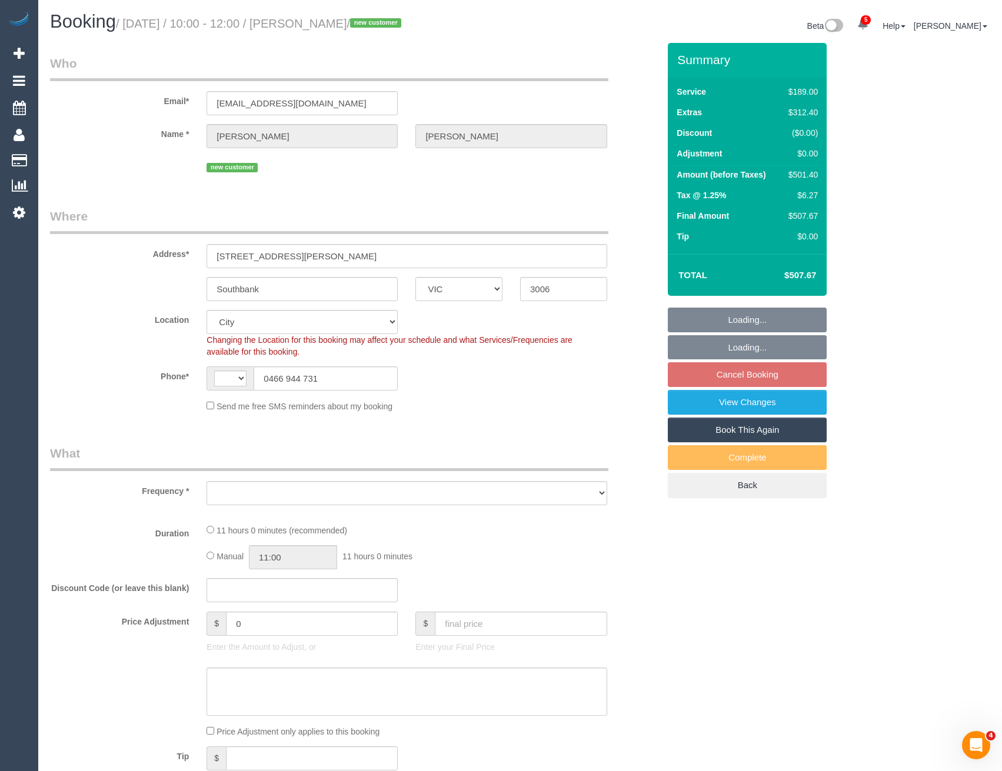
select select "string:AU"
select select "object:599"
select select "number:28"
select select "number:15"
select select "number:20"
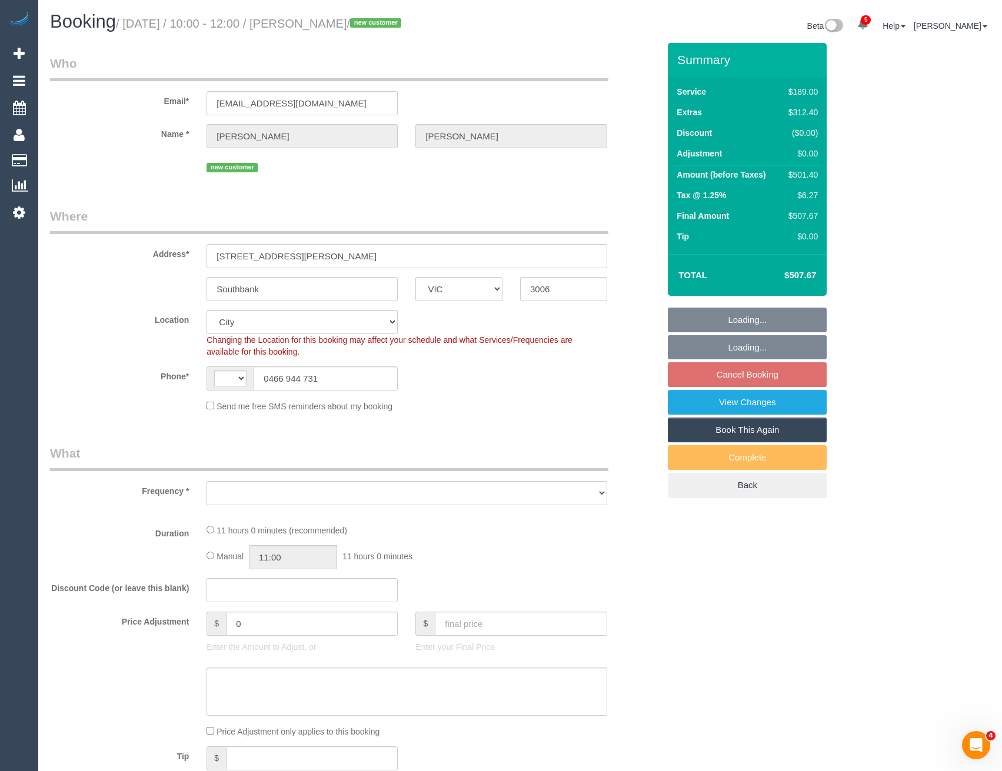
select select "number:24"
select select "number:26"
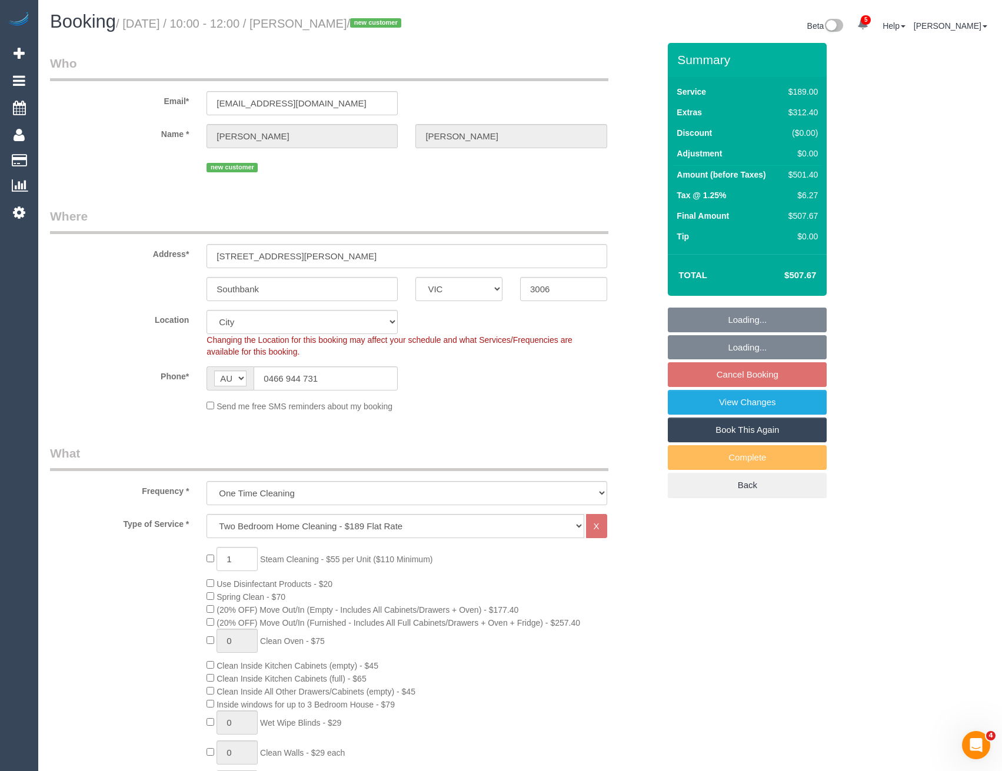
select select "object:846"
select select "spot3"
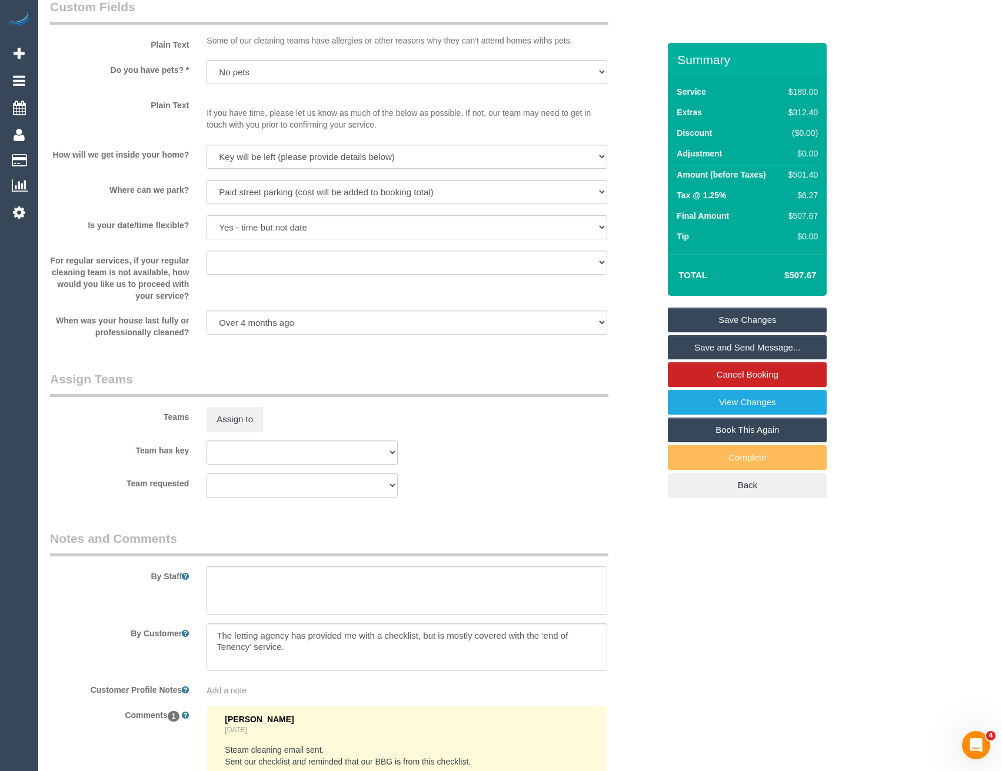
scroll to position [1428, 0]
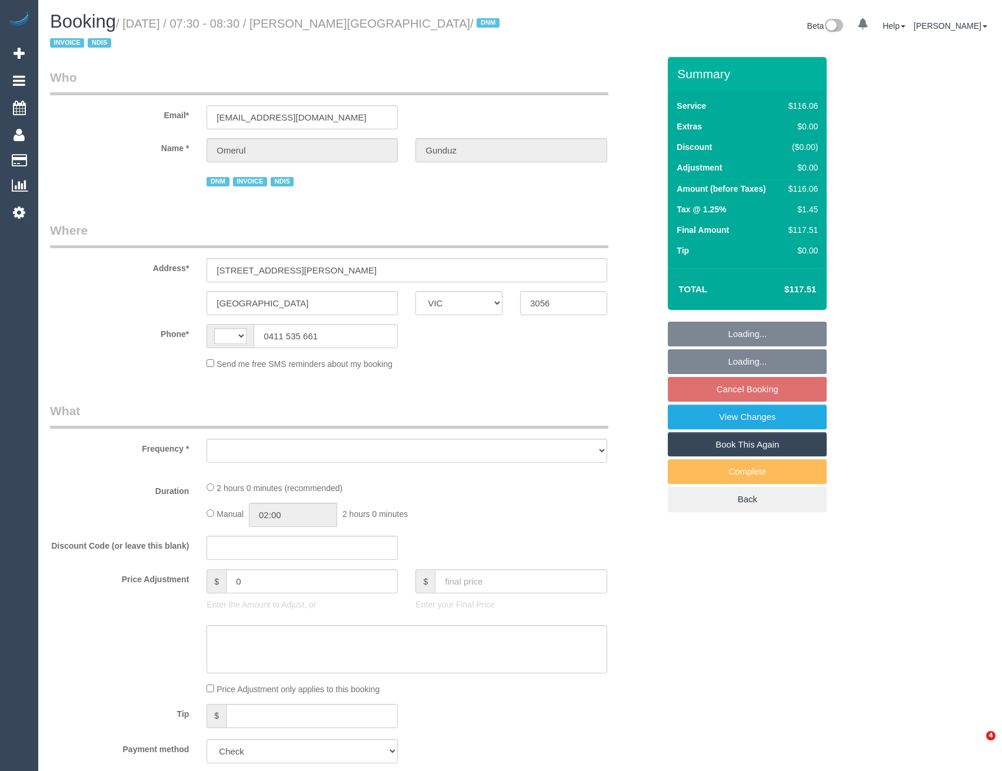
select select "VIC"
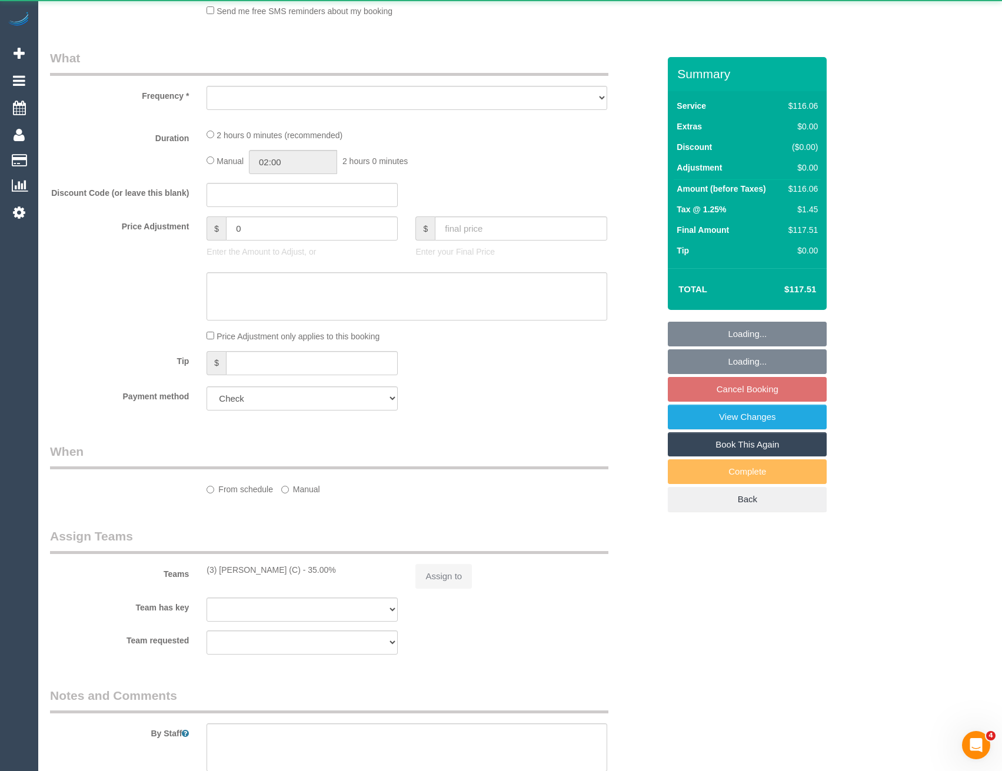
select select "object:329"
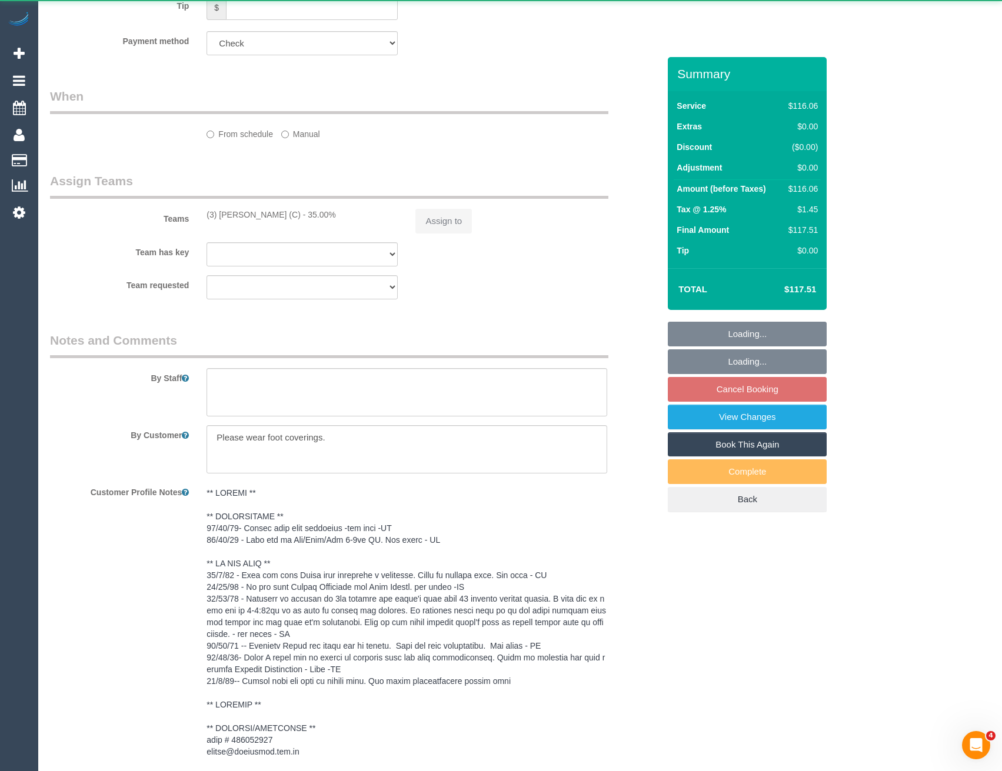
select select "string:AU"
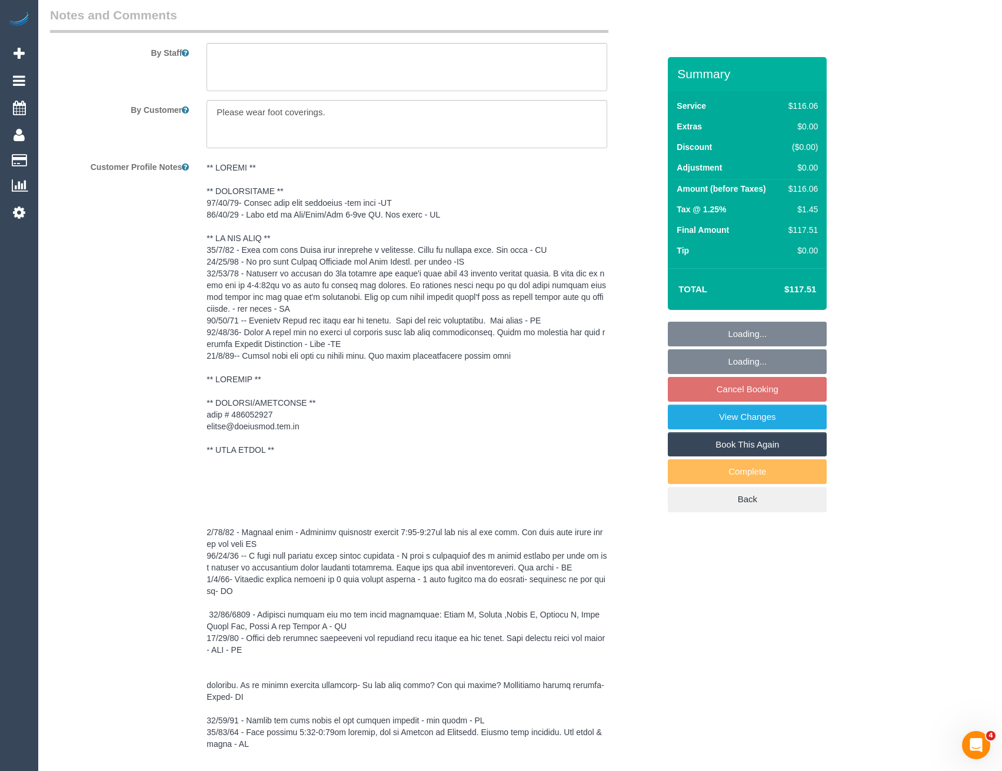
select select "number:28"
select select "number:14"
select select "number:19"
select select "number:23"
select select "number:35"
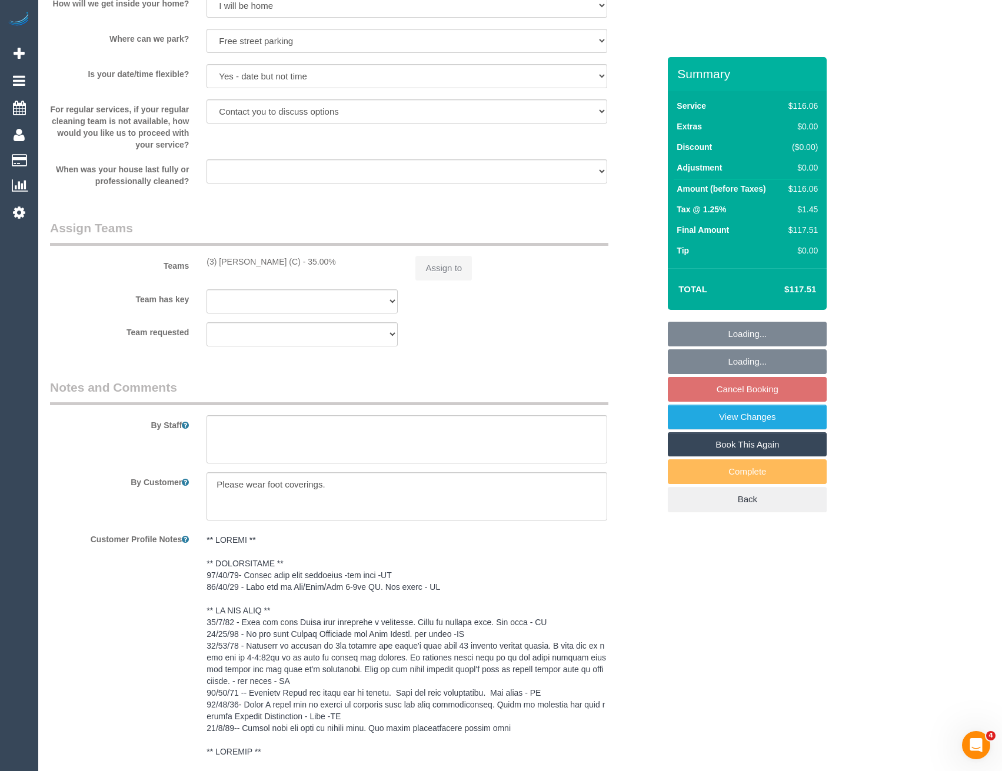
select select "object:727"
